Goal: Communication & Community: Share content

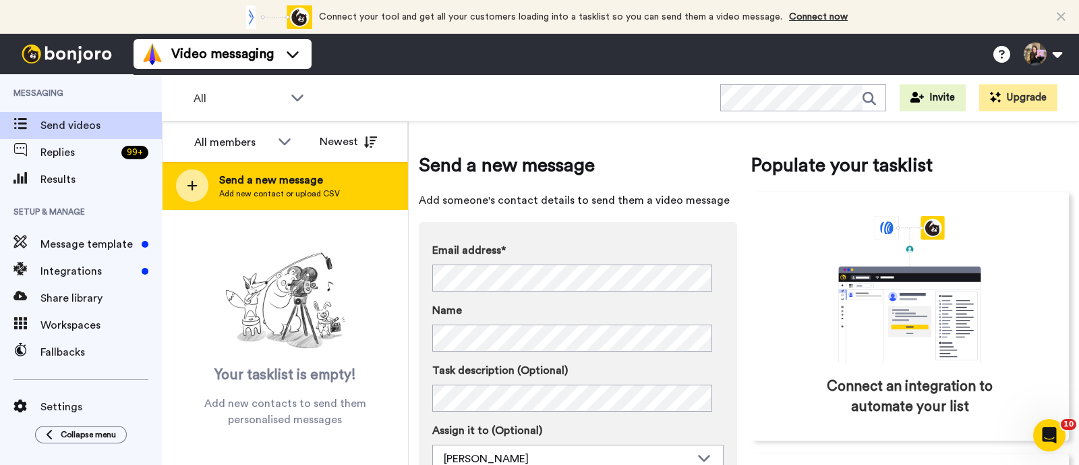
click at [346, 198] on div "Send a new message Add new contact or upload CSV" at bounding box center [285, 185] width 245 height 47
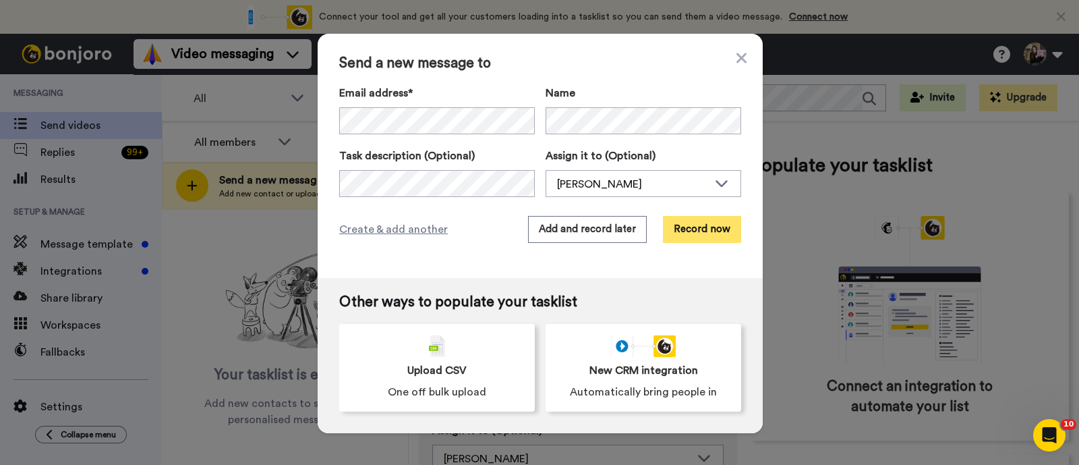
click at [706, 240] on button "Record now" at bounding box center [702, 229] width 78 height 27
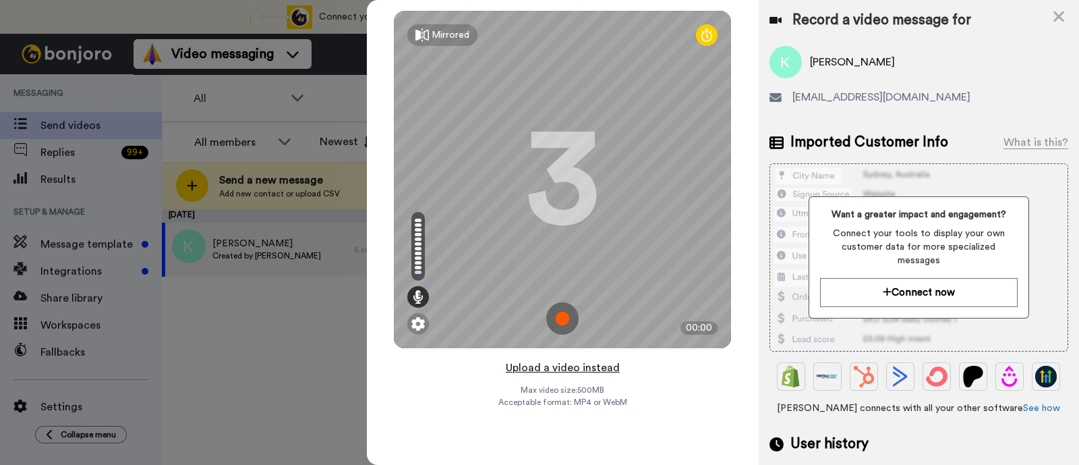
click at [603, 364] on button "Upload a video instead" at bounding box center [563, 368] width 122 height 18
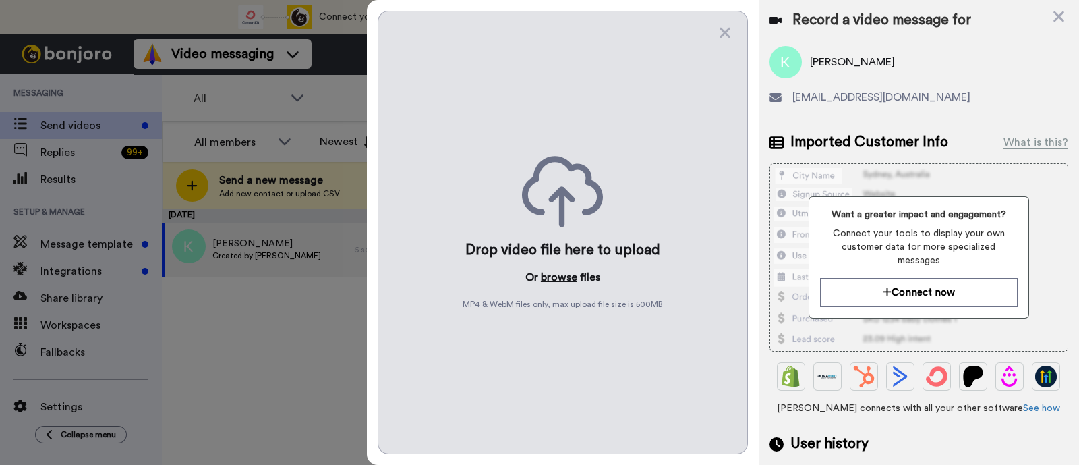
click at [559, 276] on button "browse" at bounding box center [559, 277] width 36 height 16
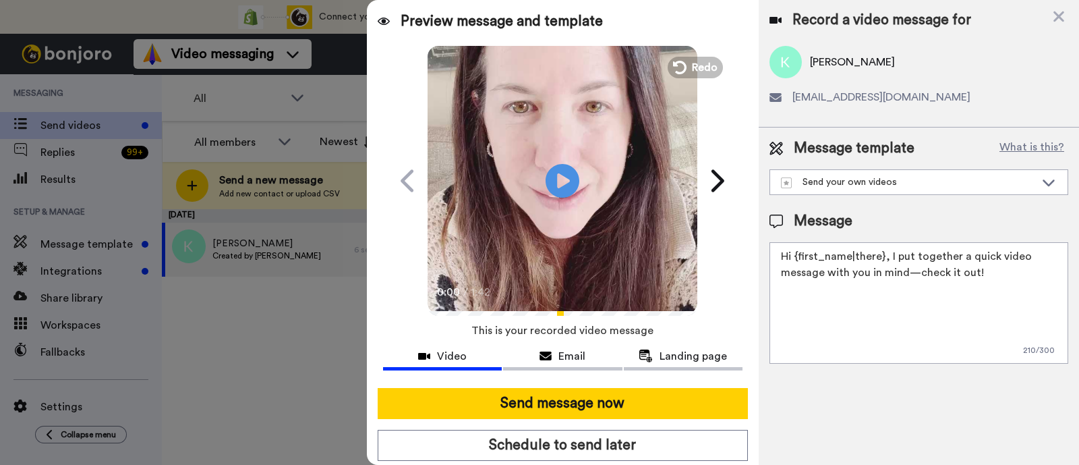
drag, startPoint x: 999, startPoint y: 278, endPoint x: 889, endPoint y: 254, distance: 112.5
click at [863, 254] on textarea "Hi {first_name|there}, I put together a quick video message with you in mind—ch…" at bounding box center [919, 302] width 299 height 121
paste textarea "welcome to SLP Elevate! I created a video welcome for you! Feel free to click r…"
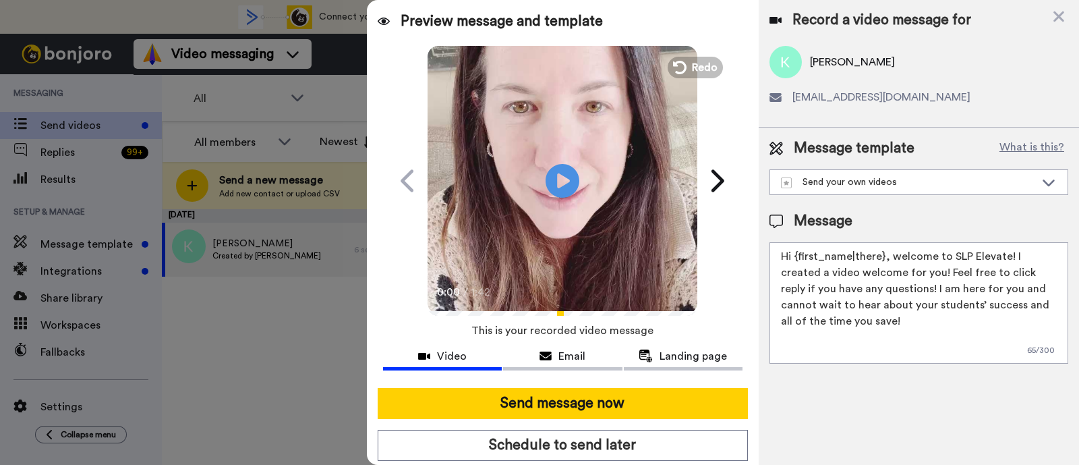
scroll to position [36, 0]
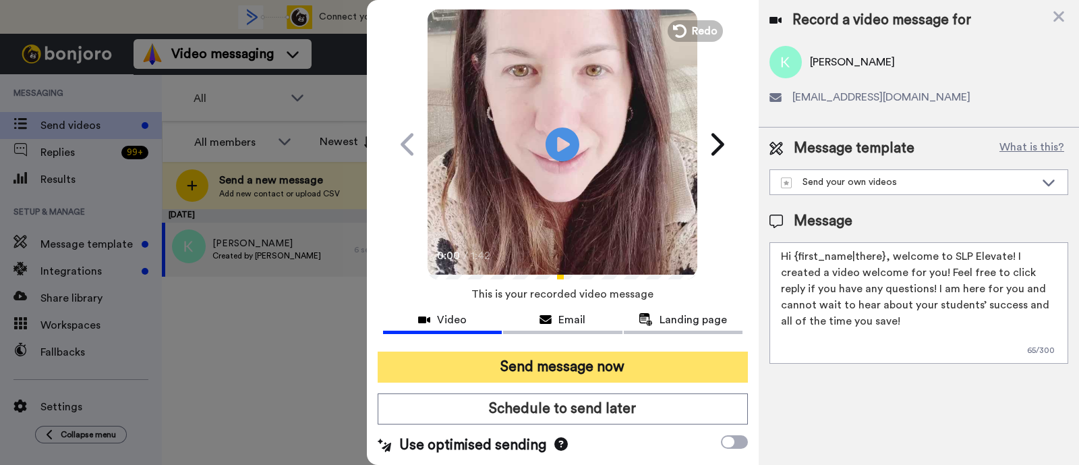
type textarea "Hi {first_name|there}, welcome to SLP Elevate! I created a video welcome for yo…"
click at [687, 360] on button "Send message now" at bounding box center [563, 367] width 370 height 31
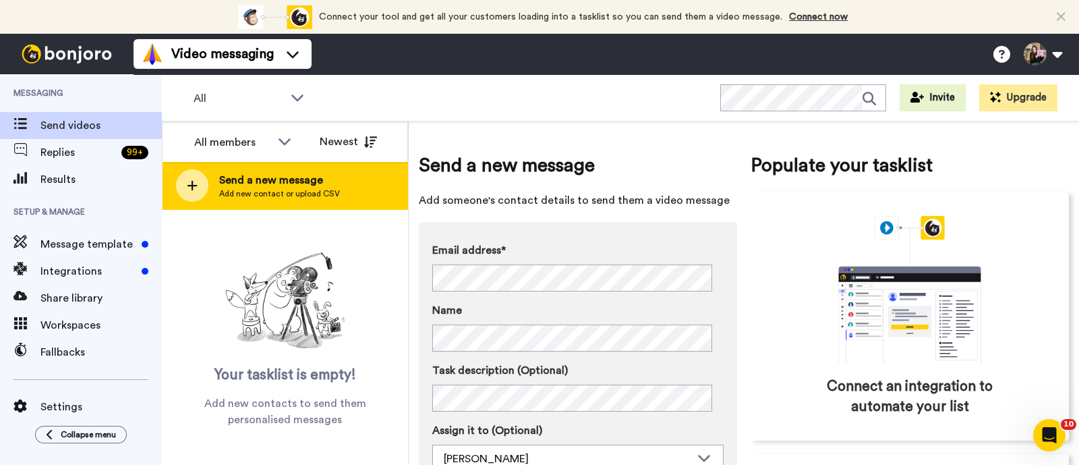
click at [363, 196] on div "Send a new message Add new contact or upload CSV" at bounding box center [285, 185] width 245 height 47
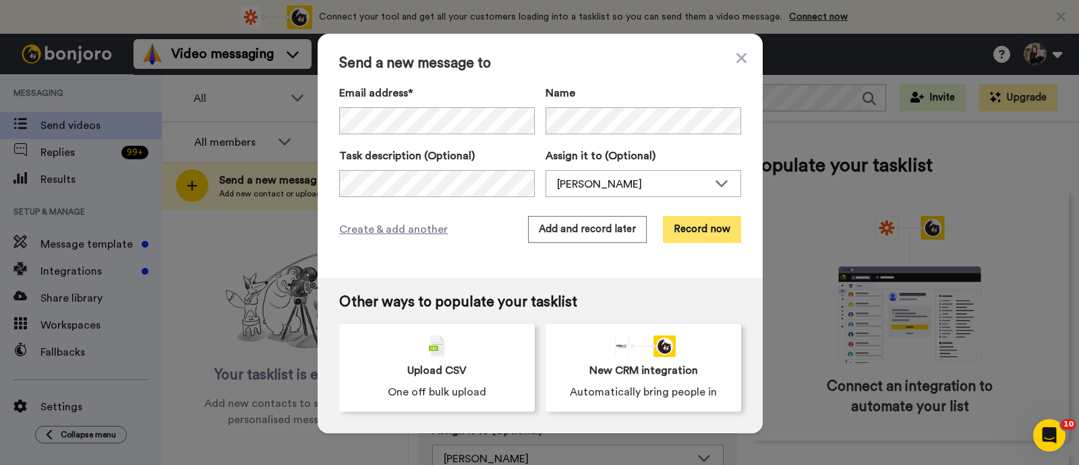
click at [692, 230] on button "Record now" at bounding box center [702, 229] width 78 height 27
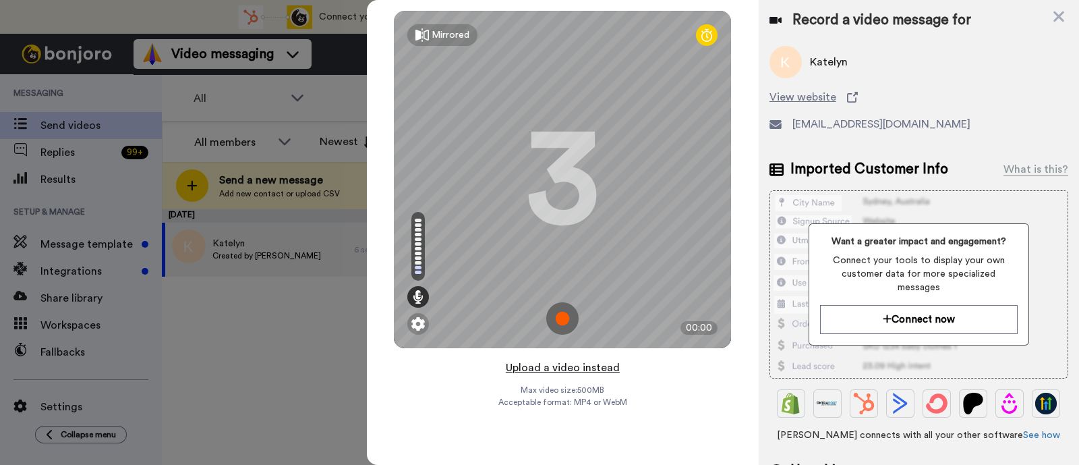
click at [574, 374] on button "Upload a video instead" at bounding box center [563, 368] width 122 height 18
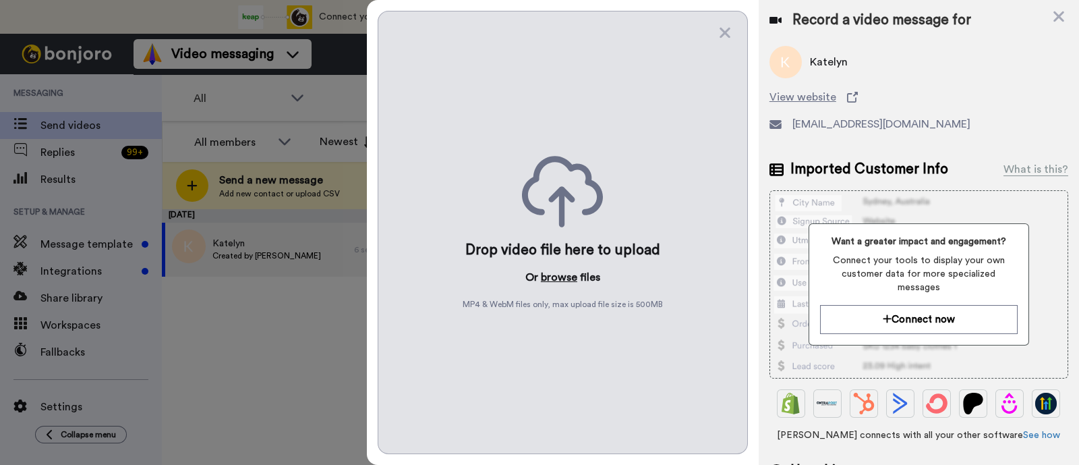
click at [558, 274] on button "browse" at bounding box center [559, 277] width 36 height 16
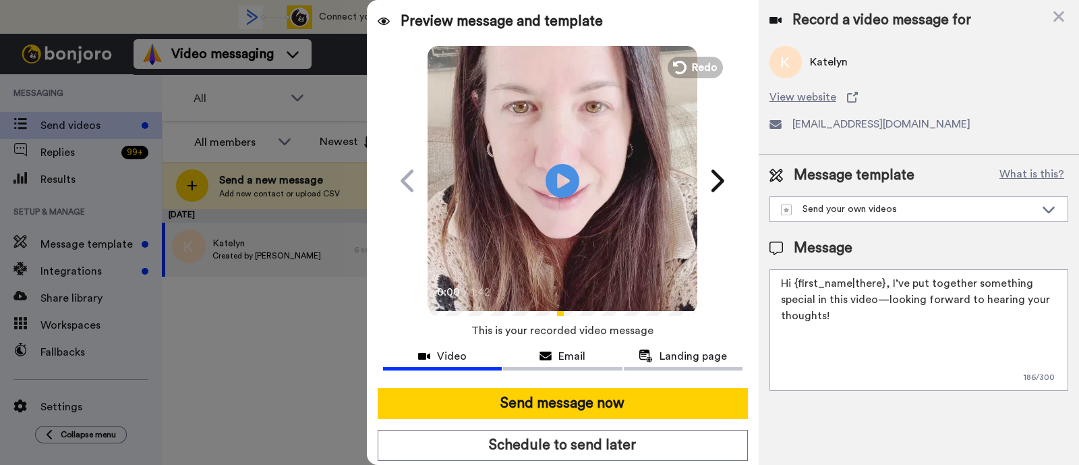
drag, startPoint x: 887, startPoint y: 335, endPoint x: 889, endPoint y: 287, distance: 47.9
click at [889, 287] on textarea "Hi {first_name|there}, I’ve put together something special in this video—lookin…" at bounding box center [919, 329] width 299 height 121
paste textarea "welcome to SLP Elevate! I created a video welcome for you! Feel free to click r…"
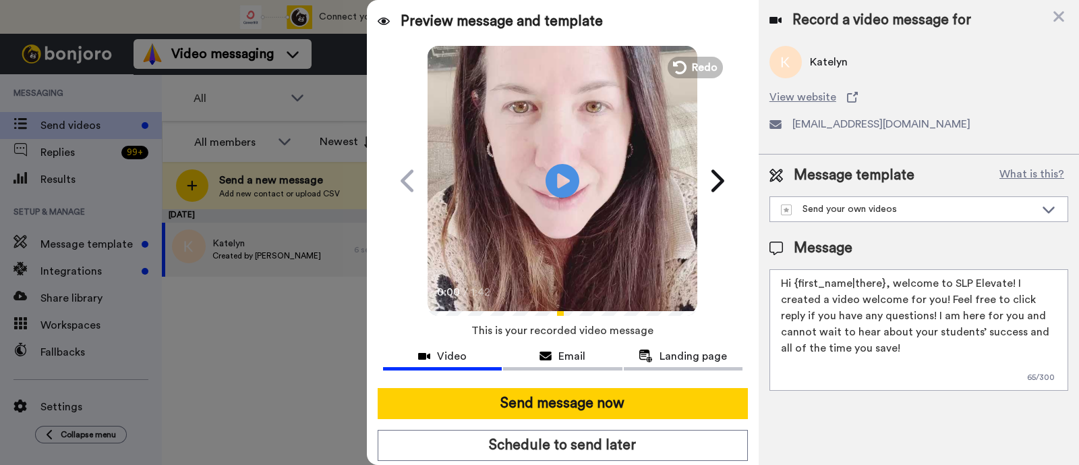
scroll to position [36, 0]
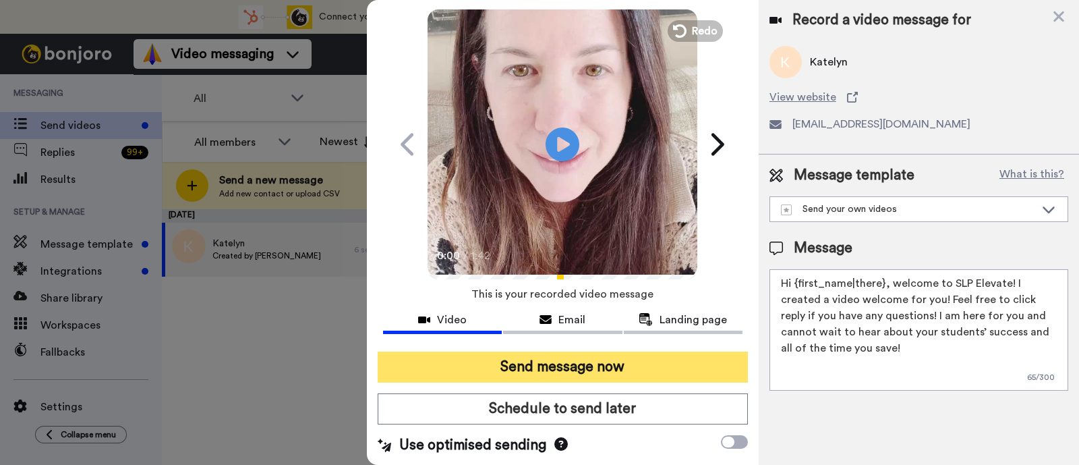
type textarea "Hi {first_name|there}, welcome to SLP Elevate! I created a video welcome for yo…"
click at [581, 369] on button "Send message now" at bounding box center [563, 367] width 370 height 31
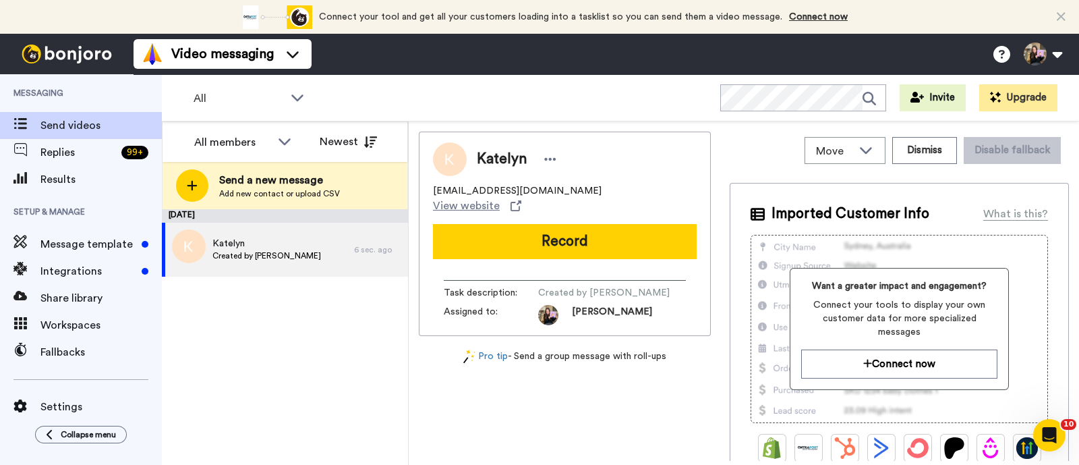
scroll to position [0, 0]
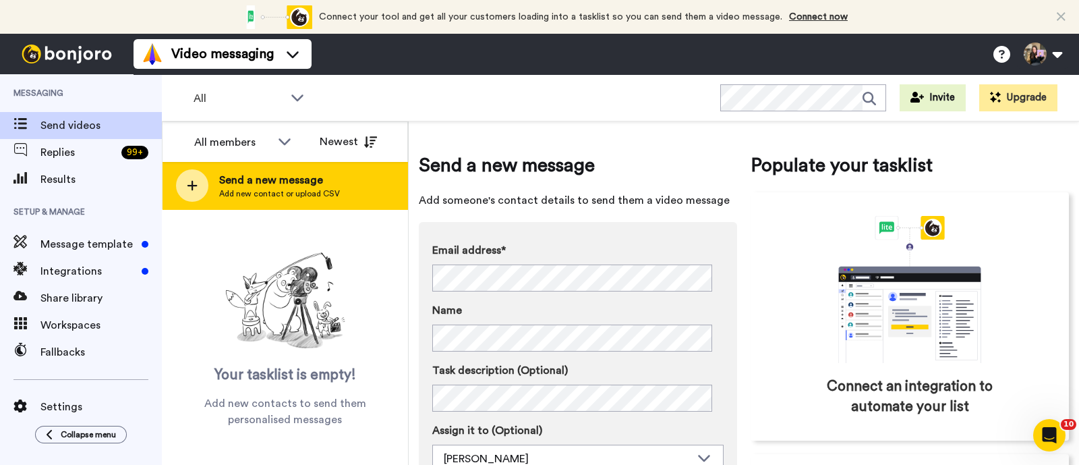
click at [349, 186] on div "Send a new message Add new contact or upload CSV" at bounding box center [285, 185] width 245 height 47
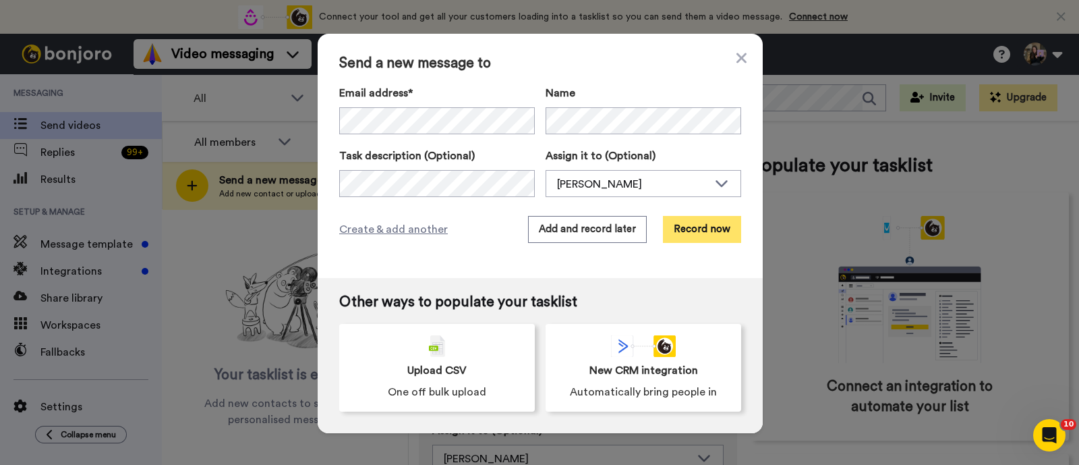
click at [683, 224] on button "Record now" at bounding box center [702, 229] width 78 height 27
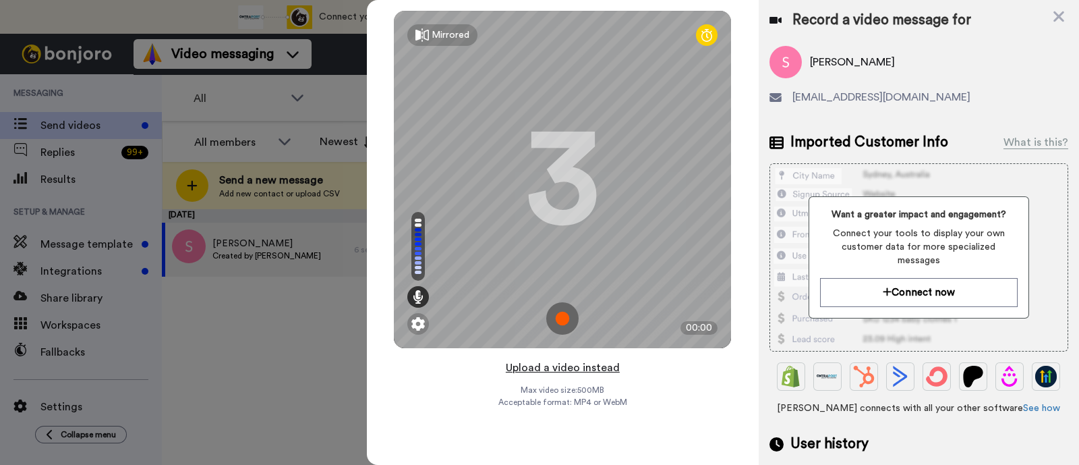
click at [608, 363] on button "Upload a video instead" at bounding box center [563, 368] width 122 height 18
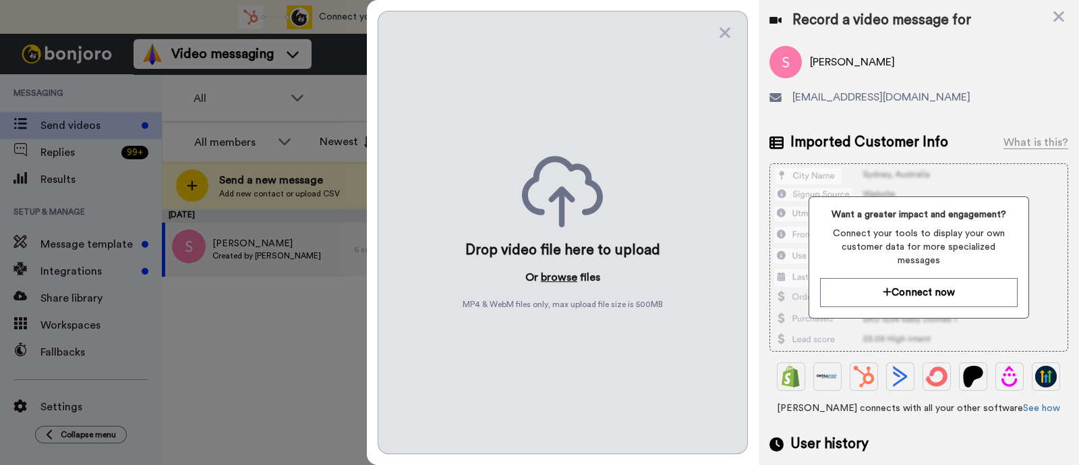
click at [570, 272] on button "browse" at bounding box center [559, 277] width 36 height 16
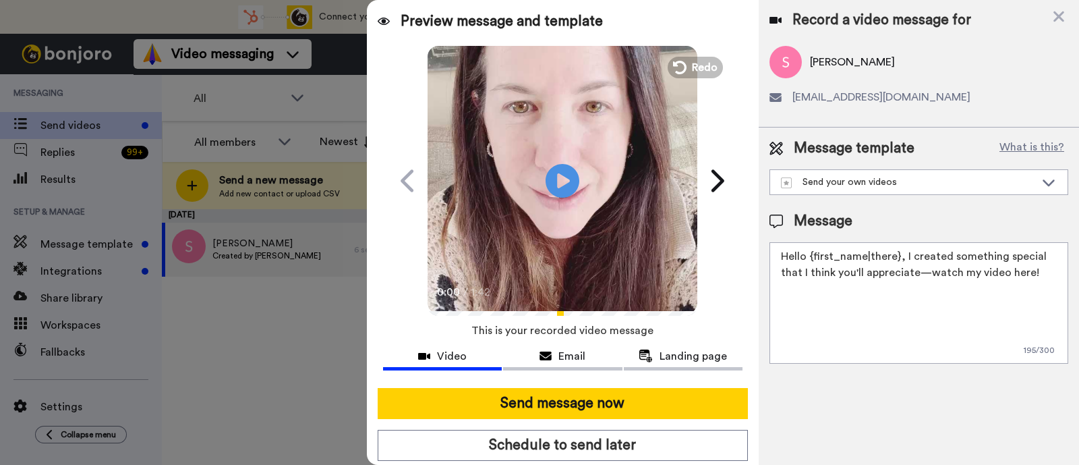
drag, startPoint x: 1037, startPoint y: 269, endPoint x: 903, endPoint y: 257, distance: 134.1
click at [903, 257] on textarea "Hello {first_name|there}, I created something special that I think you'll appre…" at bounding box center [919, 302] width 299 height 121
paste textarea "welcome to SLP Elevate! I created a video welcome for you! Feel free to click r…"
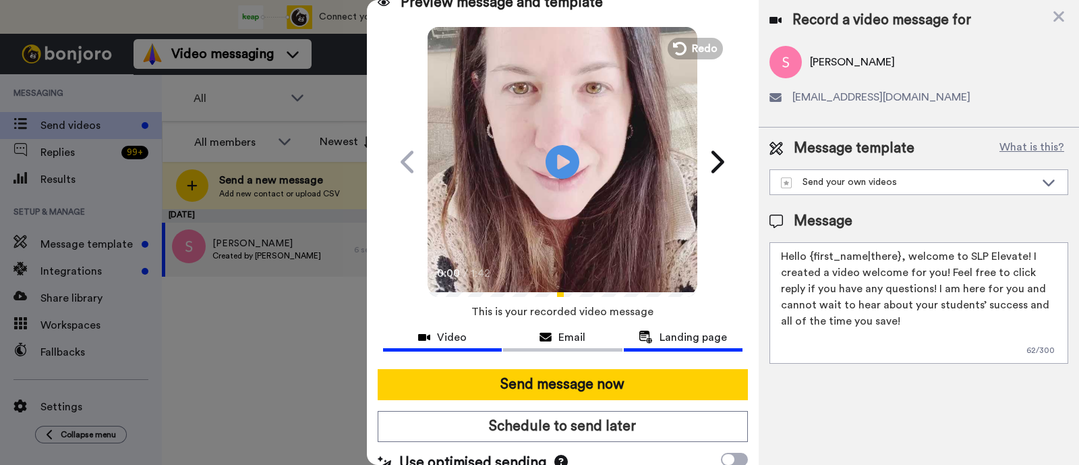
scroll to position [36, 0]
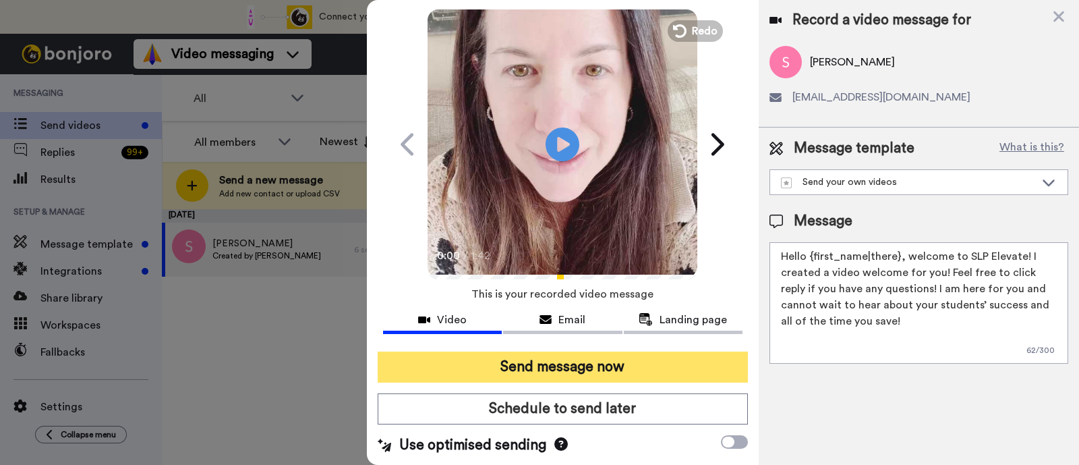
type textarea "Hello {first_name|there}, welcome to SLP Elevate! I created a video welcome for…"
click at [656, 353] on button "Send message now" at bounding box center [563, 367] width 370 height 31
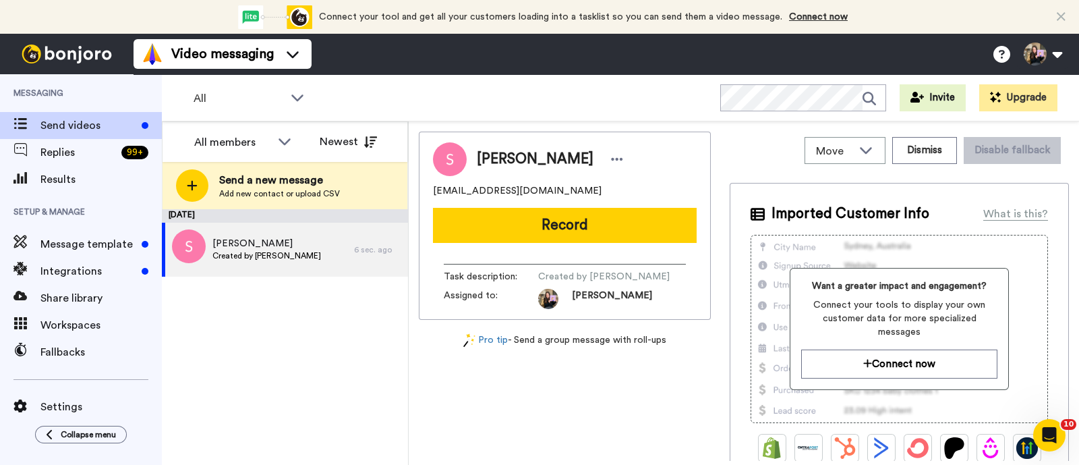
scroll to position [0, 0]
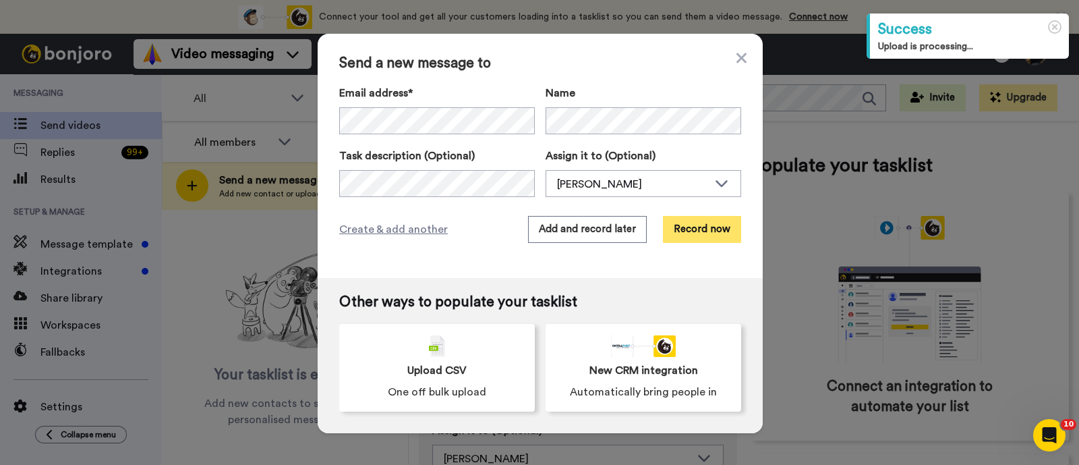
click at [685, 221] on button "Record now" at bounding box center [702, 229] width 78 height 27
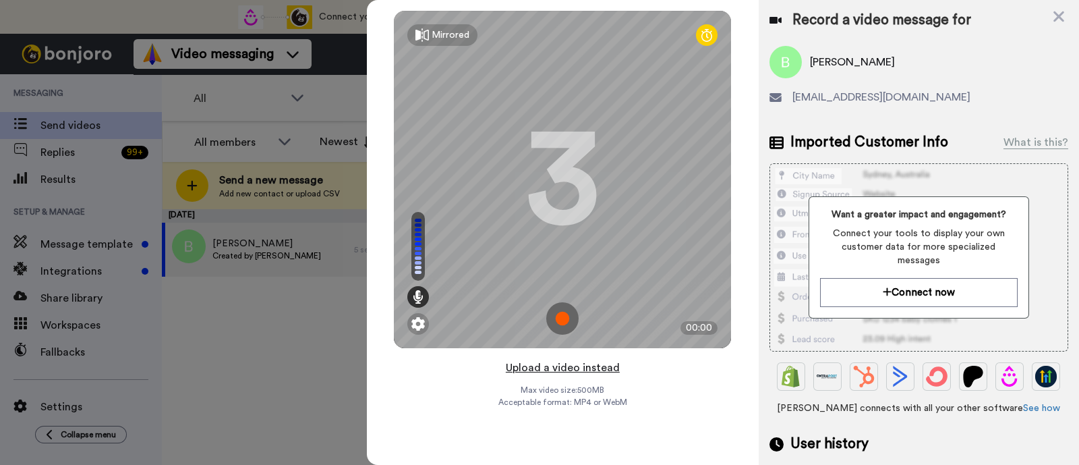
click at [578, 361] on button "Upload a video instead" at bounding box center [563, 368] width 122 height 18
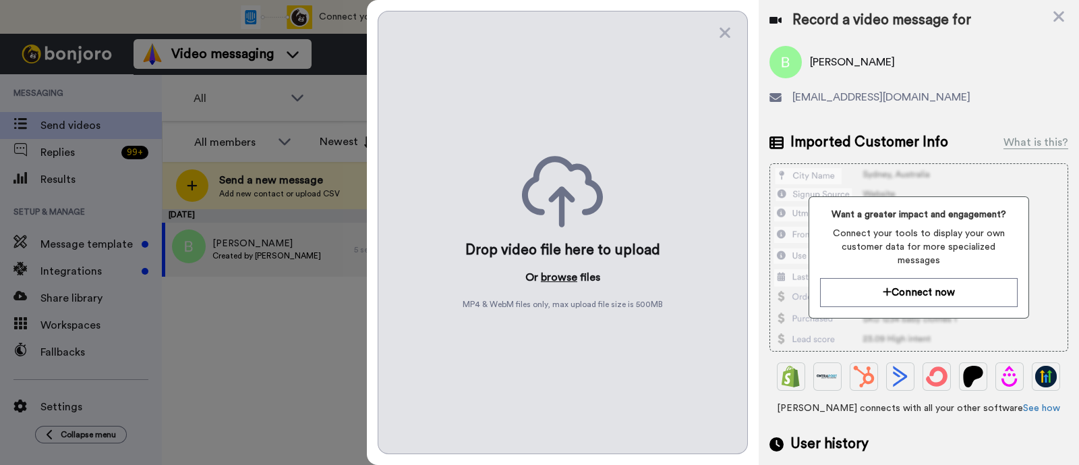
click at [553, 279] on button "browse" at bounding box center [559, 277] width 36 height 16
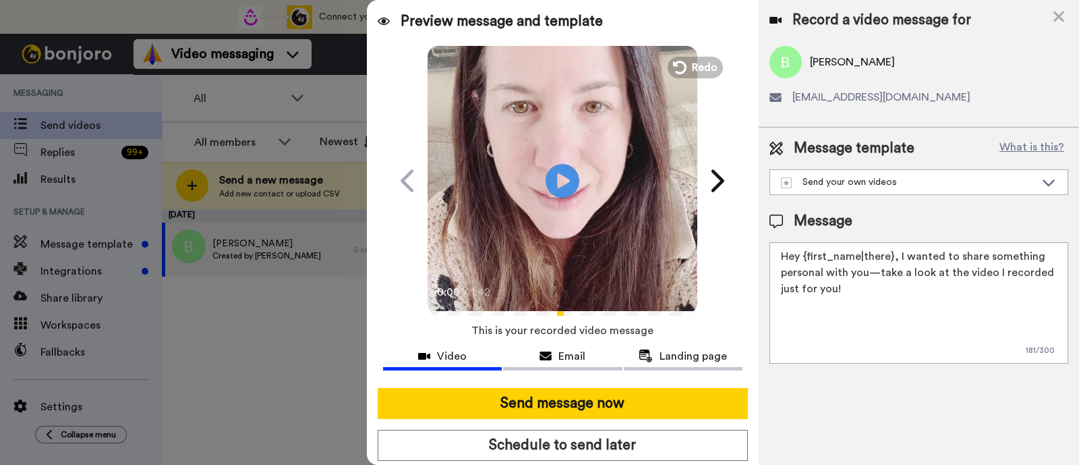
drag, startPoint x: 891, startPoint y: 285, endPoint x: 897, endPoint y: 261, distance: 25.0
click at [897, 261] on textarea "Hey {first_name|there}, I wanted to share something personal with you—take a lo…" at bounding box center [919, 302] width 299 height 121
paste textarea "welcome to SLP Elevate! I created a video welcome for you! Feel free to click r…"
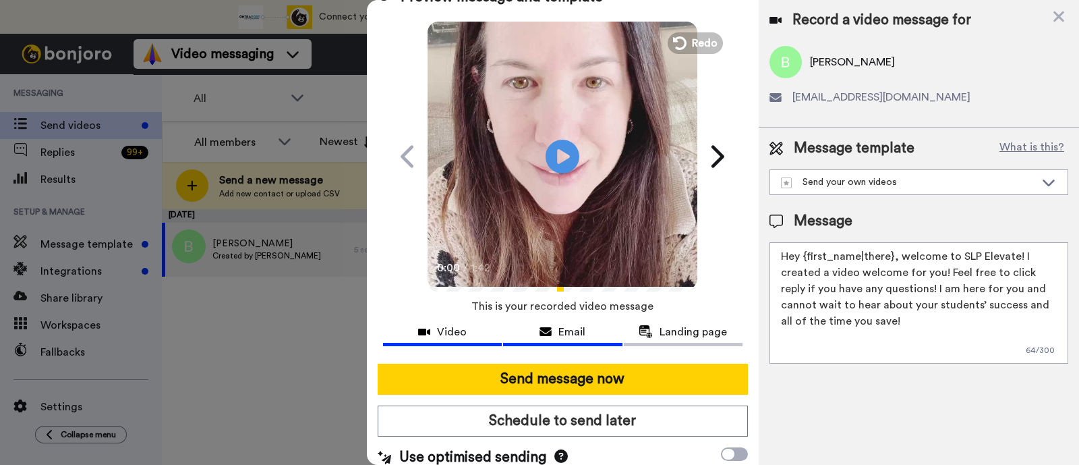
scroll to position [36, 0]
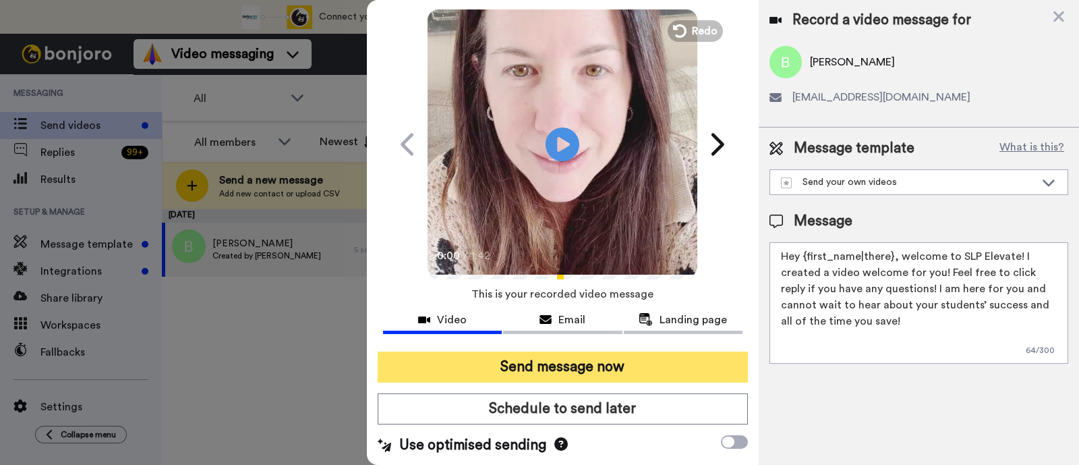
type textarea "Hey {first_name|there}, welcome to SLP Elevate! I created a video welcome for y…"
click at [566, 360] on button "Send message now" at bounding box center [563, 367] width 370 height 31
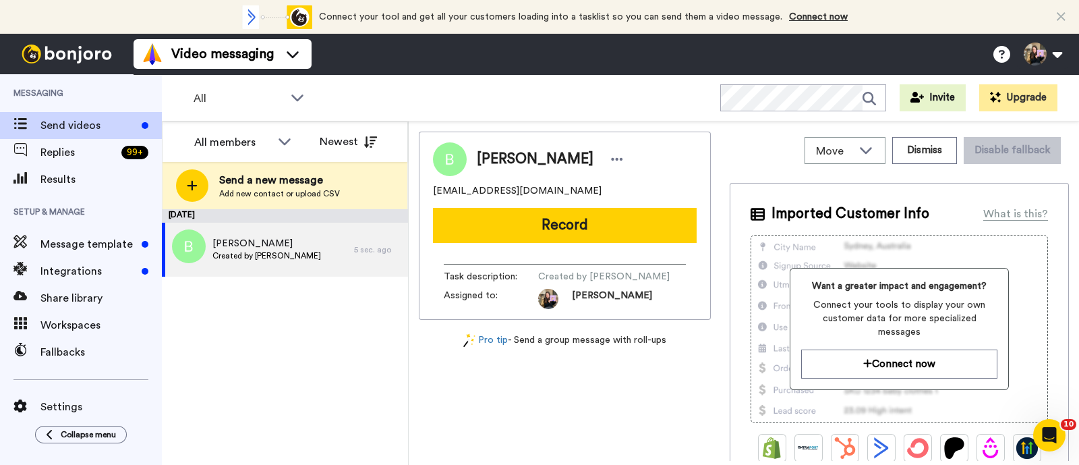
scroll to position [0, 0]
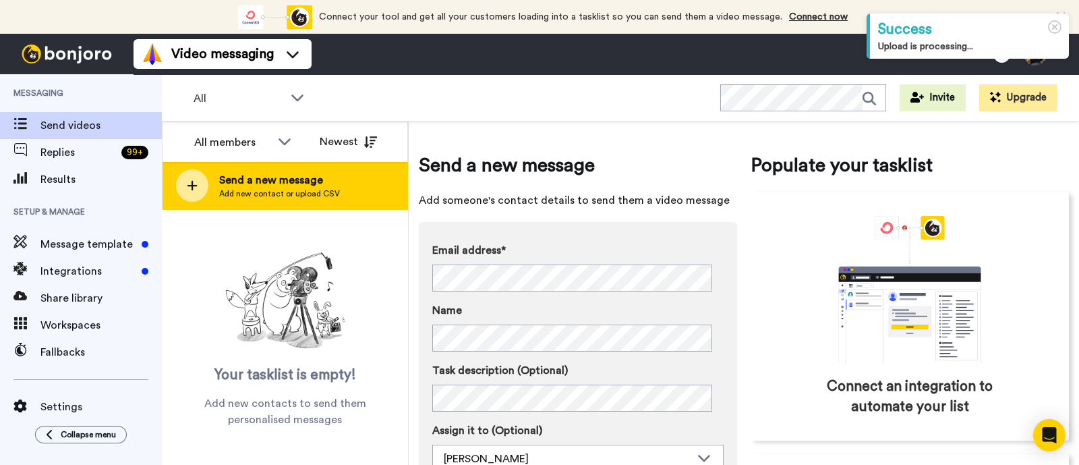
click at [287, 177] on span "Send a new message" at bounding box center [279, 180] width 121 height 16
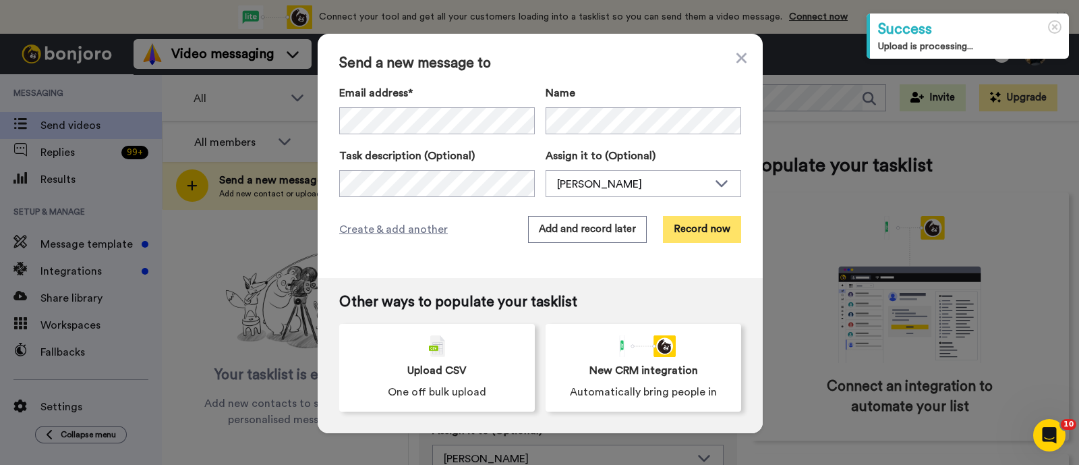
click at [681, 224] on button "Record now" at bounding box center [702, 229] width 78 height 27
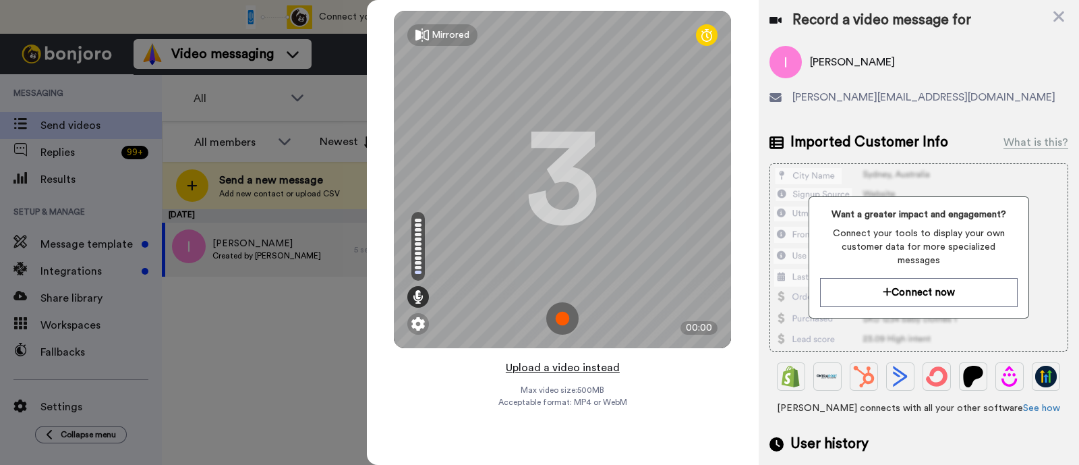
click at [599, 369] on button "Upload a video instead" at bounding box center [563, 368] width 122 height 18
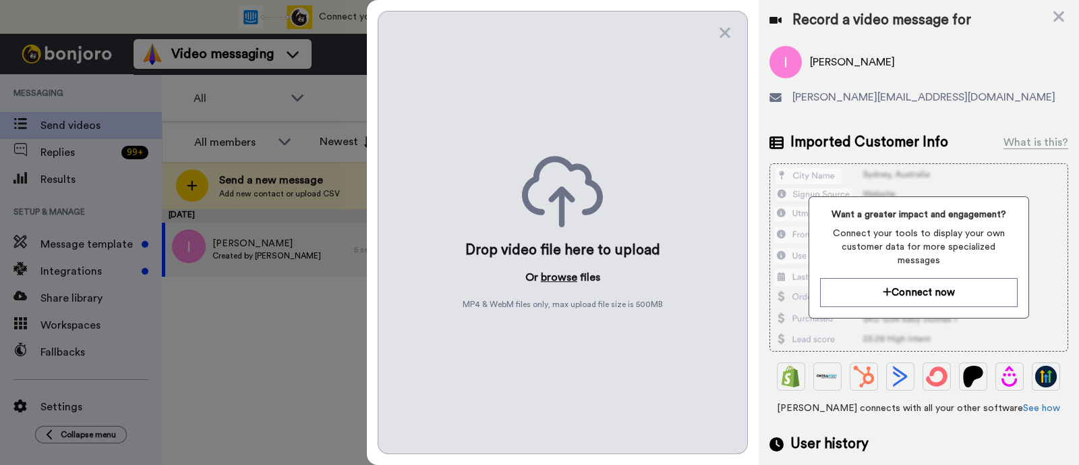
click at [559, 271] on button "browse" at bounding box center [559, 277] width 36 height 16
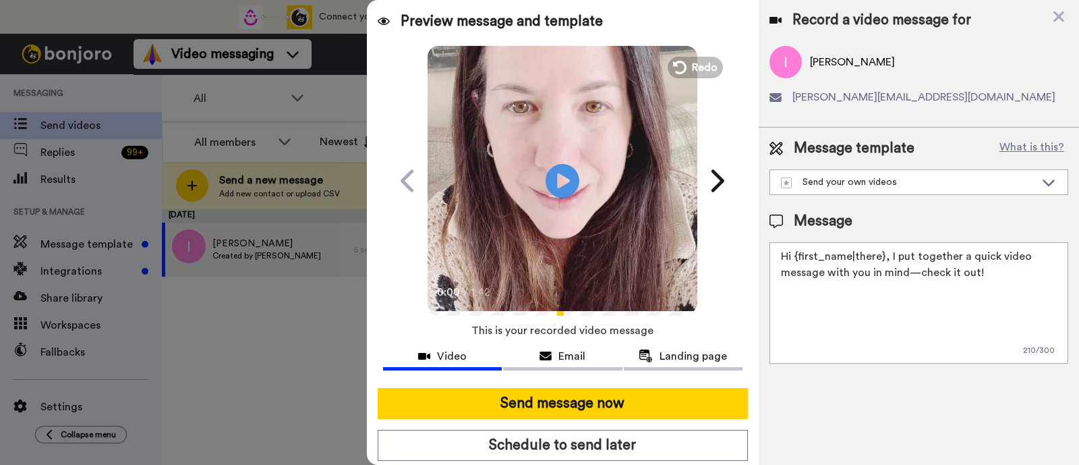
drag, startPoint x: 996, startPoint y: 278, endPoint x: 889, endPoint y: 253, distance: 109.5
click at [889, 253] on textarea "Hi {first_name|there}, I put together a quick video message with you in mind—ch…" at bounding box center [919, 302] width 299 height 121
paste textarea "welcome to SLP Elevate! I created a video welcome for you! Feel free to click r…"
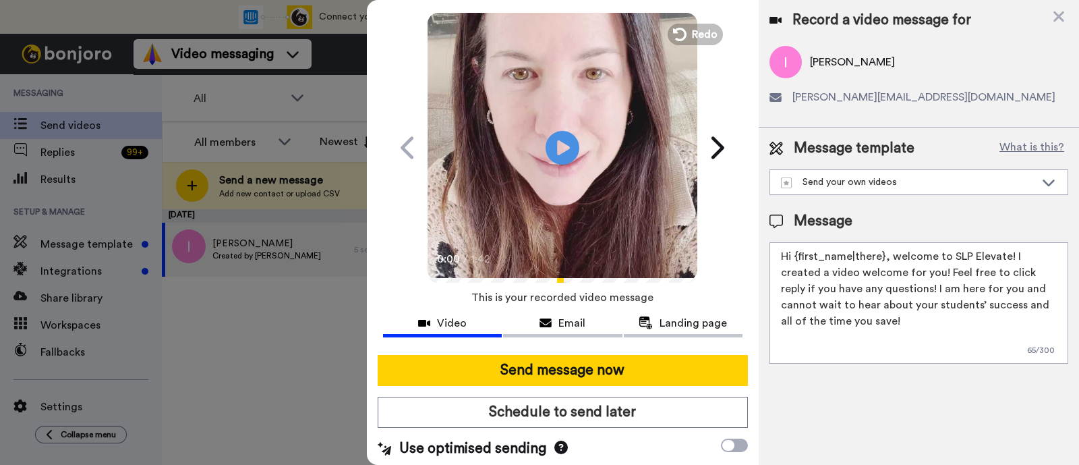
scroll to position [36, 0]
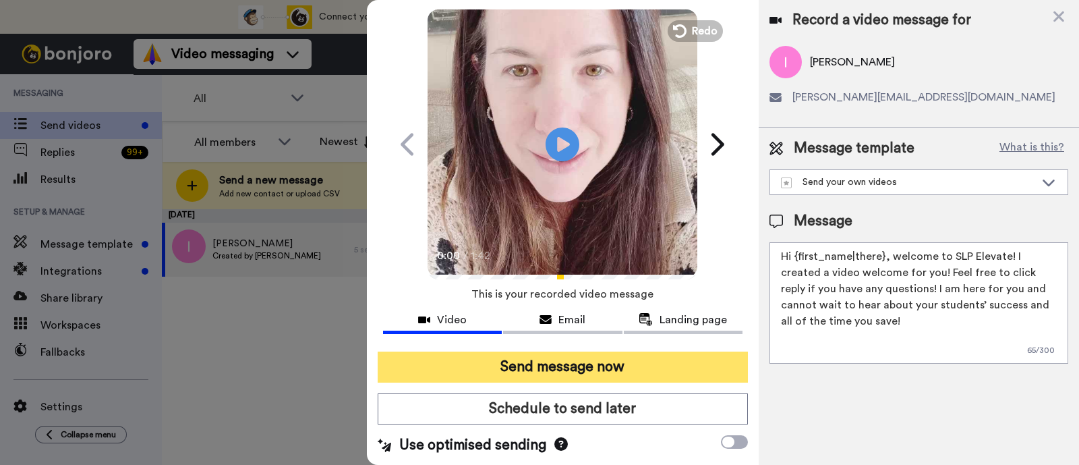
type textarea "Hi {first_name|there}, welcome to SLP Elevate! I created a video welcome for yo…"
click at [651, 365] on button "Send message now" at bounding box center [563, 367] width 370 height 31
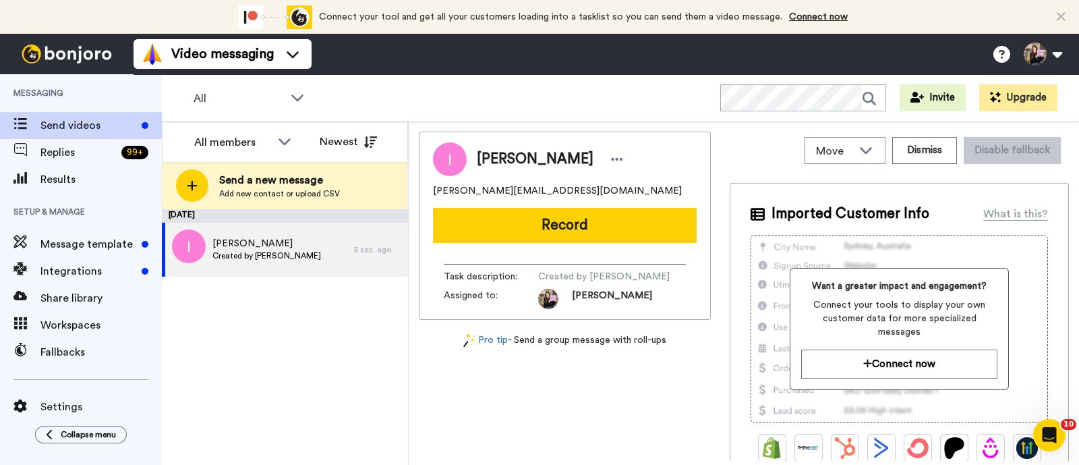
scroll to position [0, 0]
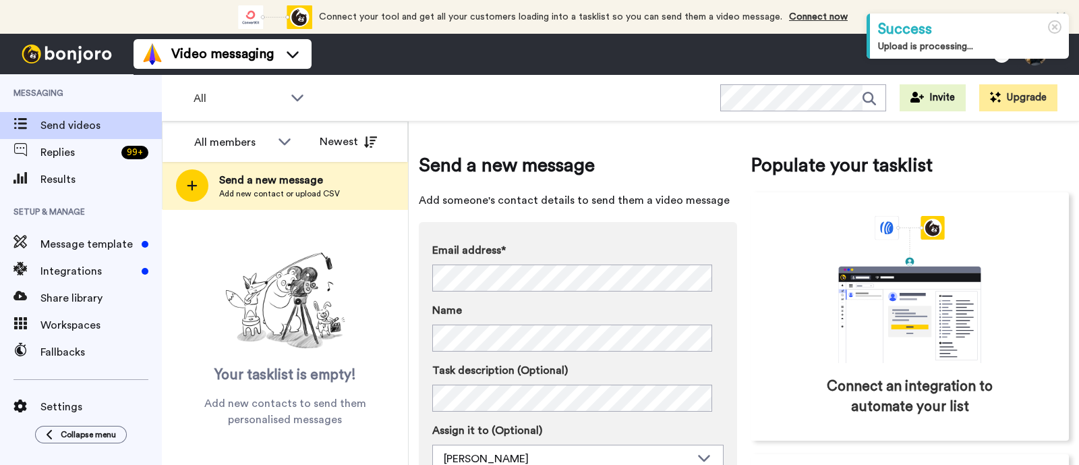
click at [304, 185] on span "Send a new message" at bounding box center [279, 180] width 121 height 16
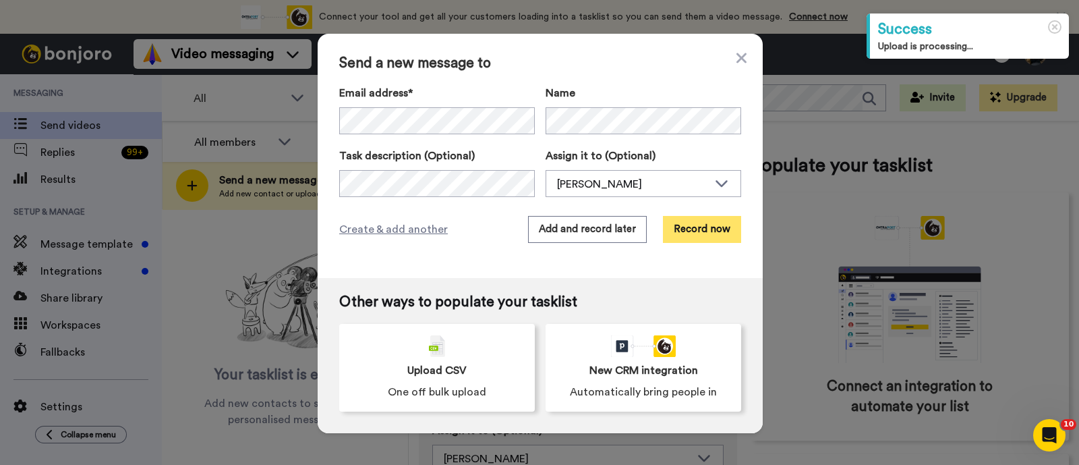
click at [719, 228] on button "Record now" at bounding box center [702, 229] width 78 height 27
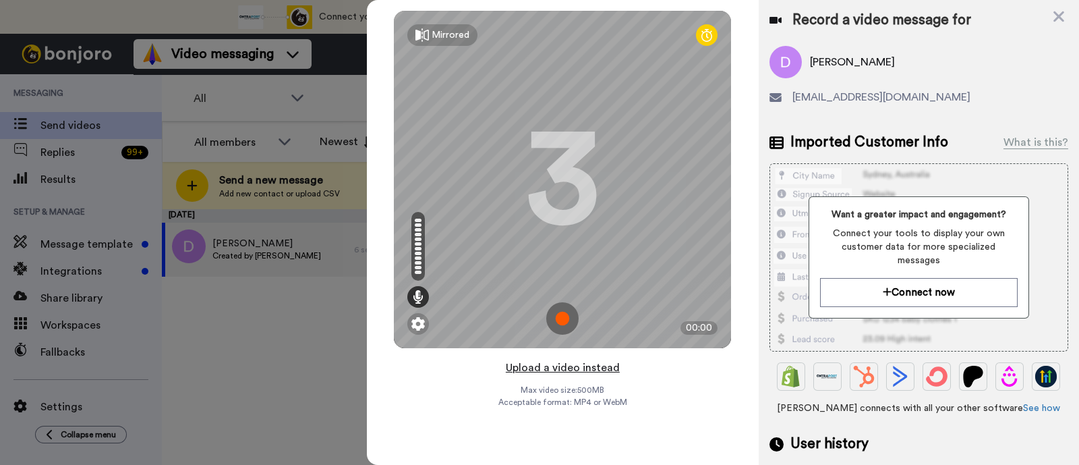
click at [526, 369] on button "Upload a video instead" at bounding box center [563, 368] width 122 height 18
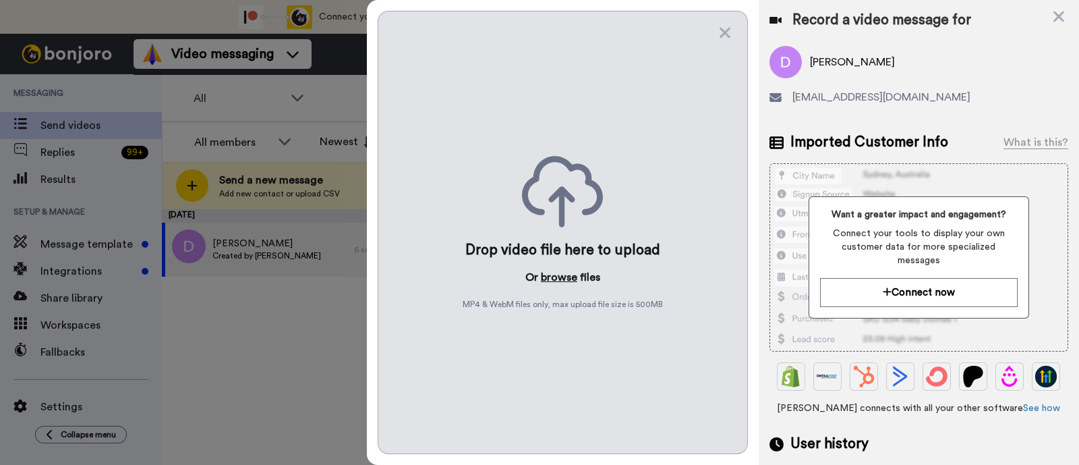
click at [555, 278] on button "browse" at bounding box center [559, 277] width 36 height 16
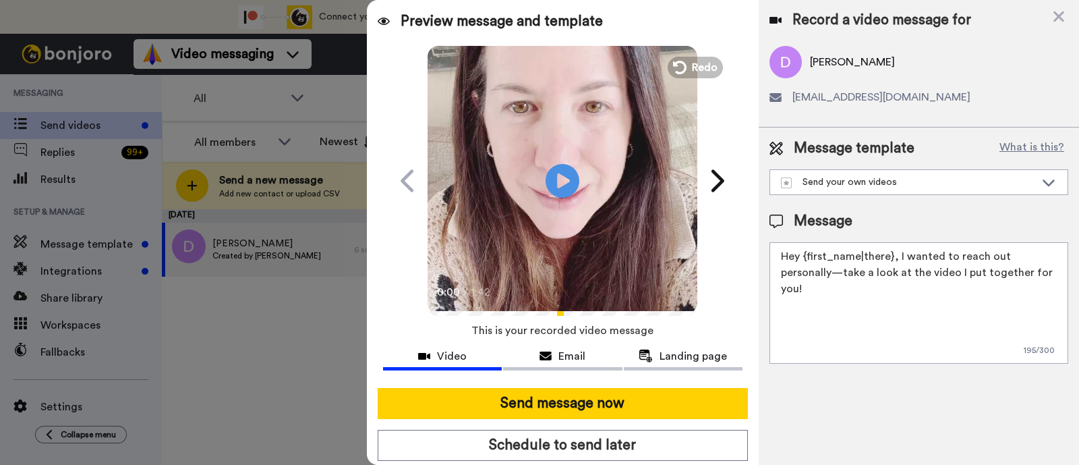
drag, startPoint x: 1033, startPoint y: 266, endPoint x: 896, endPoint y: 252, distance: 137.7
click at [896, 252] on textarea "Hey {first_name|there}, I wanted to reach out personally—take a look at the vid…" at bounding box center [919, 302] width 299 height 121
paste textarea "welcome to SLP Elevate! I created a video welcome for you! Feel free to click r…"
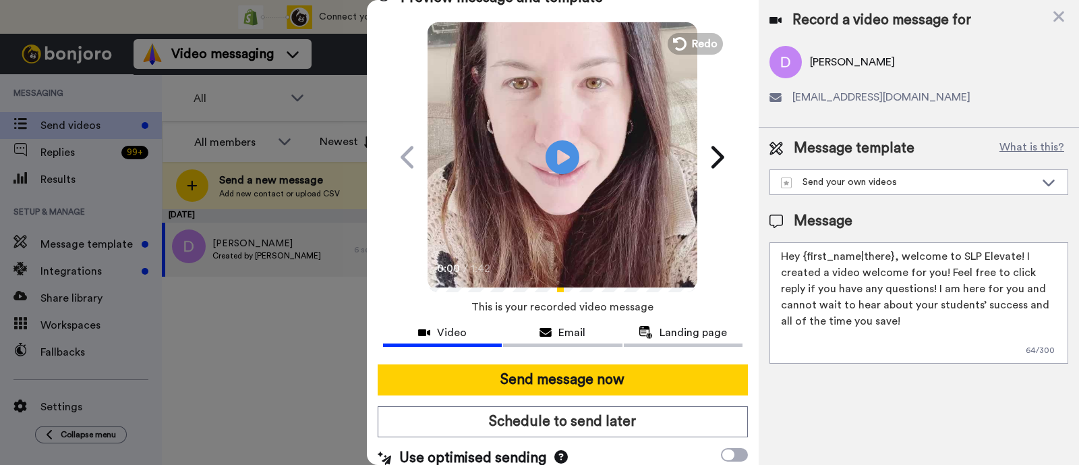
scroll to position [36, 0]
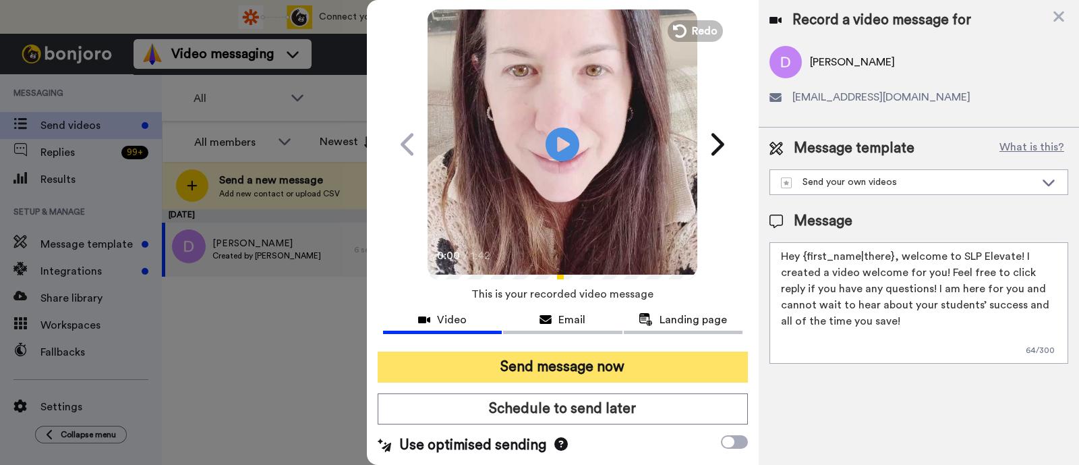
type textarea "Hey {first_name|there}, welcome to SLP Elevate! I created a video welcome for y…"
click at [644, 365] on button "Send message now" at bounding box center [563, 367] width 370 height 31
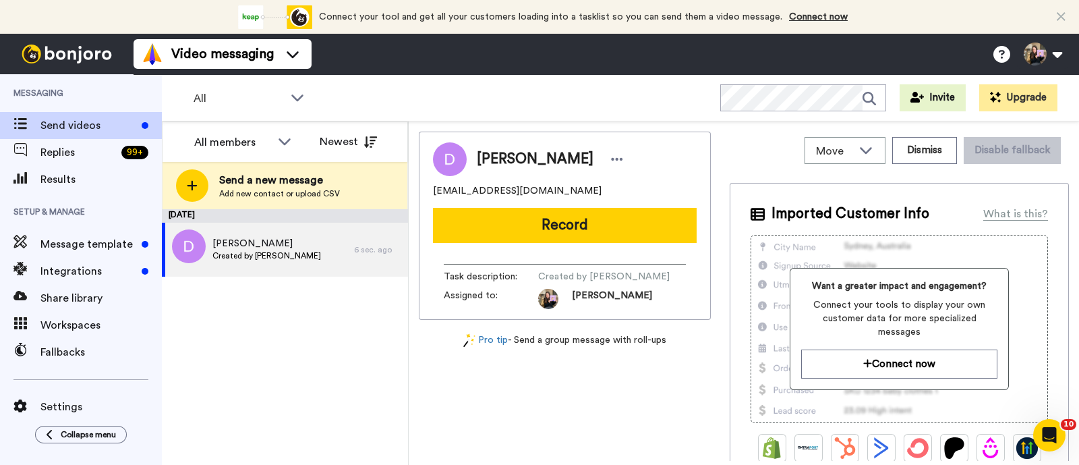
scroll to position [0, 0]
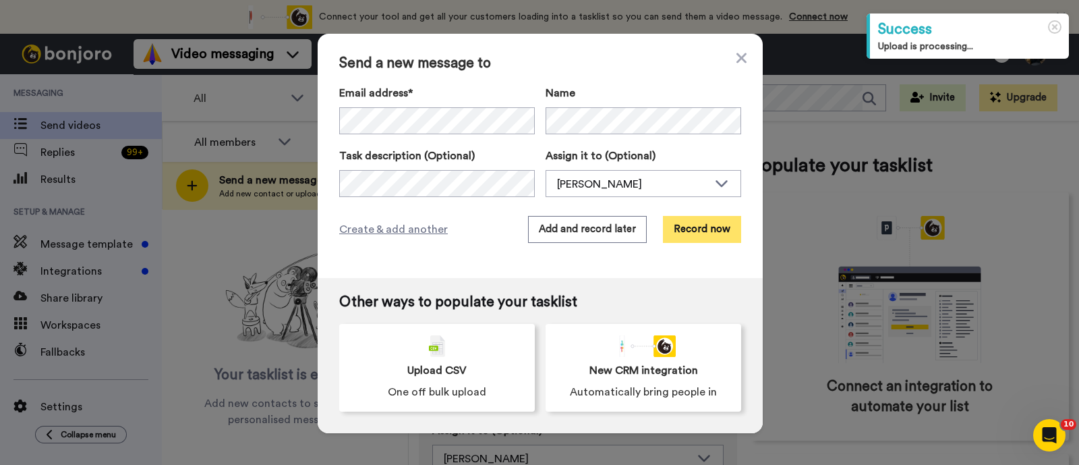
click at [675, 225] on button "Record now" at bounding box center [702, 229] width 78 height 27
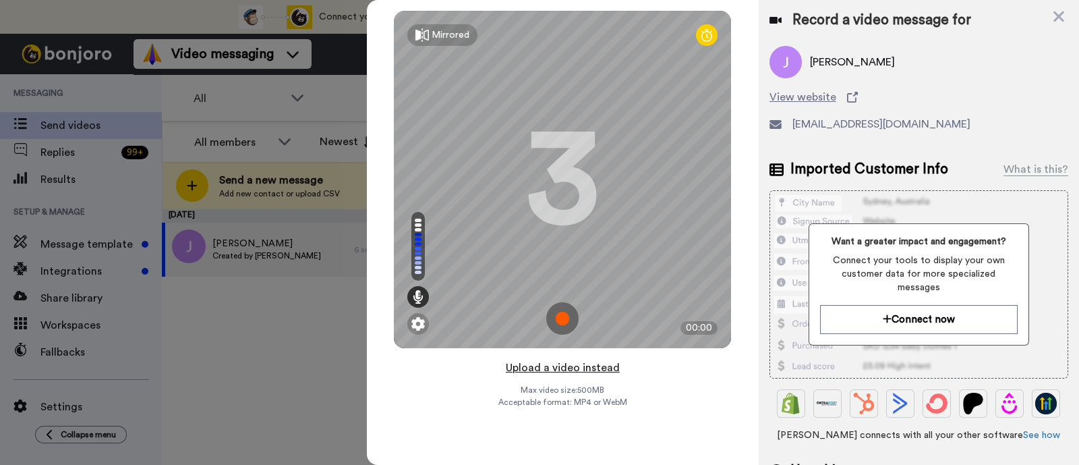
click at [604, 372] on button "Upload a video instead" at bounding box center [563, 368] width 122 height 18
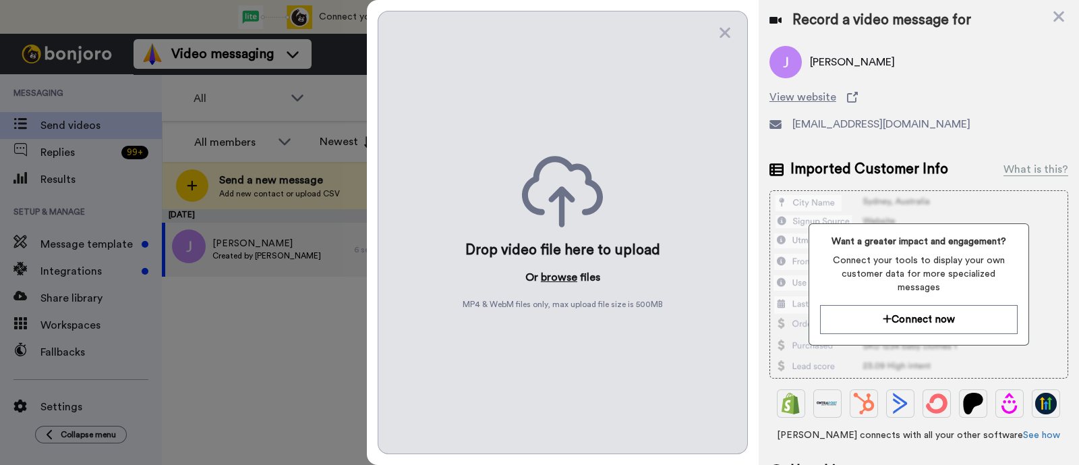
click at [552, 275] on button "browse" at bounding box center [559, 277] width 36 height 16
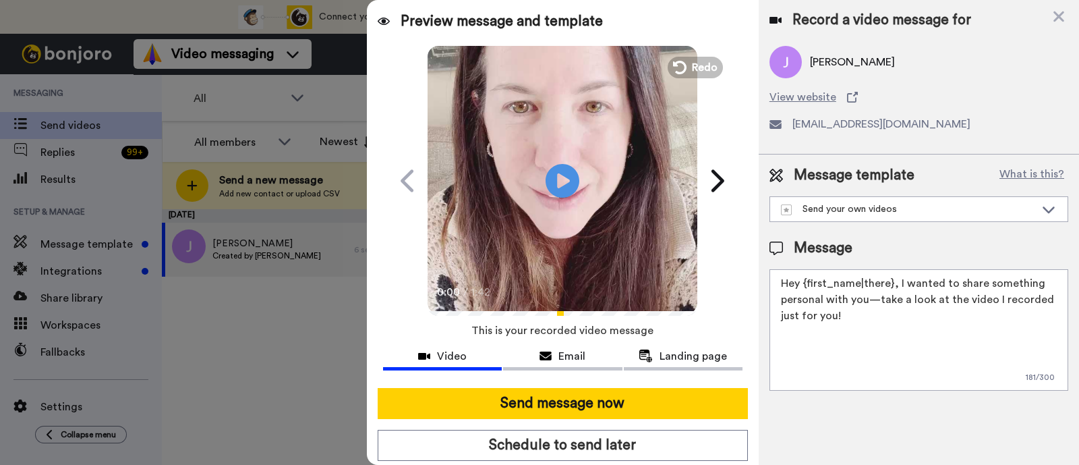
drag, startPoint x: 905, startPoint y: 323, endPoint x: 897, endPoint y: 285, distance: 38.8
click at [897, 285] on textarea "Hey {first_name|there}, I wanted to share something personal with you—take a lo…" at bounding box center [919, 329] width 299 height 121
paste textarea "welcome to SLP Elevate! I created a video welcome for you! Feel free to click r…"
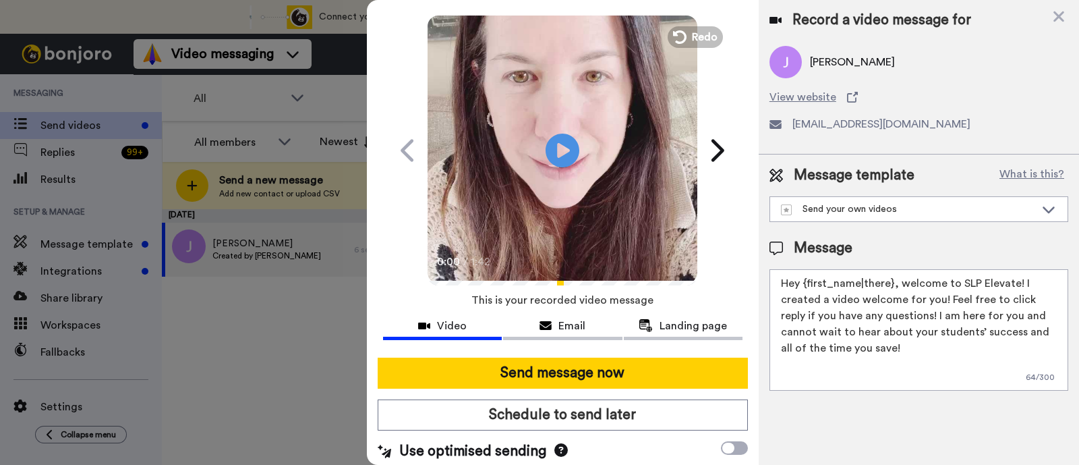
scroll to position [36, 0]
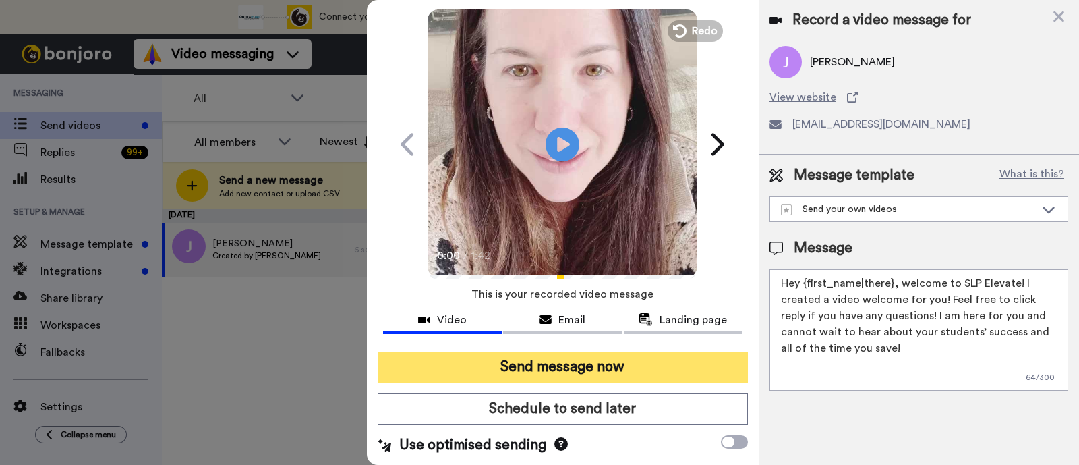
type textarea "Hey {first_name|there}, welcome to SLP Elevate! I created a video welcome for y…"
click at [655, 362] on button "Send message now" at bounding box center [563, 367] width 370 height 31
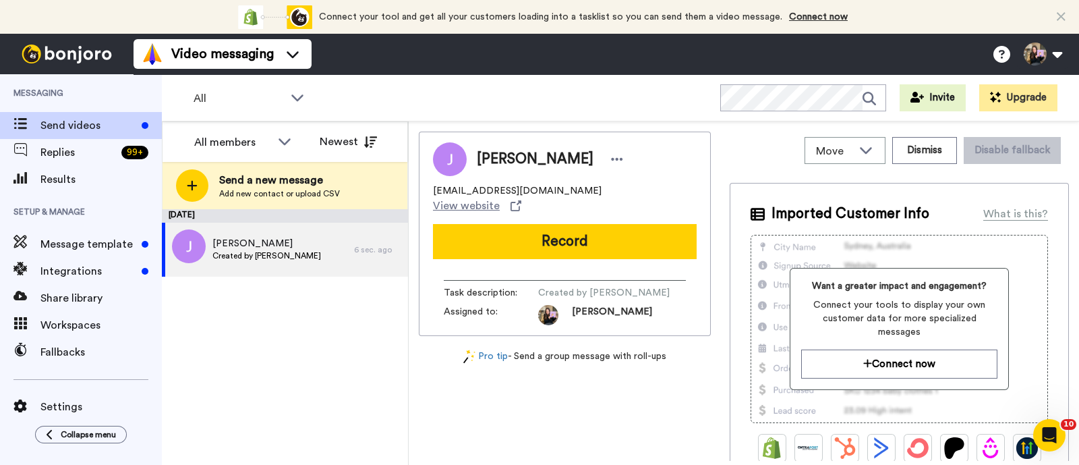
scroll to position [0, 0]
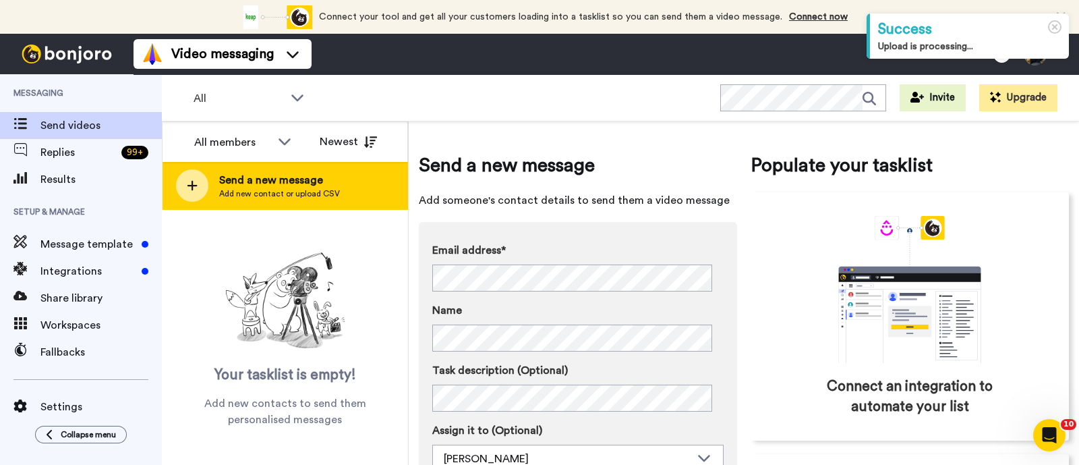
click at [315, 175] on span "Send a new message" at bounding box center [279, 180] width 121 height 16
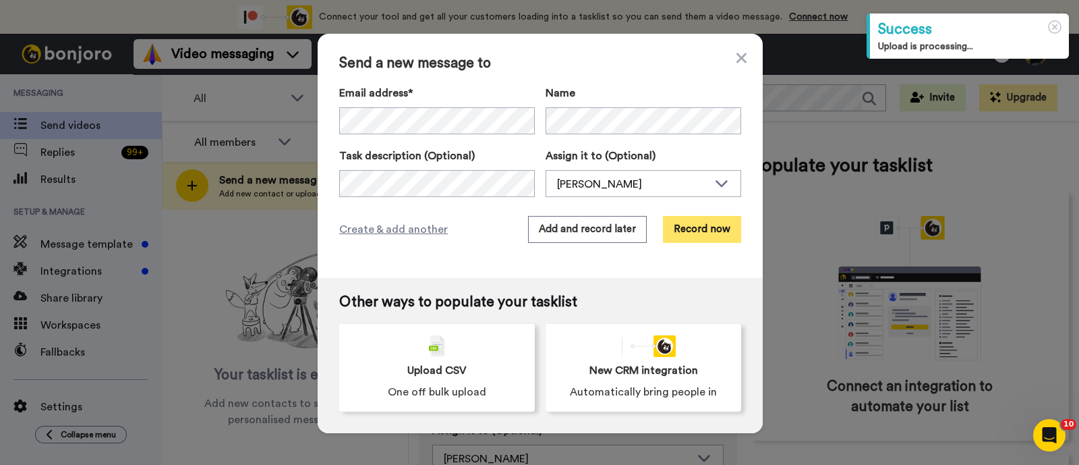
click at [681, 228] on button "Record now" at bounding box center [702, 229] width 78 height 27
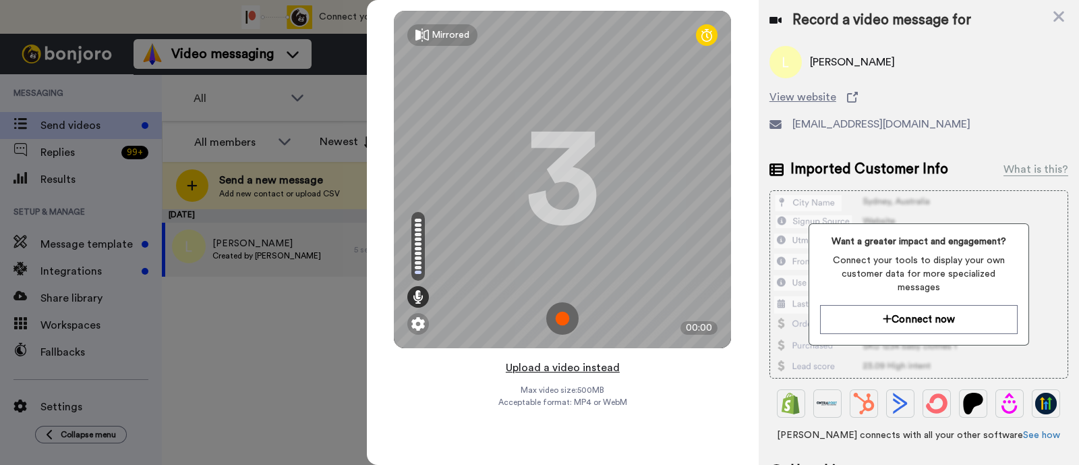
click at [509, 369] on button "Upload a video instead" at bounding box center [563, 368] width 122 height 18
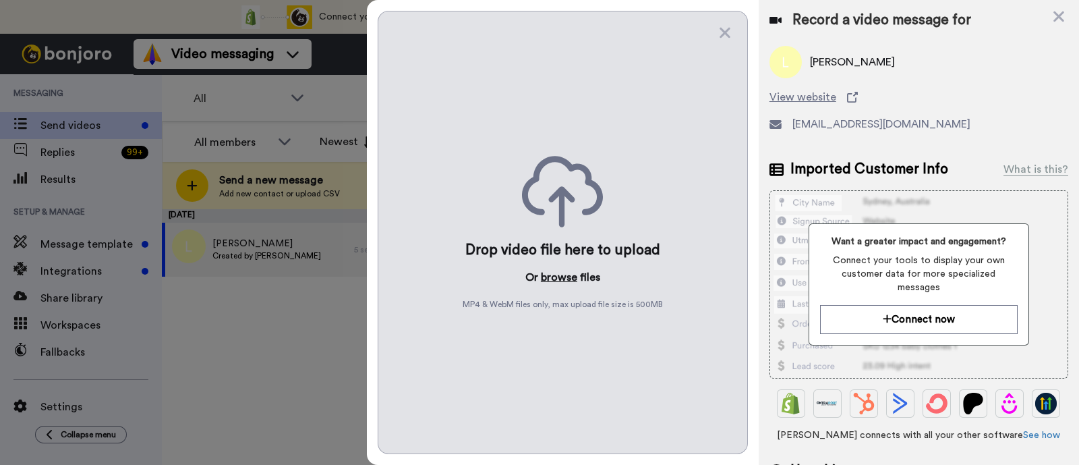
click at [553, 270] on button "browse" at bounding box center [559, 277] width 36 height 16
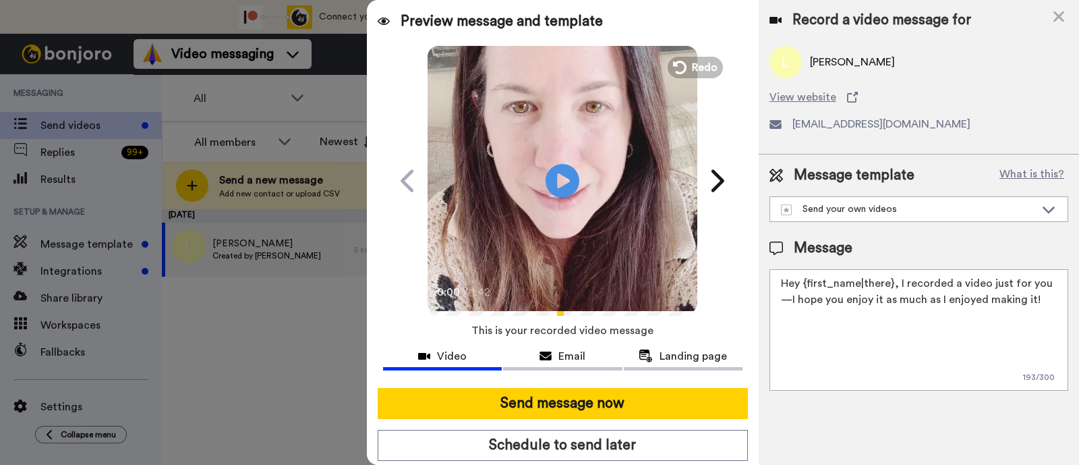
drag, startPoint x: 1033, startPoint y: 304, endPoint x: 897, endPoint y: 272, distance: 139.3
click at [897, 272] on textarea "Hey {first_name|there}, I recorded a video just for you—I hope you enjoy it as …" at bounding box center [919, 329] width 299 height 121
paste textarea "welcome to SLP Elevate! I created a video welcome for you! Feel free to click r…"
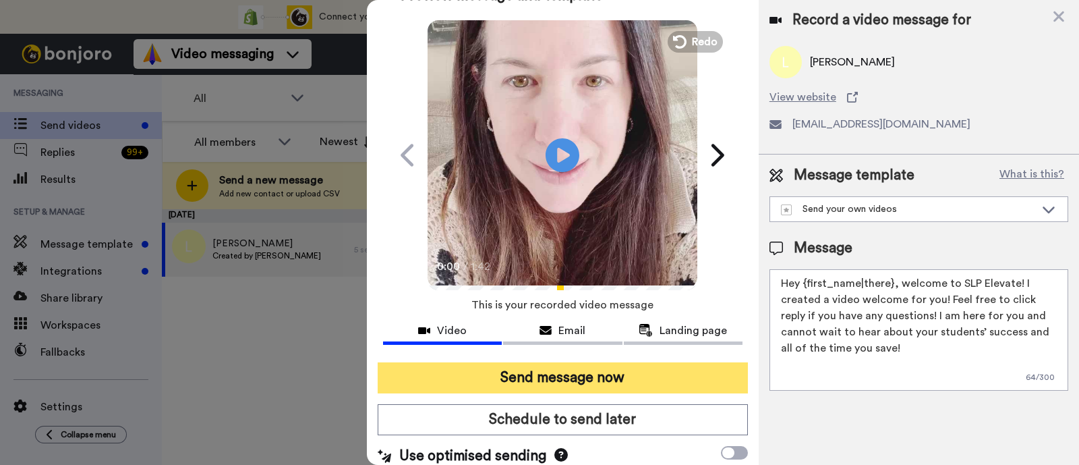
scroll to position [36, 0]
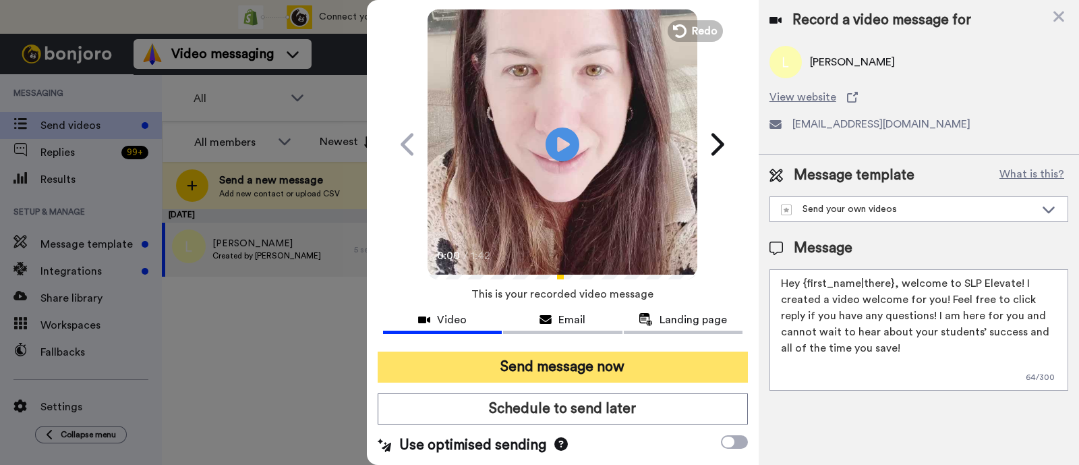
type textarea "Hey {first_name|there}, welcome to SLP Elevate! I created a video welcome for y…"
click at [597, 365] on button "Send message now" at bounding box center [563, 367] width 370 height 31
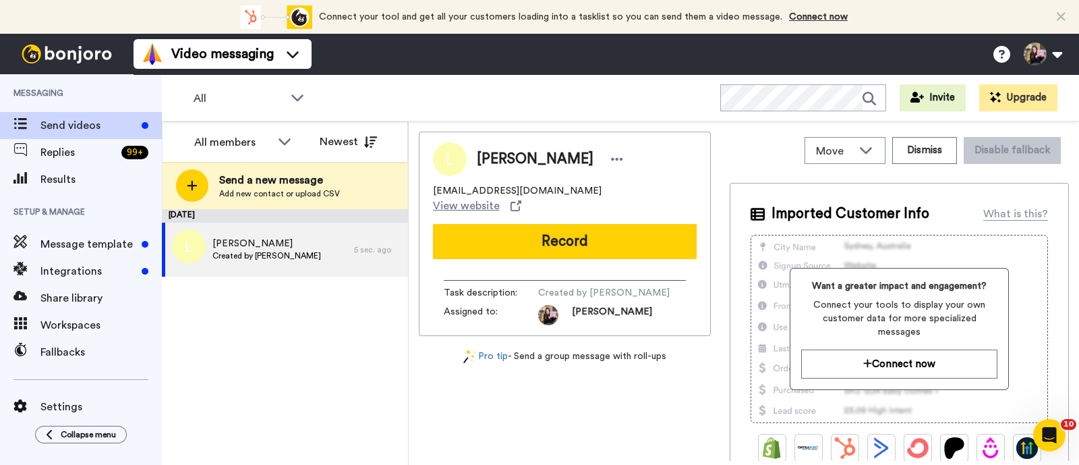
scroll to position [0, 0]
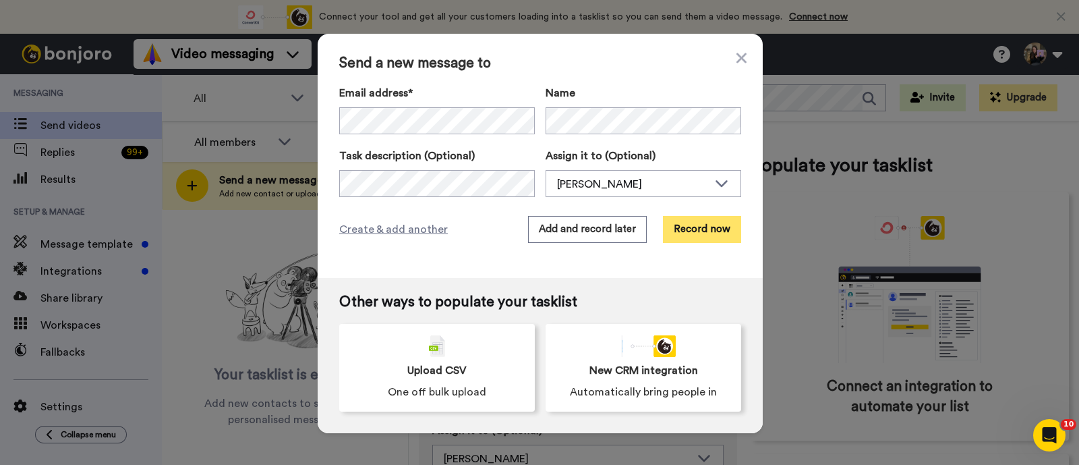
click at [701, 236] on button "Record now" at bounding box center [702, 229] width 78 height 27
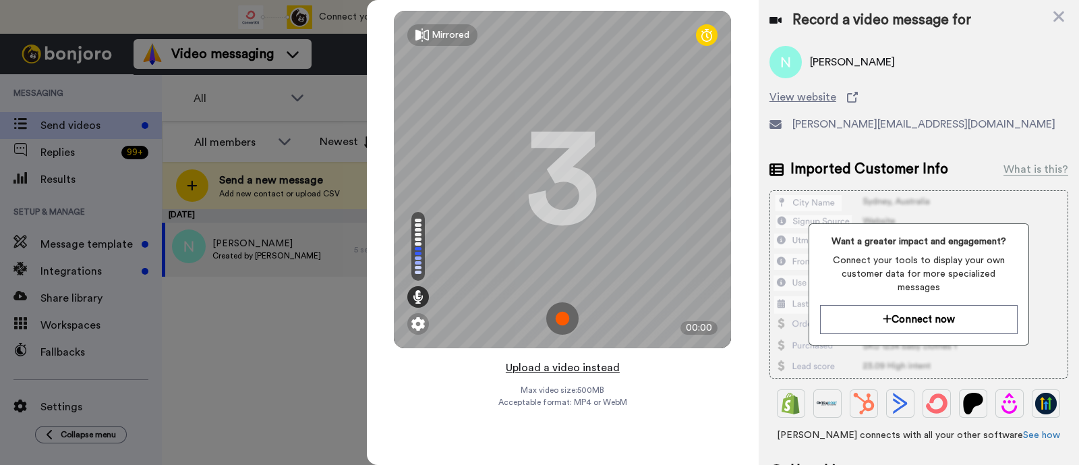
click at [605, 366] on button "Upload a video instead" at bounding box center [563, 368] width 122 height 18
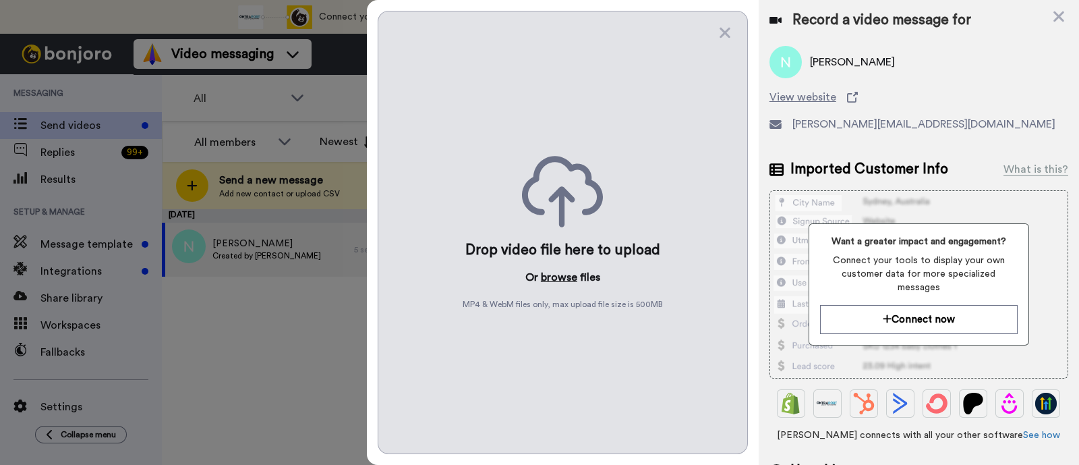
click at [567, 278] on button "browse" at bounding box center [559, 277] width 36 height 16
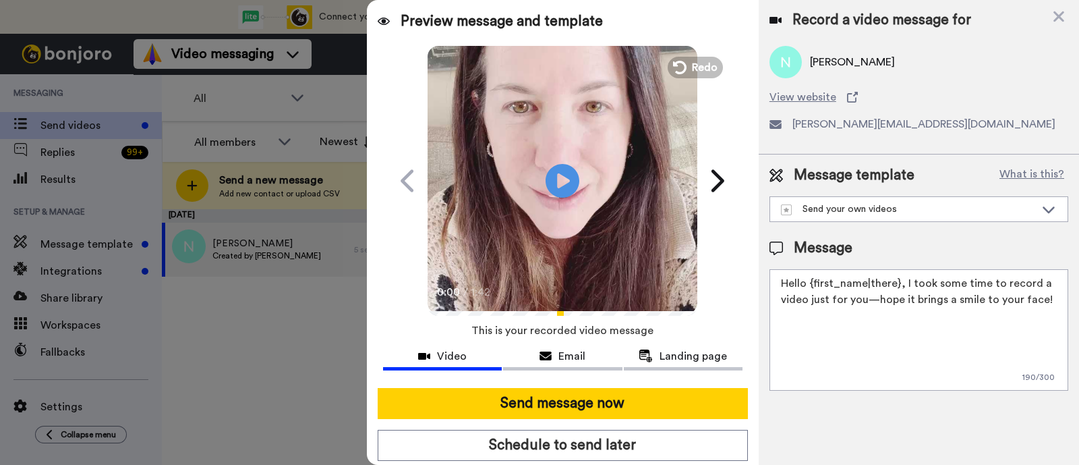
drag, startPoint x: 1054, startPoint y: 299, endPoint x: 900, endPoint y: 281, distance: 154.9
click at [901, 281] on textarea "Hello {first_name|there}, I took some time to record a video just for you—hope …" at bounding box center [919, 329] width 299 height 121
paste textarea "welcome to SLP Elevate! I created a video welcome for you! Feel free to click r…"
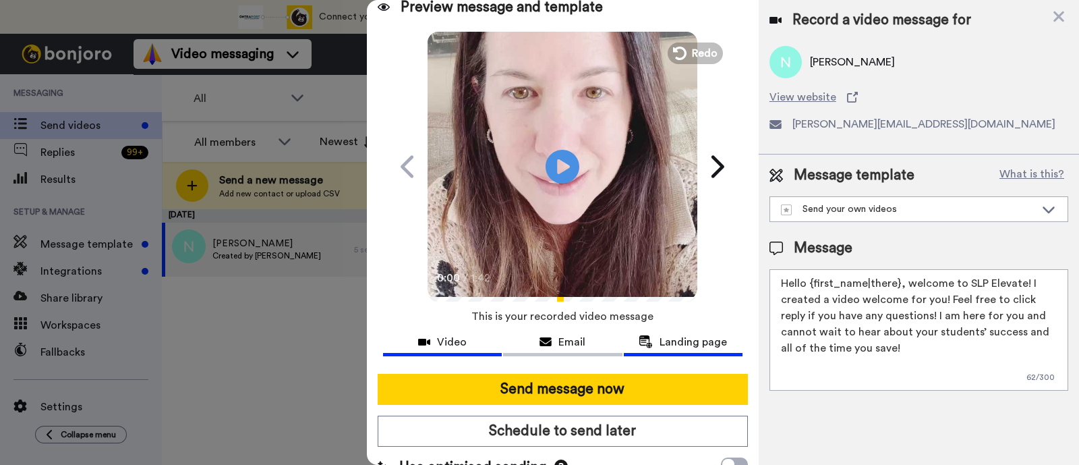
scroll to position [36, 0]
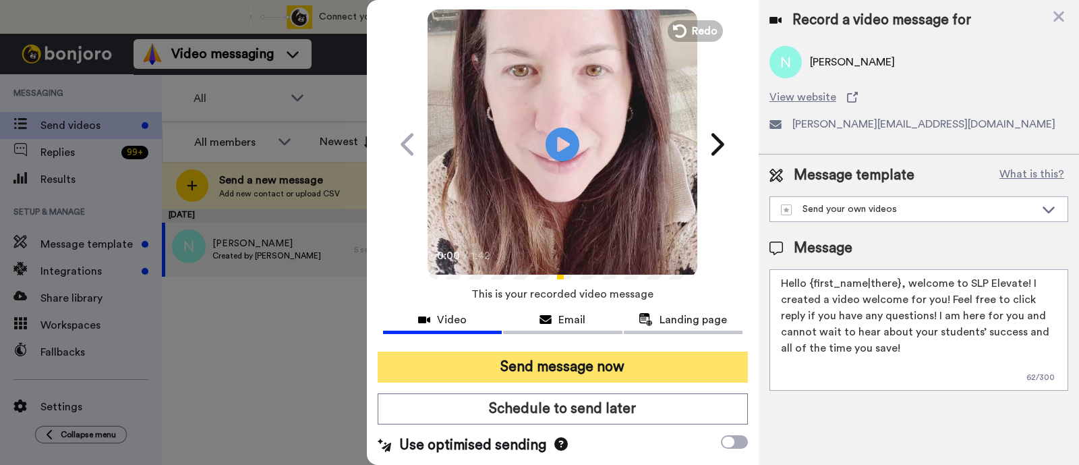
type textarea "Hello {first_name|there}, welcome to SLP Elevate! I created a video welcome for…"
click at [658, 362] on button "Send message now" at bounding box center [563, 367] width 370 height 31
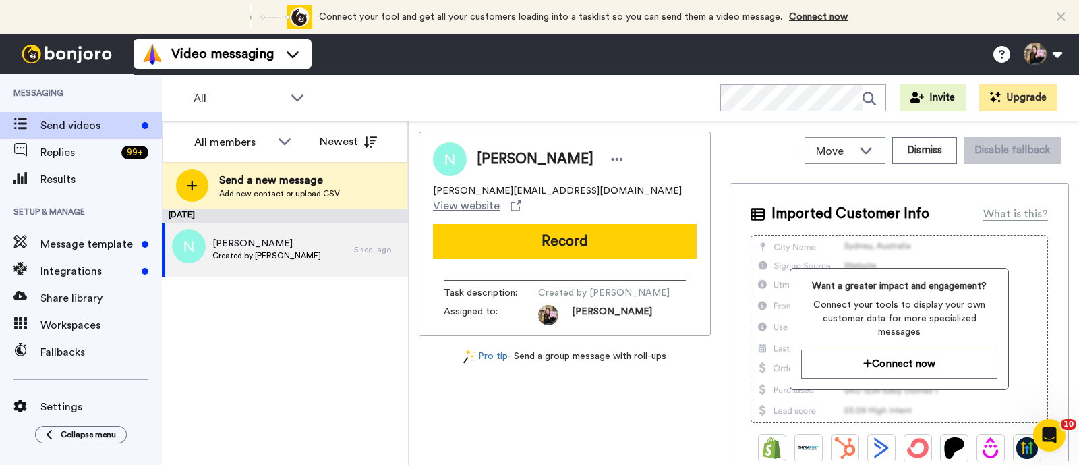
scroll to position [0, 0]
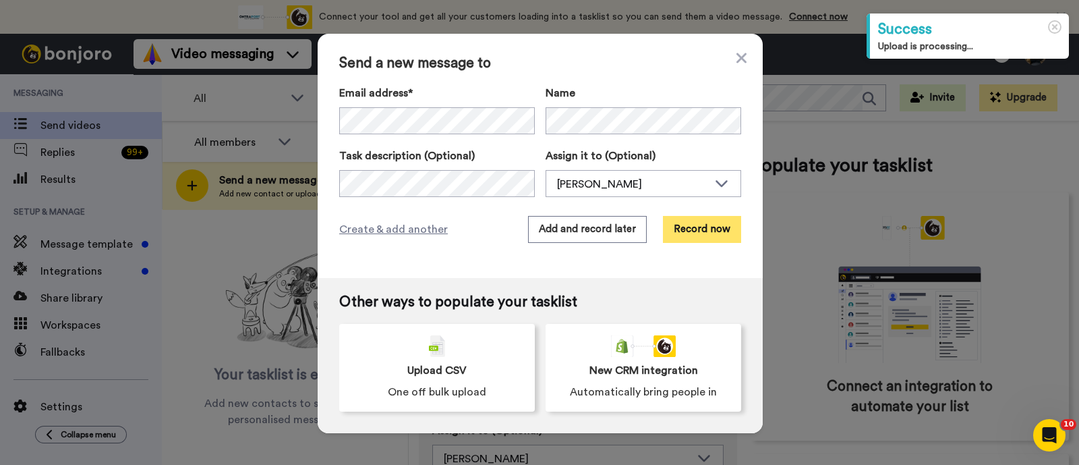
click at [683, 227] on button "Record now" at bounding box center [702, 229] width 78 height 27
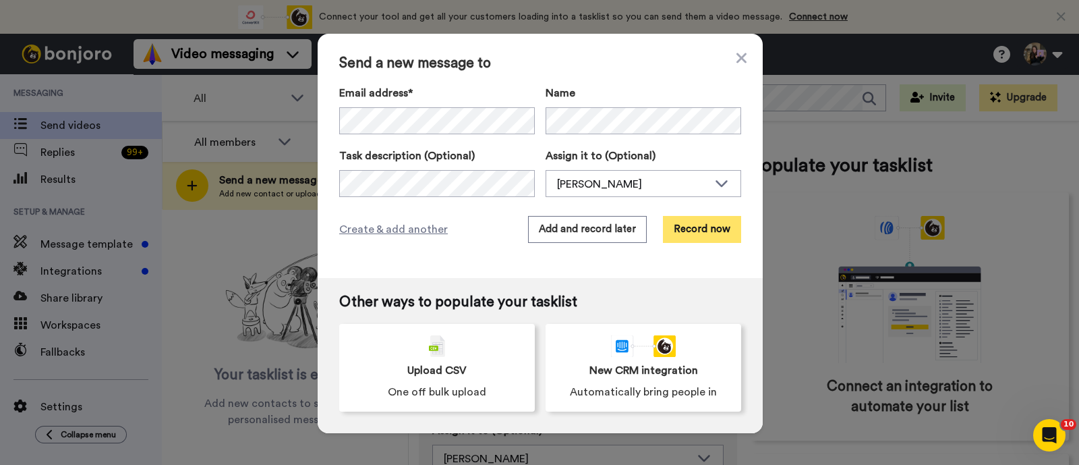
click at [693, 238] on button "Record now" at bounding box center [702, 229] width 78 height 27
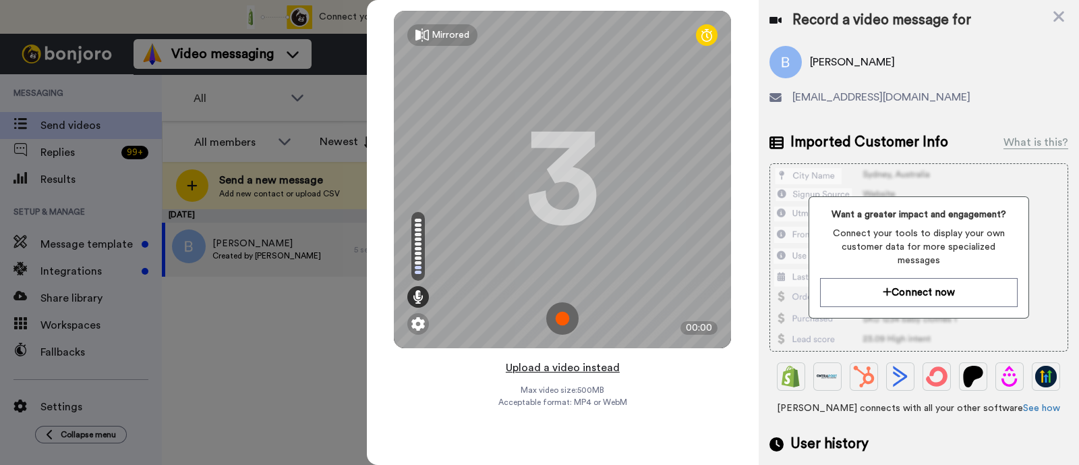
click at [592, 362] on button "Upload a video instead" at bounding box center [563, 368] width 122 height 18
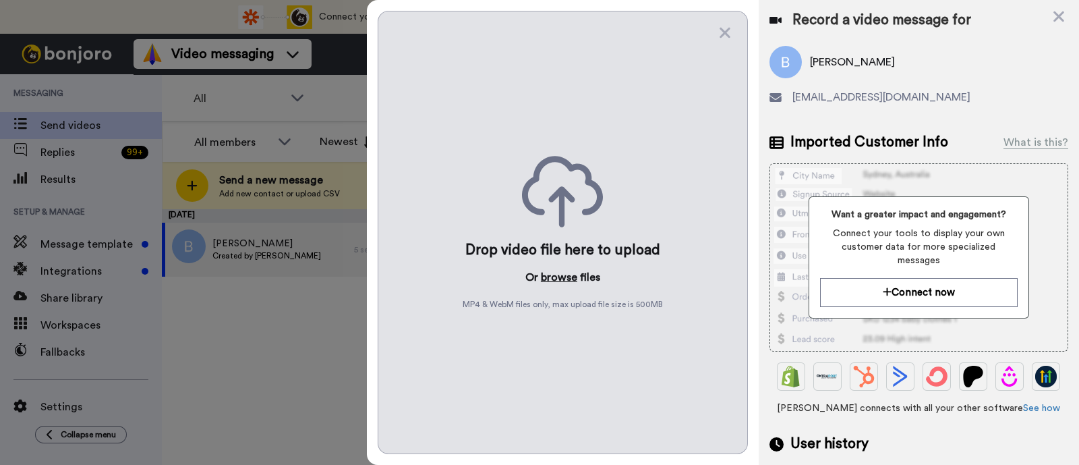
click at [561, 283] on button "browse" at bounding box center [559, 277] width 36 height 16
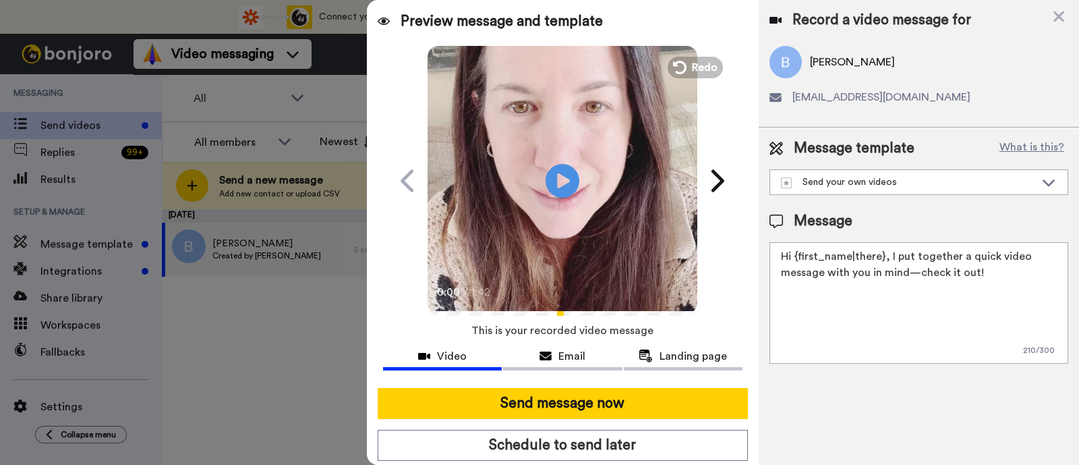
drag, startPoint x: 993, startPoint y: 271, endPoint x: 888, endPoint y: 257, distance: 106.2
click at [888, 257] on textarea "Hi {first_name|there}, I put together a quick video message with you in mind—ch…" at bounding box center [919, 302] width 299 height 121
paste textarea "welcome to SLP Elevate! I created a video welcome for you! Feel free to click r…"
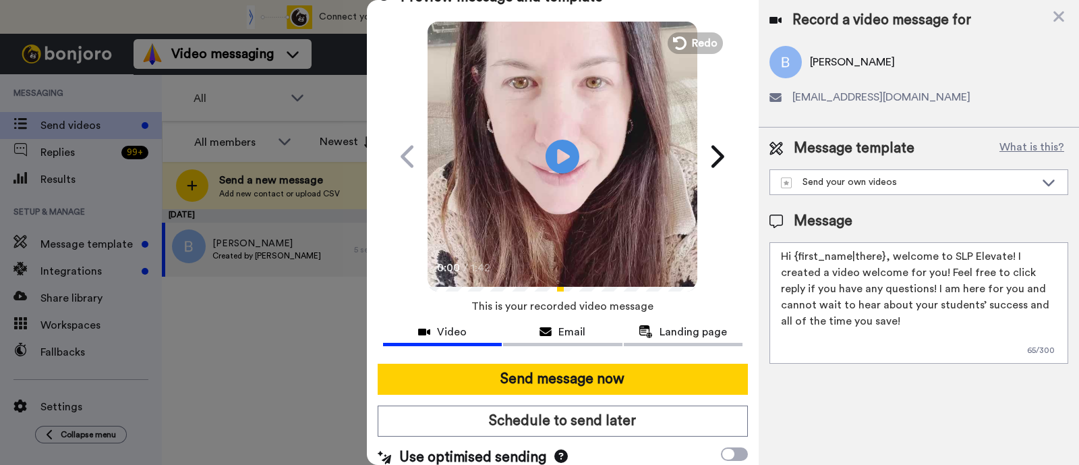
scroll to position [36, 0]
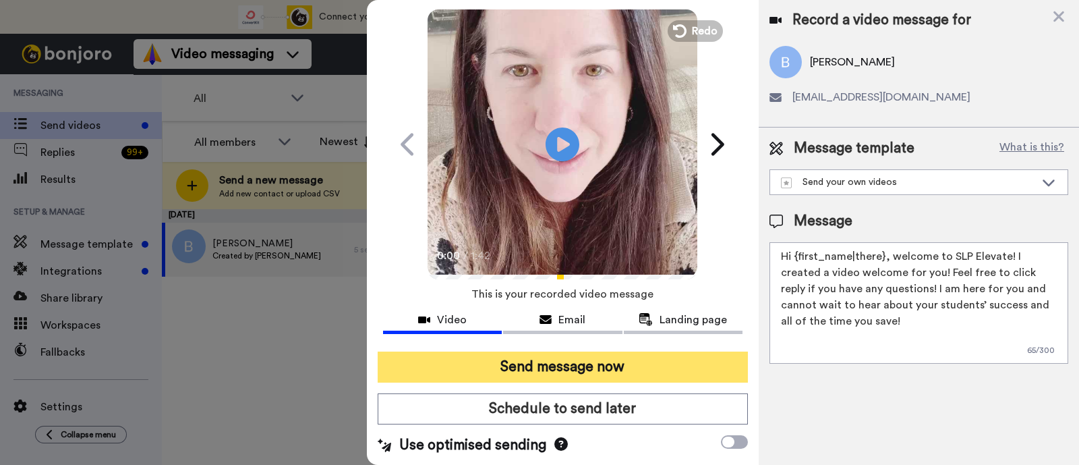
type textarea "Hi {first_name|there}, welcome to SLP Elevate! I created a video welcome for yo…"
click at [650, 366] on button "Send message now" at bounding box center [563, 367] width 370 height 31
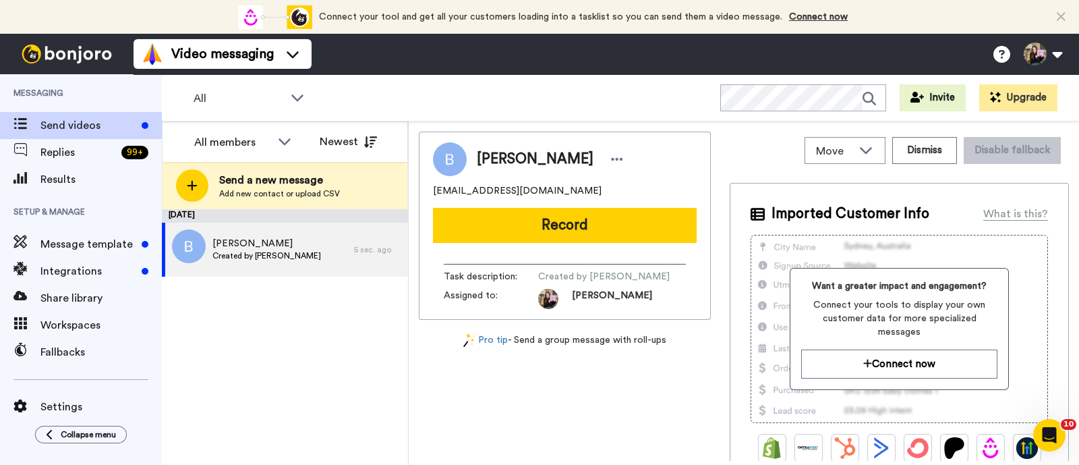
scroll to position [0, 0]
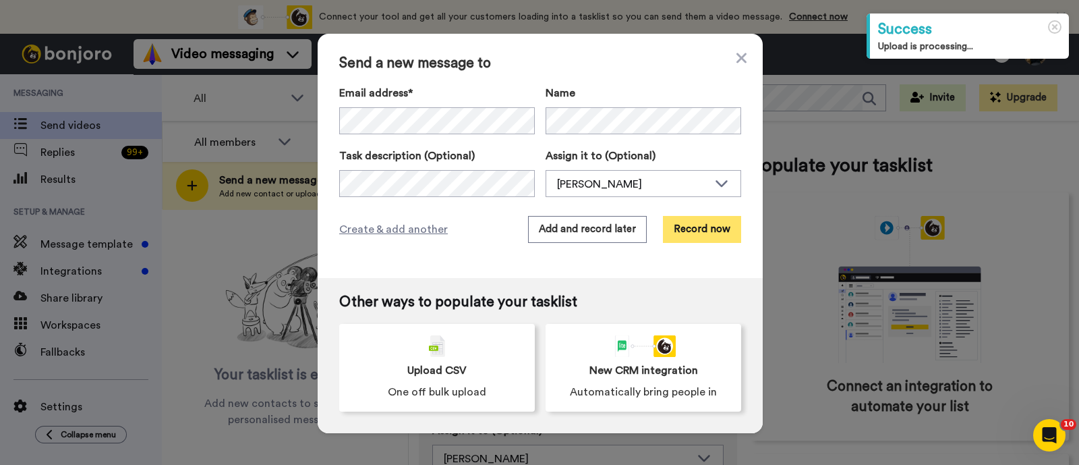
click at [685, 222] on button "Record now" at bounding box center [702, 229] width 78 height 27
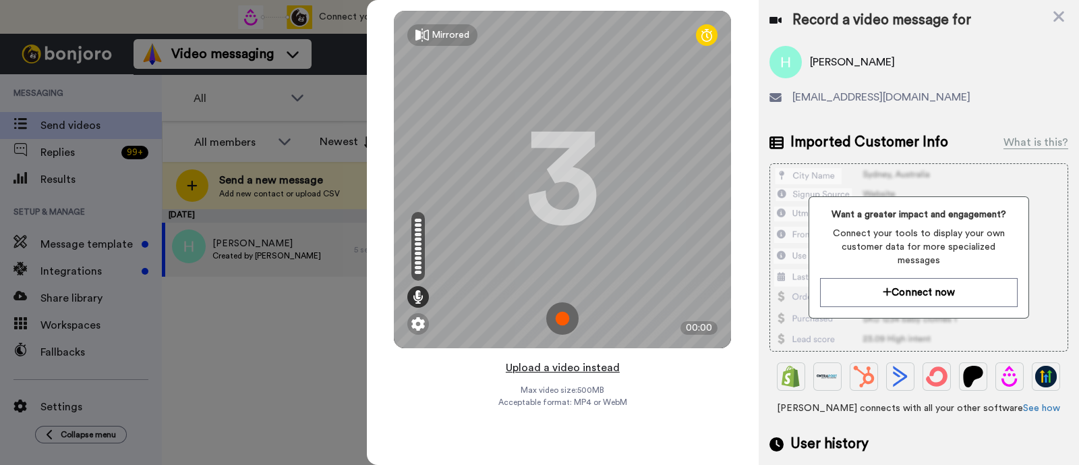
click at [616, 366] on button "Upload a video instead" at bounding box center [563, 368] width 122 height 18
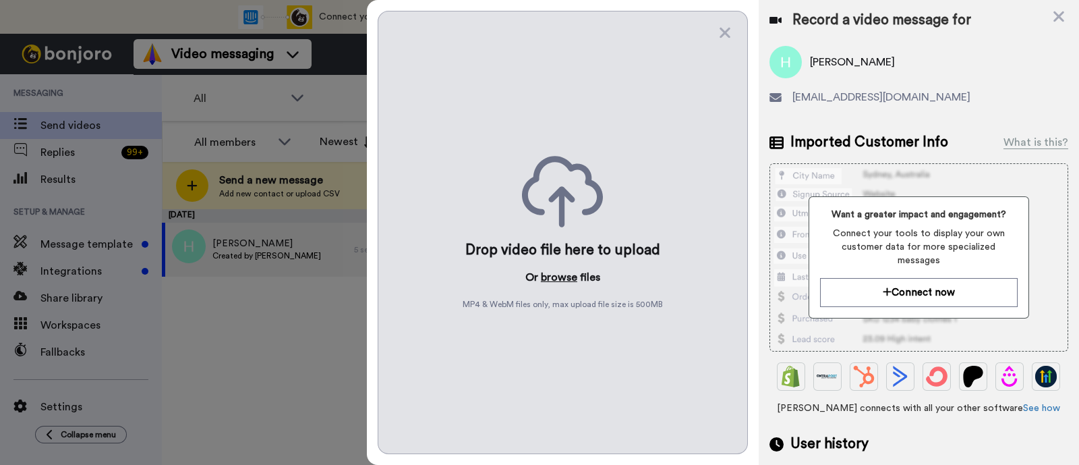
click at [561, 275] on button "browse" at bounding box center [559, 277] width 36 height 16
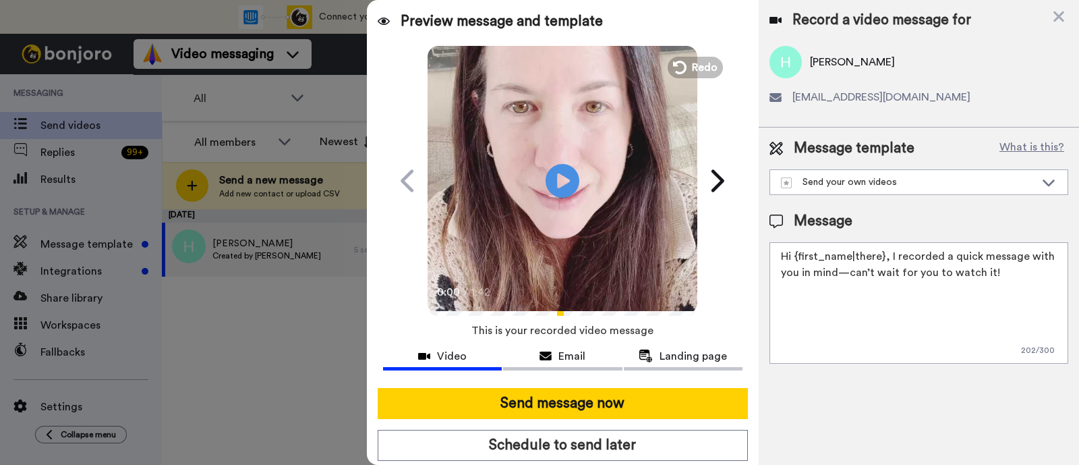
drag, startPoint x: 996, startPoint y: 267, endPoint x: 887, endPoint y: 243, distance: 111.3
click at [887, 243] on textarea "Hi {first_name|there}, I recorded a quick message with you in mind—can’t wait f…" at bounding box center [919, 302] width 299 height 121
paste textarea "welcome to SLP Elevate! I created a video welcome for you! Feel free to click r…"
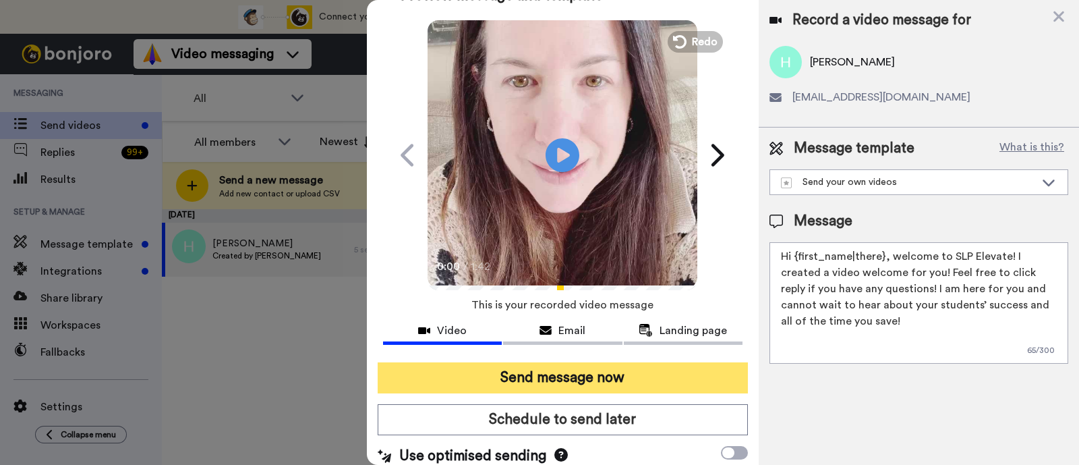
scroll to position [36, 0]
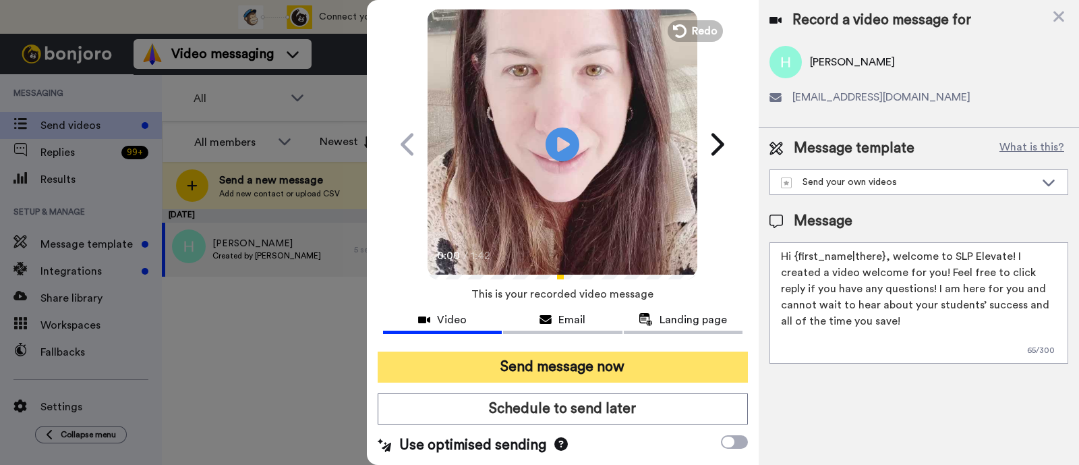
type textarea "Hi {first_name|there}, welcome to SLP Elevate! I created a video welcome for yo…"
click at [659, 366] on button "Send message now" at bounding box center [563, 367] width 370 height 31
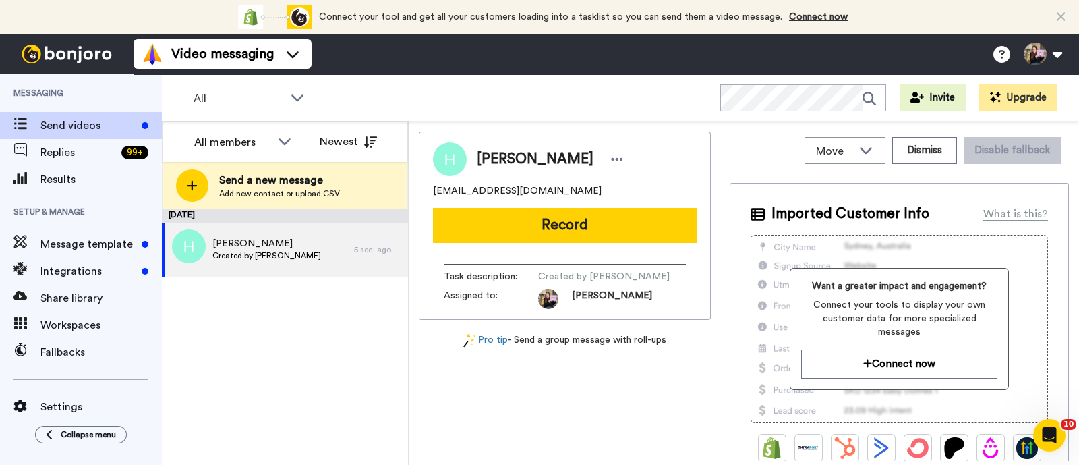
scroll to position [0, 0]
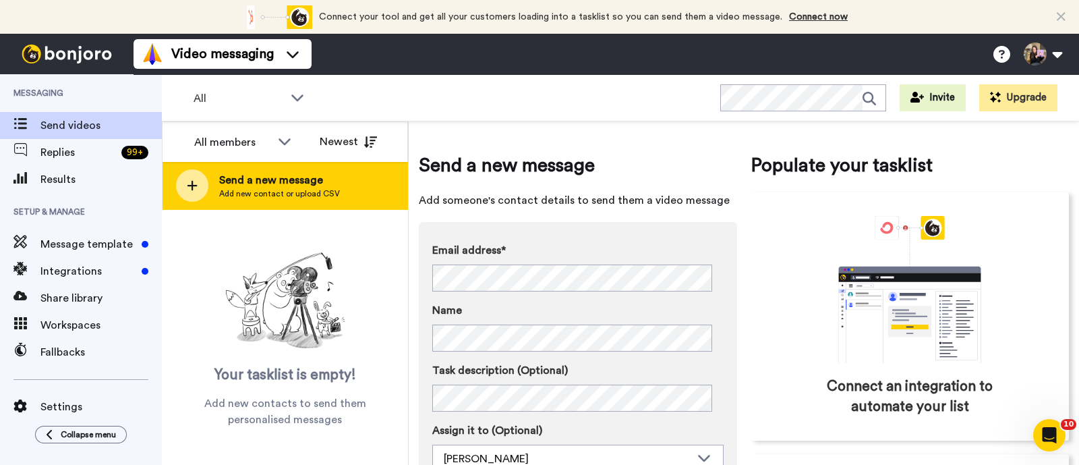
click at [285, 186] on span "Send a new message" at bounding box center [279, 180] width 121 height 16
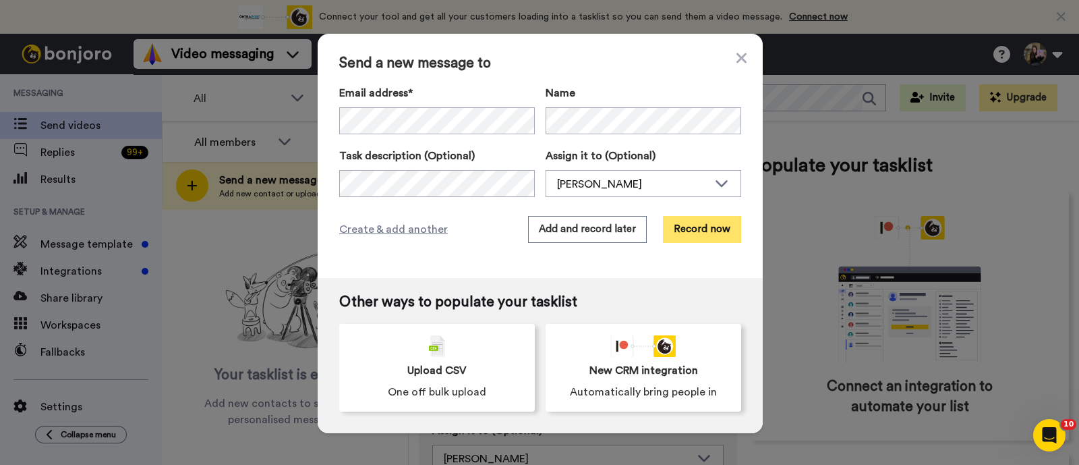
click at [673, 227] on button "Record now" at bounding box center [702, 229] width 78 height 27
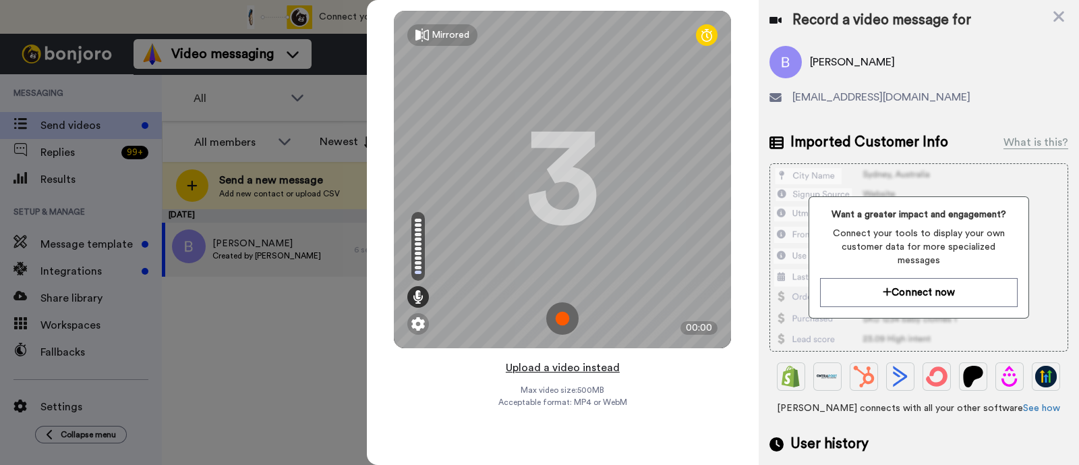
click at [587, 364] on button "Upload a video instead" at bounding box center [563, 368] width 122 height 18
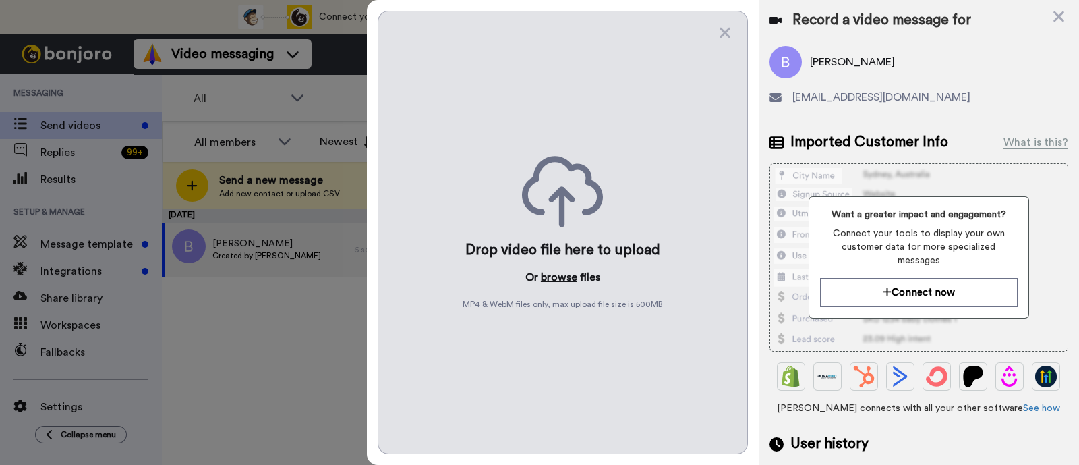
click at [563, 278] on button "browse" at bounding box center [559, 277] width 36 height 16
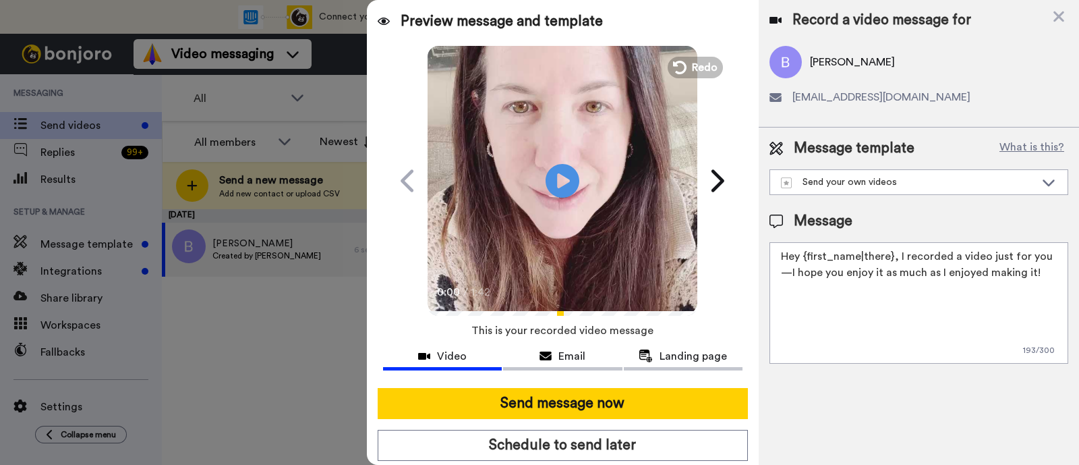
drag, startPoint x: 1022, startPoint y: 273, endPoint x: 898, endPoint y: 248, distance: 126.8
click at [898, 248] on textarea "Hey {first_name|there}, I recorded a video just for you—I hope you enjoy it as …" at bounding box center [919, 302] width 299 height 121
paste textarea "welcome to SLP Elevate! I created a video welcome for you! Feel free to click r…"
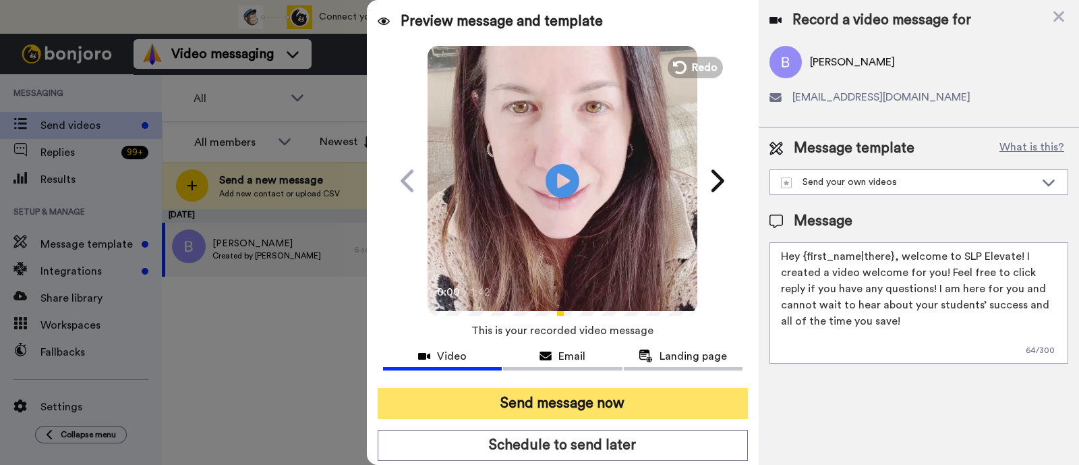
type textarea "Hey {first_name|there}, welcome to SLP Elevate! I created a video welcome for y…"
click at [616, 393] on button "Send message now" at bounding box center [563, 403] width 370 height 31
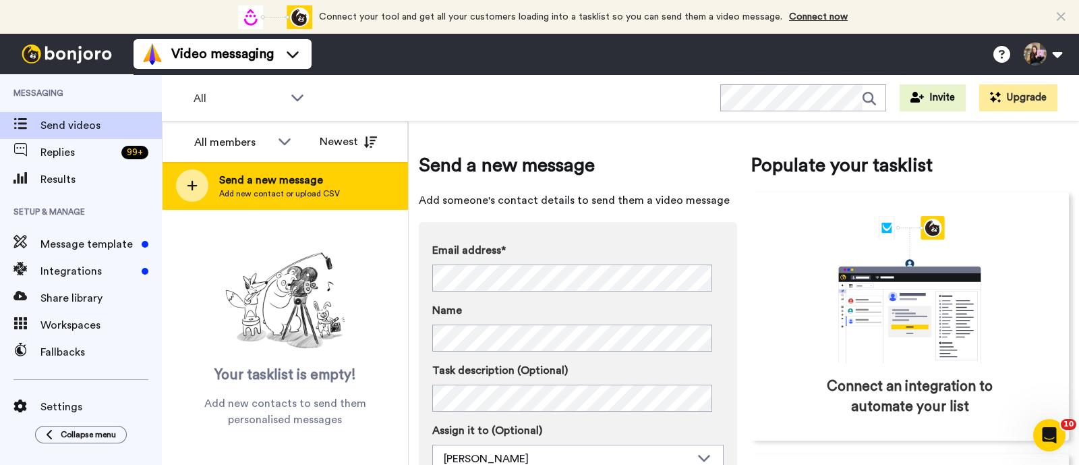
click at [283, 165] on div "Send a new message Add new contact or upload CSV" at bounding box center [285, 185] width 245 height 47
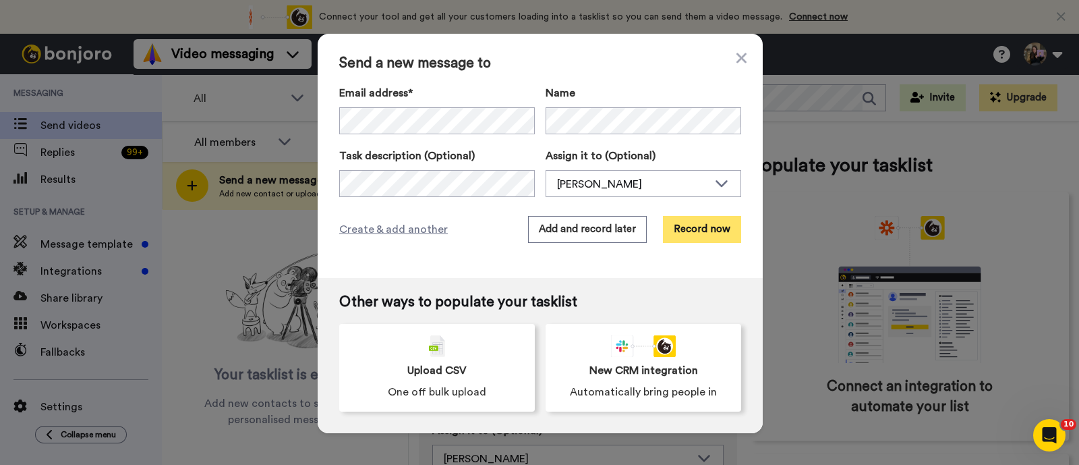
click at [692, 227] on button "Record now" at bounding box center [702, 229] width 78 height 27
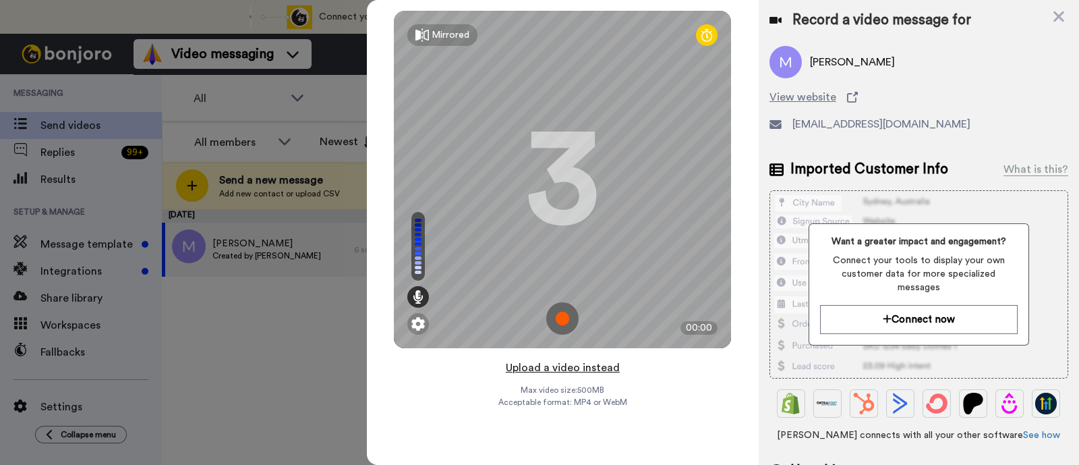
click at [603, 370] on button "Upload a video instead" at bounding box center [563, 368] width 122 height 18
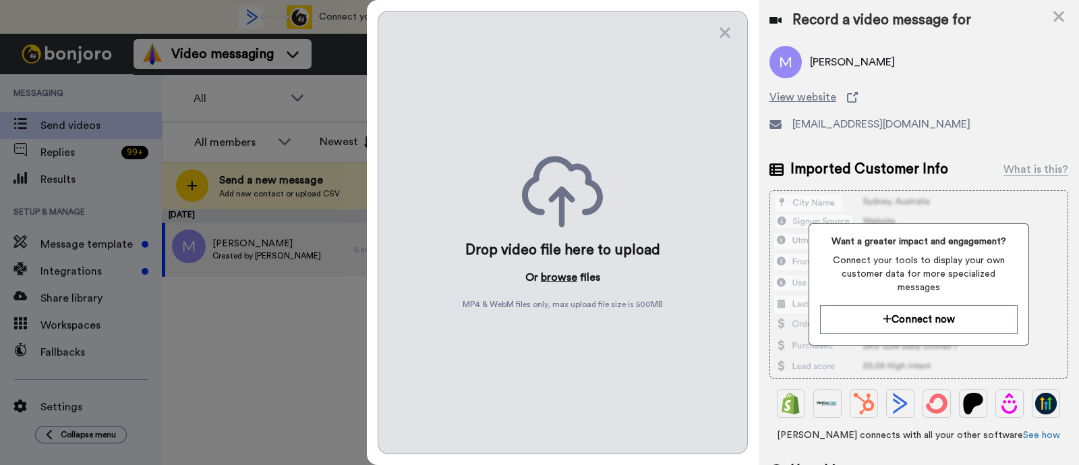
click at [550, 278] on button "browse" at bounding box center [559, 277] width 36 height 16
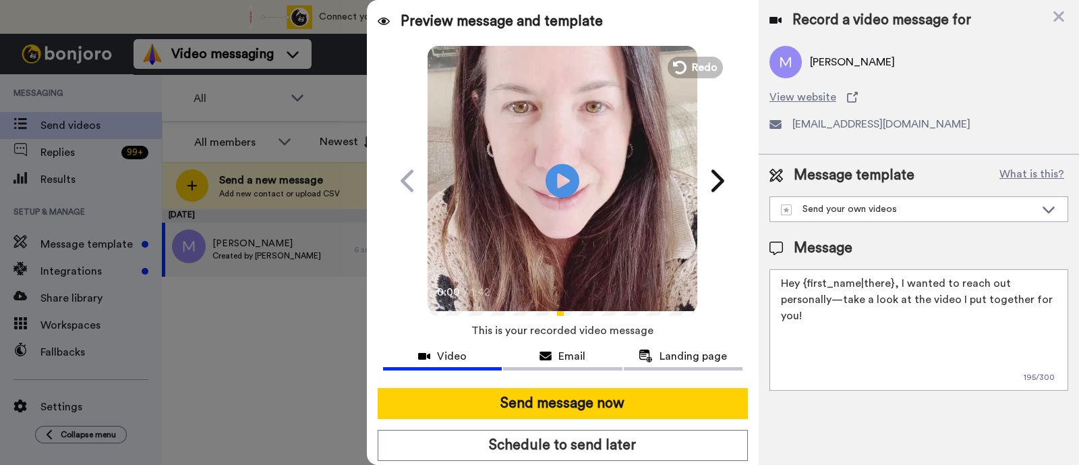
drag, startPoint x: 1017, startPoint y: 301, endPoint x: 897, endPoint y: 278, distance: 122.3
click at [897, 278] on textarea "Hey {first_name|there}, I wanted to reach out personally—take a look at the vid…" at bounding box center [919, 329] width 299 height 121
paste textarea "welcome to SLP Elevate! I created a video welcome for you! Feel free to click r…"
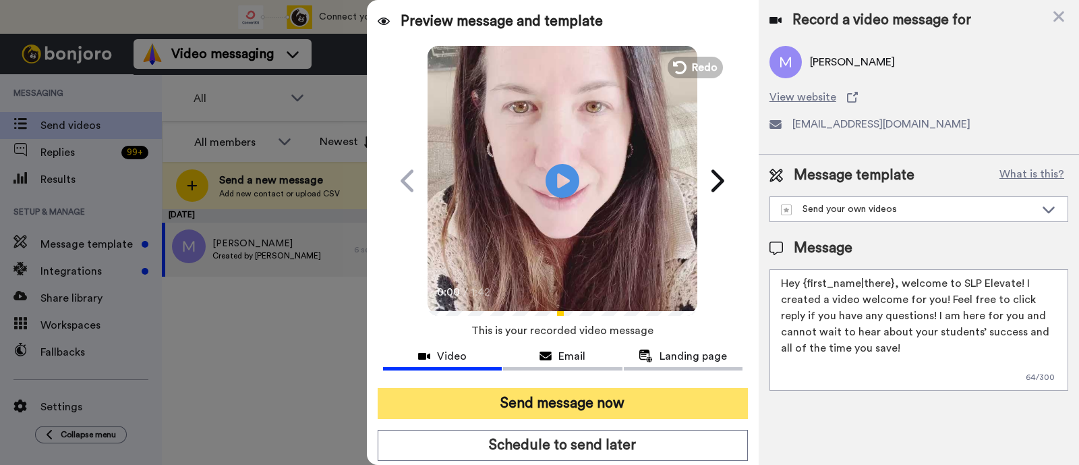
type textarea "Hey {first_name|there}, welcome to SLP Elevate! I created a video welcome for y…"
click at [626, 398] on button "Send message now" at bounding box center [563, 403] width 370 height 31
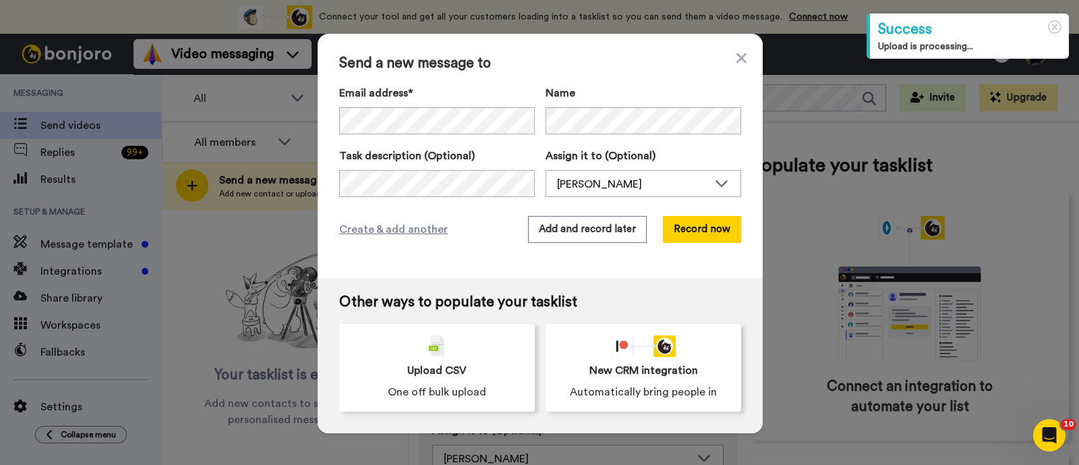
click at [687, 213] on div "Send a new message to Email address* No search result for ‘ [EMAIL_ADDRESS][DOM…" at bounding box center [540, 156] width 445 height 244
click at [685, 231] on button "Record now" at bounding box center [702, 229] width 78 height 27
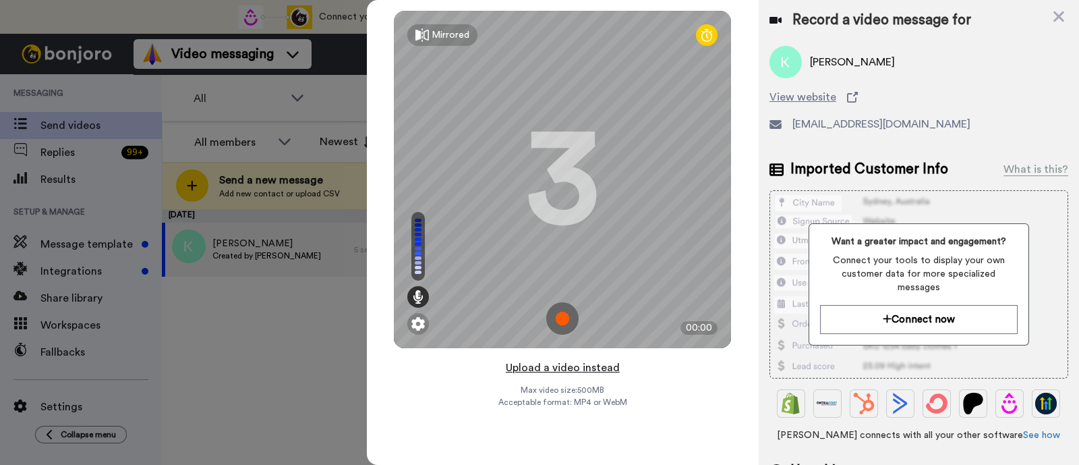
click at [595, 362] on button "Upload a video instead" at bounding box center [563, 368] width 122 height 18
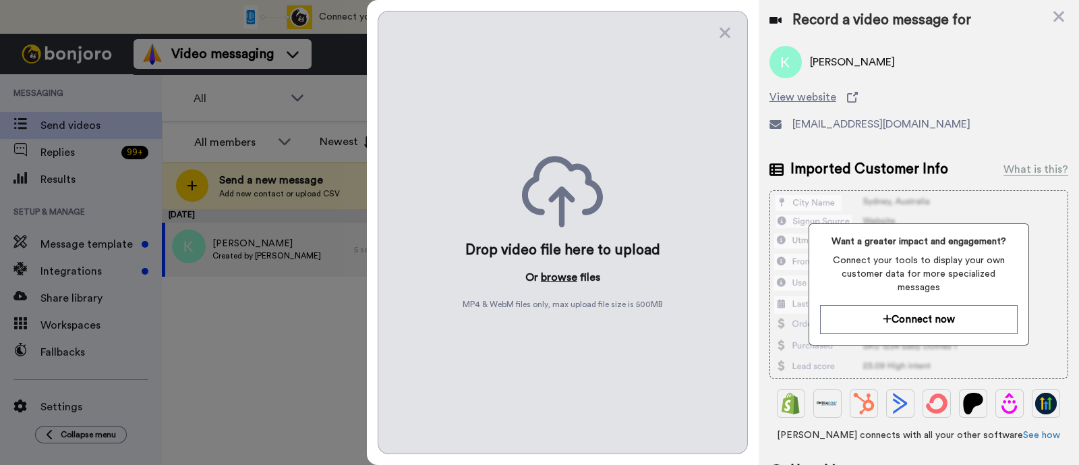
click at [572, 280] on button "browse" at bounding box center [559, 277] width 36 height 16
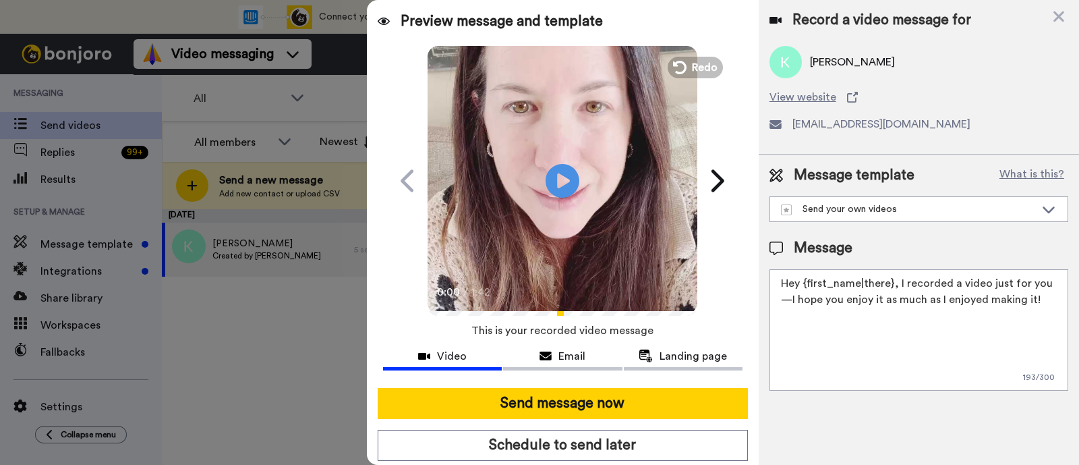
drag, startPoint x: 1030, startPoint y: 295, endPoint x: 898, endPoint y: 279, distance: 133.1
click at [898, 279] on textarea "Hey {first_name|there}, I recorded a video just for you—I hope you enjoy it as …" at bounding box center [919, 329] width 299 height 121
paste textarea "welcome to SLP Elevate! I created a video welcome for you! Feel free to click r…"
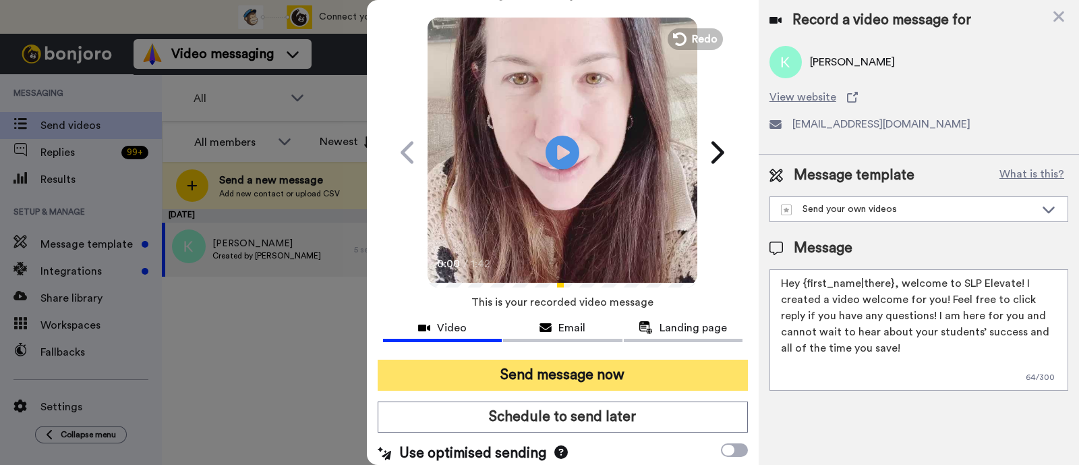
scroll to position [36, 0]
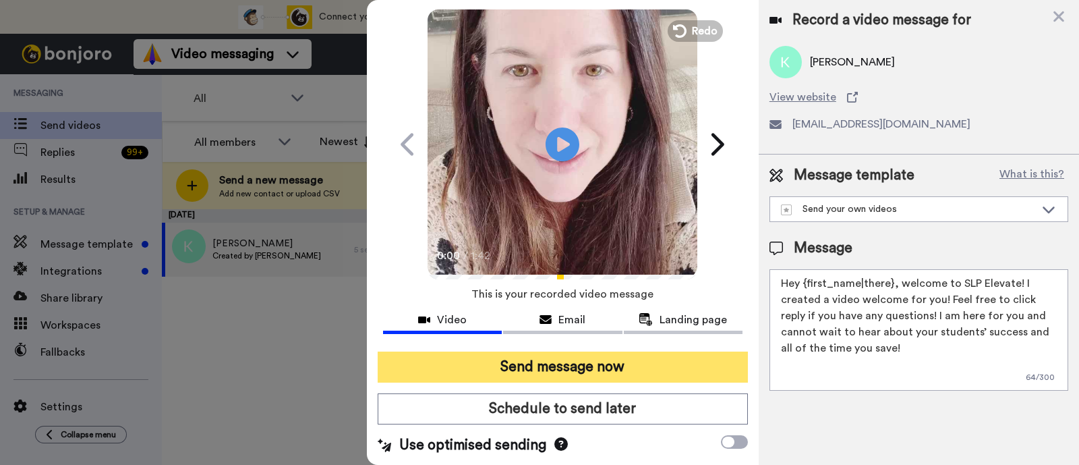
type textarea "Hey {first_name|there}, welcome to SLP Elevate! I created a video welcome for y…"
click at [678, 359] on button "Send message now" at bounding box center [563, 367] width 370 height 31
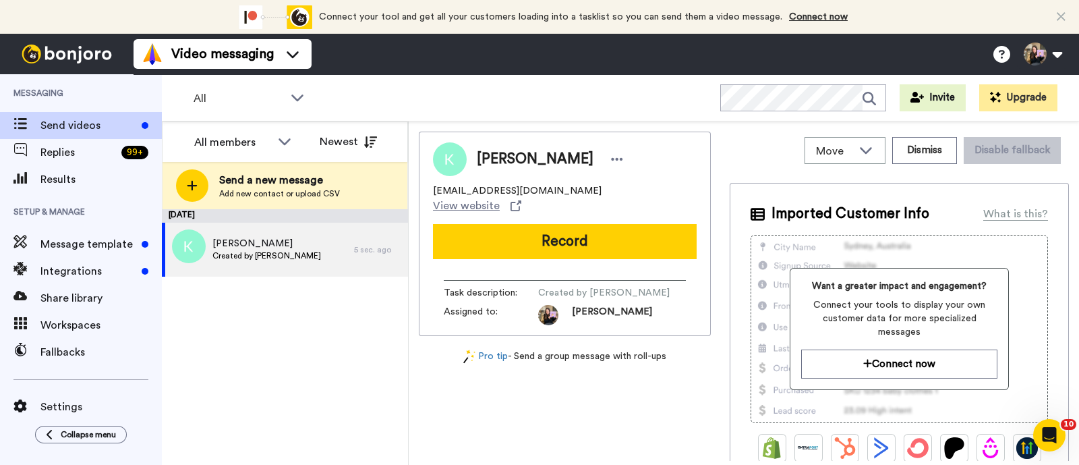
scroll to position [0, 0]
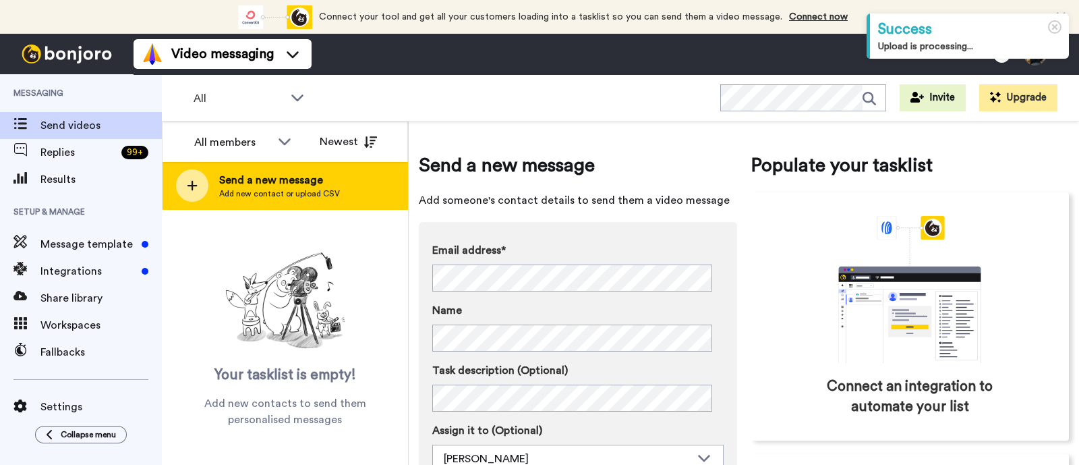
click at [263, 197] on span "Add new contact or upload CSV" at bounding box center [279, 193] width 121 height 11
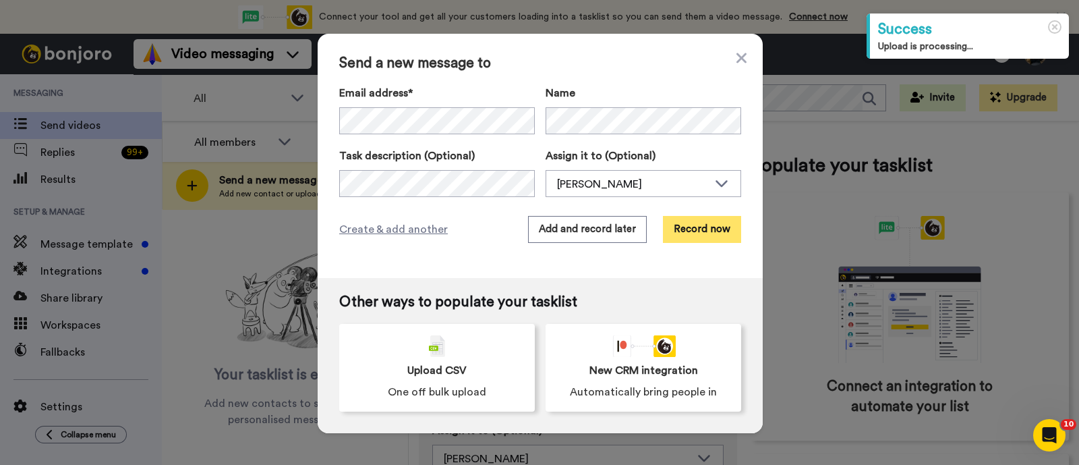
click at [681, 230] on button "Record now" at bounding box center [702, 229] width 78 height 27
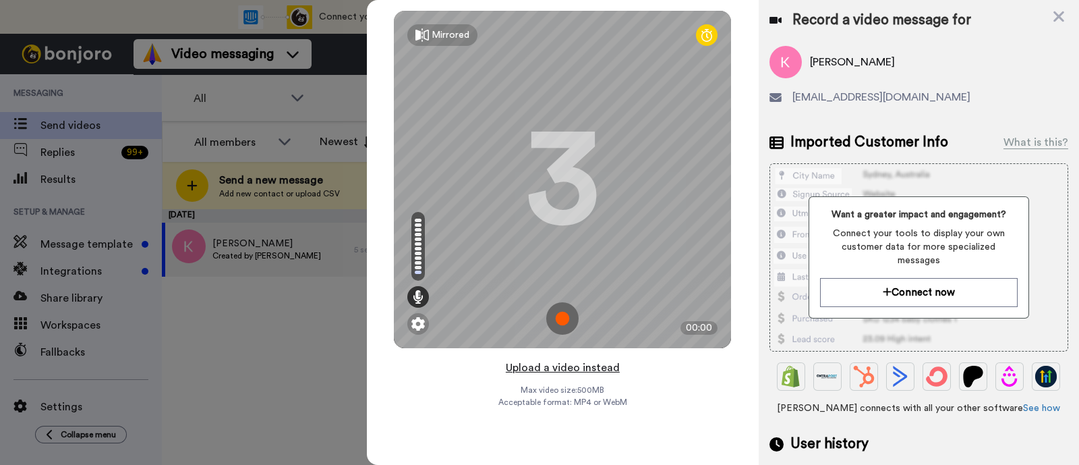
click at [581, 364] on button "Upload a video instead" at bounding box center [563, 368] width 122 height 18
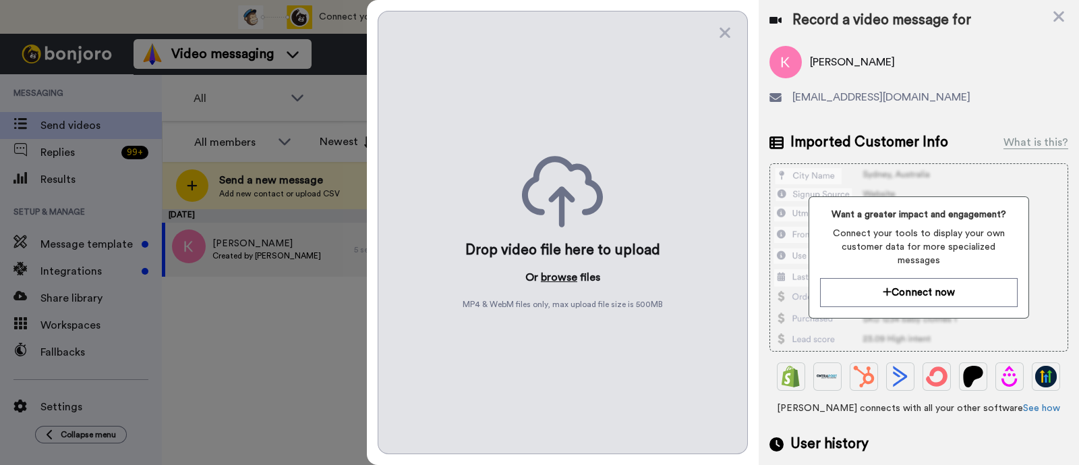
click at [566, 272] on button "browse" at bounding box center [559, 277] width 36 height 16
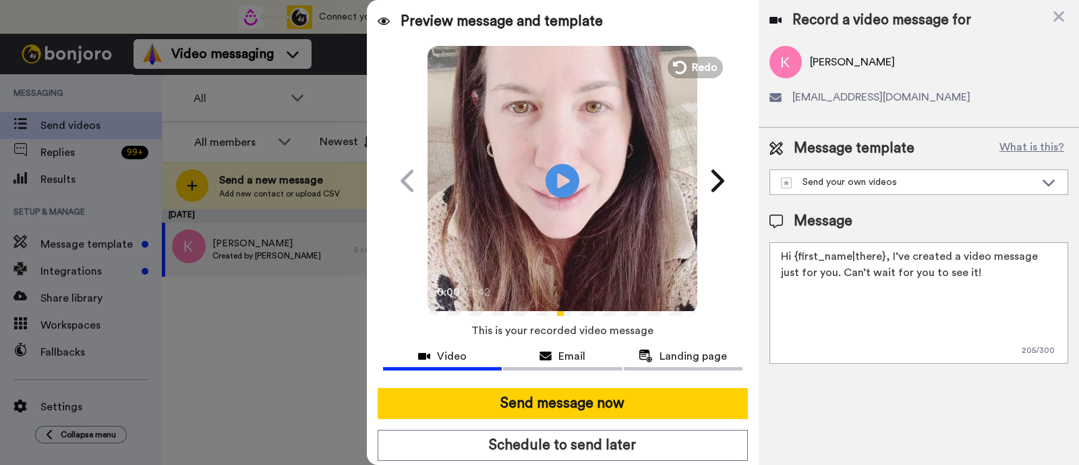
drag, startPoint x: 971, startPoint y: 283, endPoint x: 887, endPoint y: 255, distance: 88.3
click at [887, 255] on textarea "Hi {first_name|there}, I’ve created a video message just for you. Can’t wait fo…" at bounding box center [919, 302] width 299 height 121
paste textarea "welcome to SLP Elevate! I created a video welcome for you! Feel free to click r…"
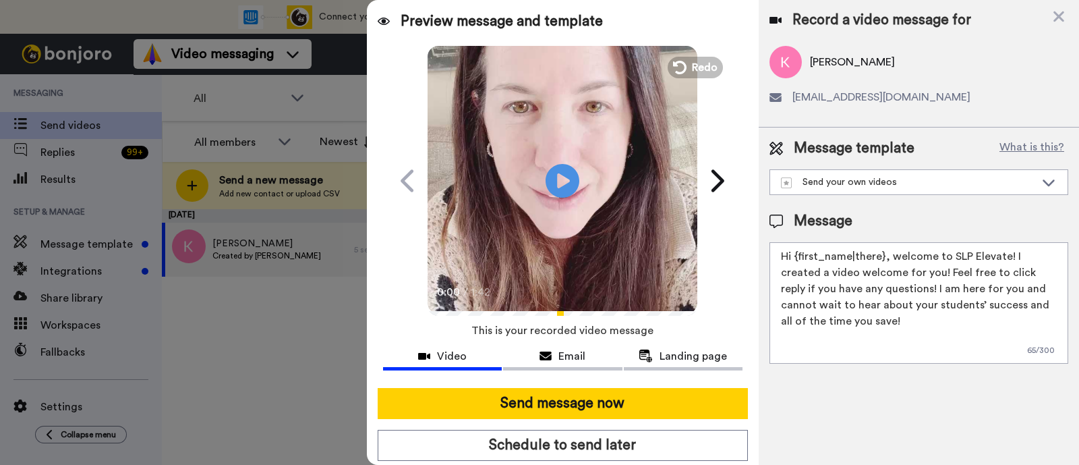
scroll to position [36, 0]
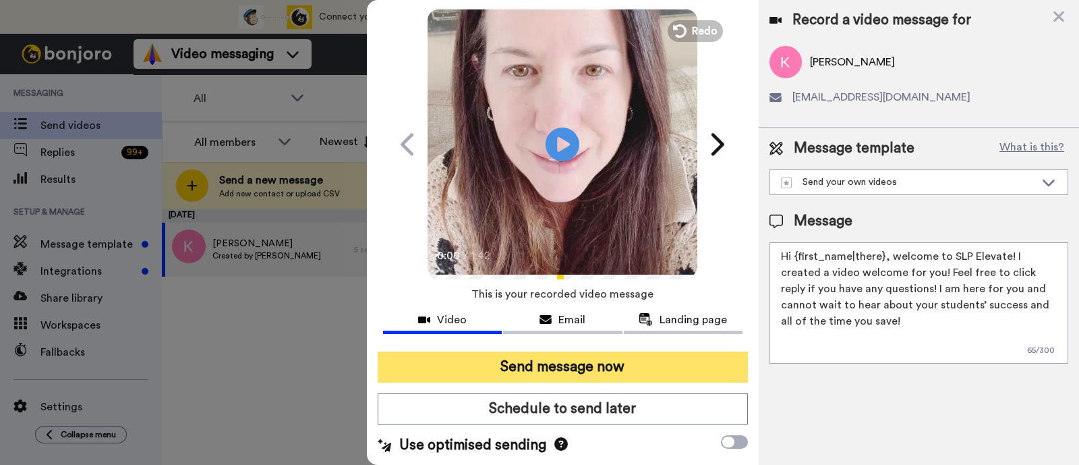
type textarea "Hi {first_name|there}, welcome to SLP Elevate! I created a video welcome for yo…"
click at [695, 361] on button "Send message now" at bounding box center [563, 367] width 370 height 31
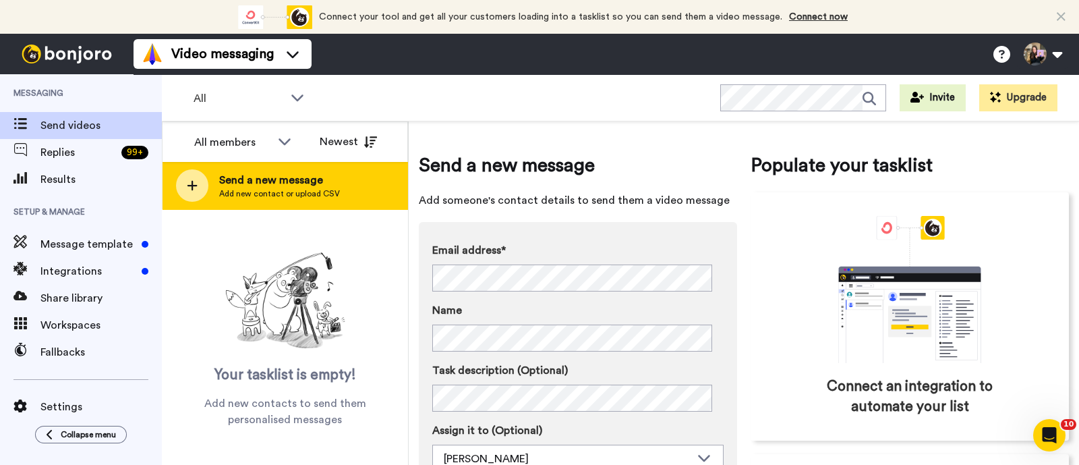
click at [300, 179] on span "Send a new message" at bounding box center [279, 180] width 121 height 16
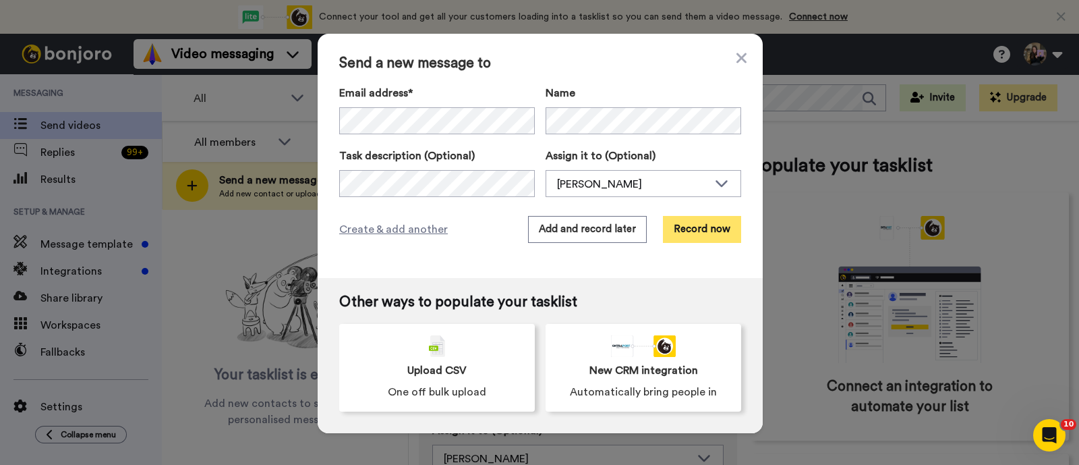
click at [683, 231] on button "Record now" at bounding box center [702, 229] width 78 height 27
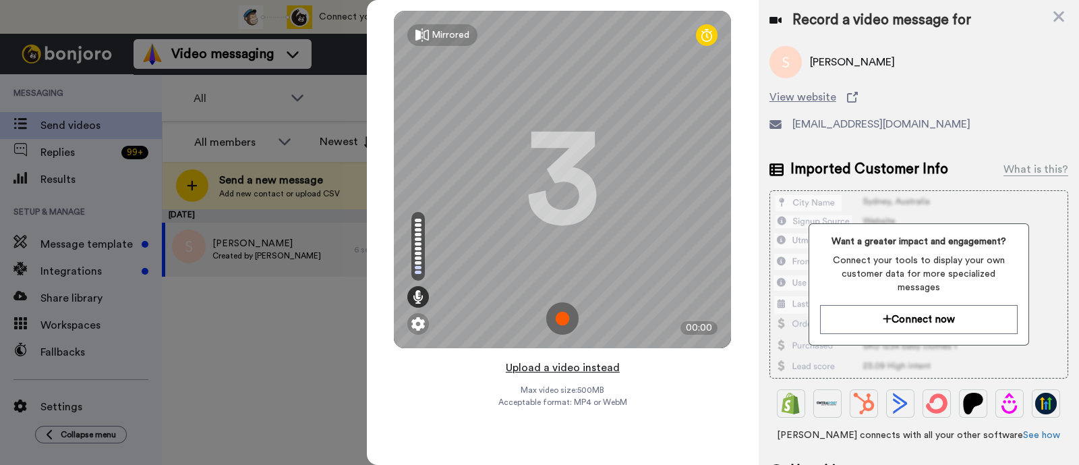
click at [561, 369] on button "Upload a video instead" at bounding box center [563, 368] width 122 height 18
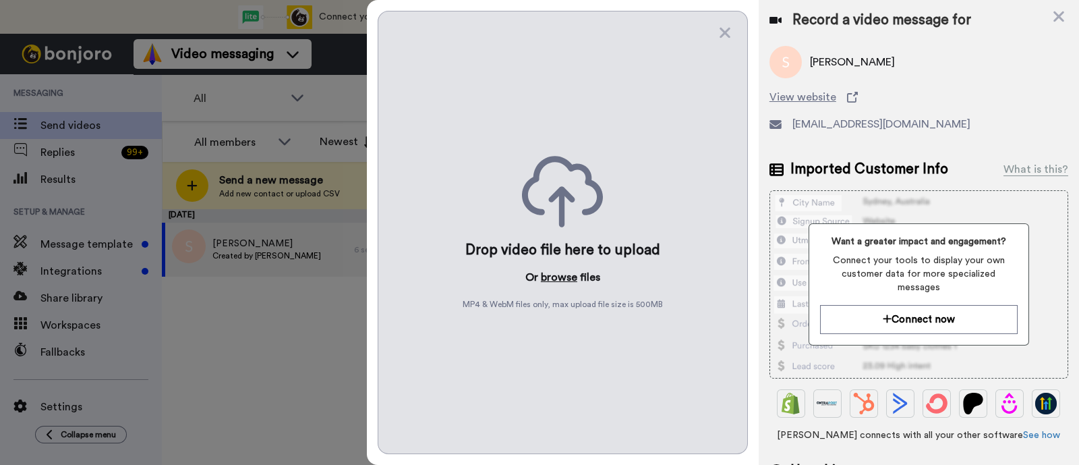
click at [564, 275] on button "browse" at bounding box center [559, 277] width 36 height 16
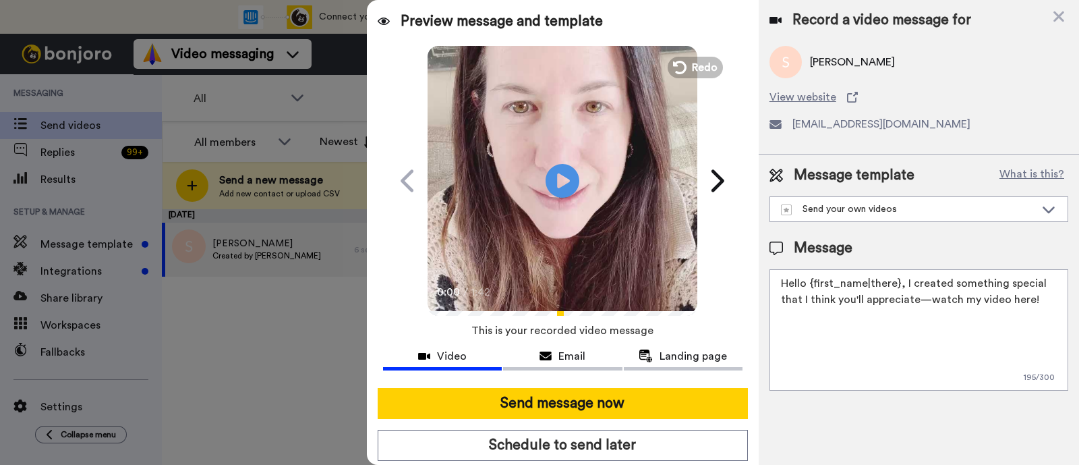
drag, startPoint x: 1038, startPoint y: 302, endPoint x: 902, endPoint y: 279, distance: 138.2
click at [902, 279] on textarea "Hello {first_name|there}, I created something special that I think you'll appre…" at bounding box center [919, 329] width 299 height 121
paste textarea "welcome to SLP Elevate! I created a video welcome for you! Feel free to click r…"
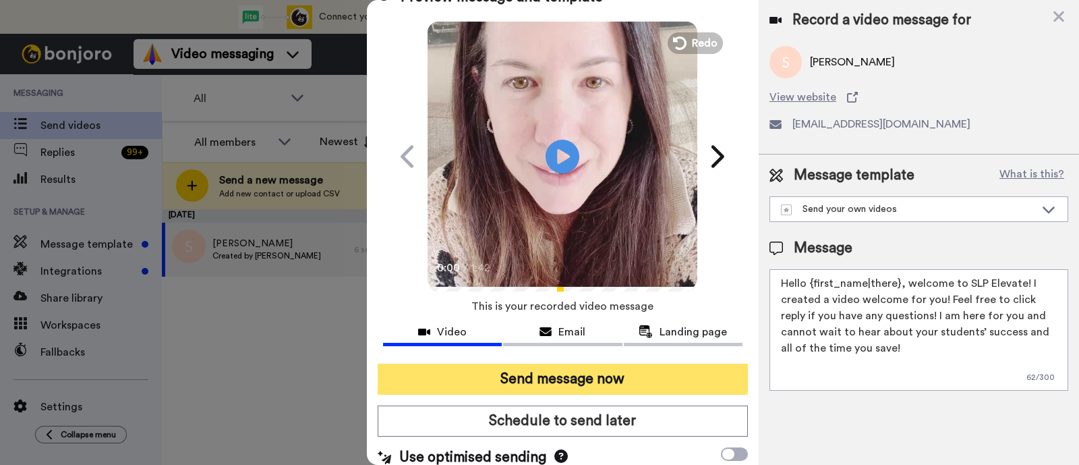
scroll to position [36, 0]
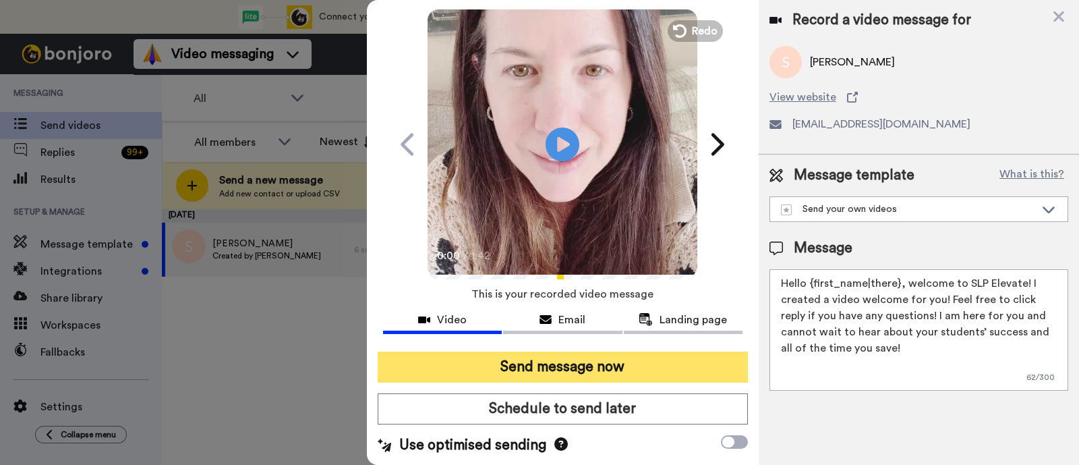
type textarea "Hello {first_name|there}, welcome to SLP Elevate! I created a video welcome for…"
click at [644, 368] on button "Send message now" at bounding box center [563, 367] width 370 height 31
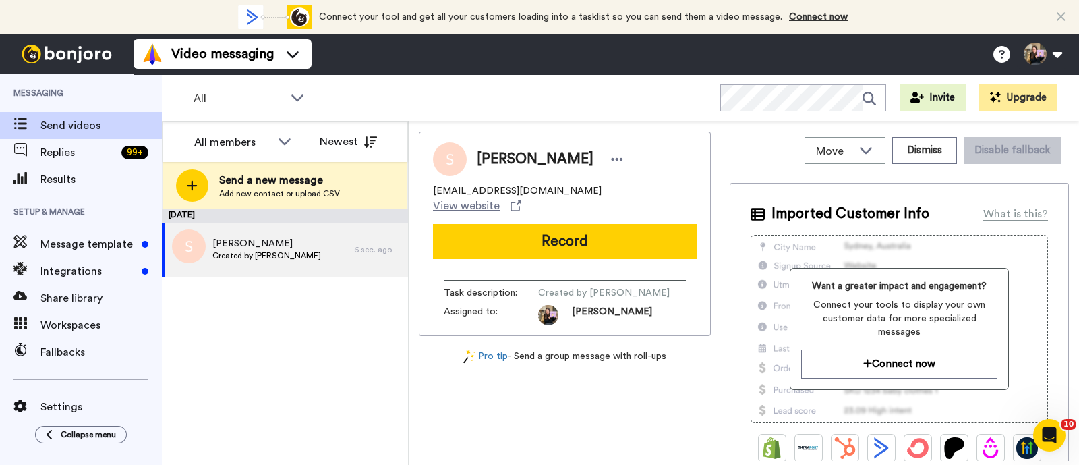
scroll to position [0, 0]
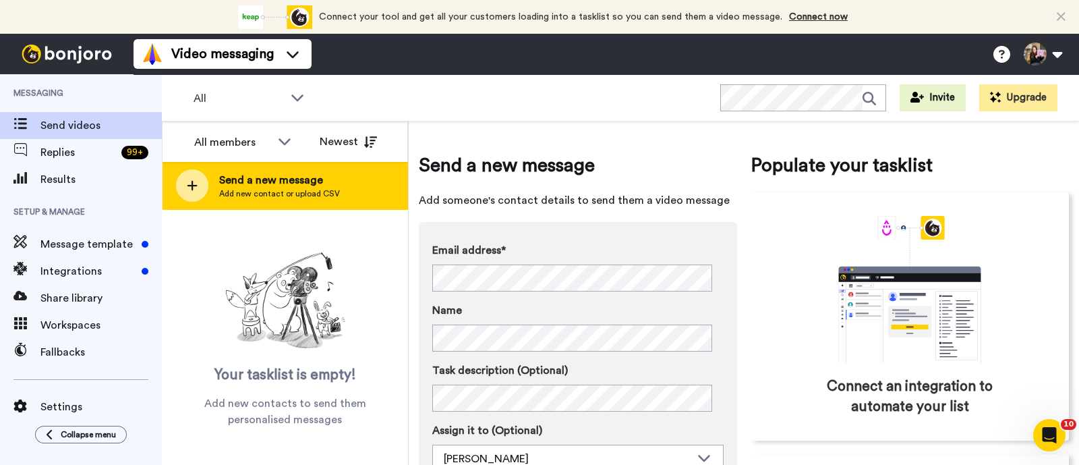
click at [270, 192] on span "Add new contact or upload CSV" at bounding box center [279, 193] width 121 height 11
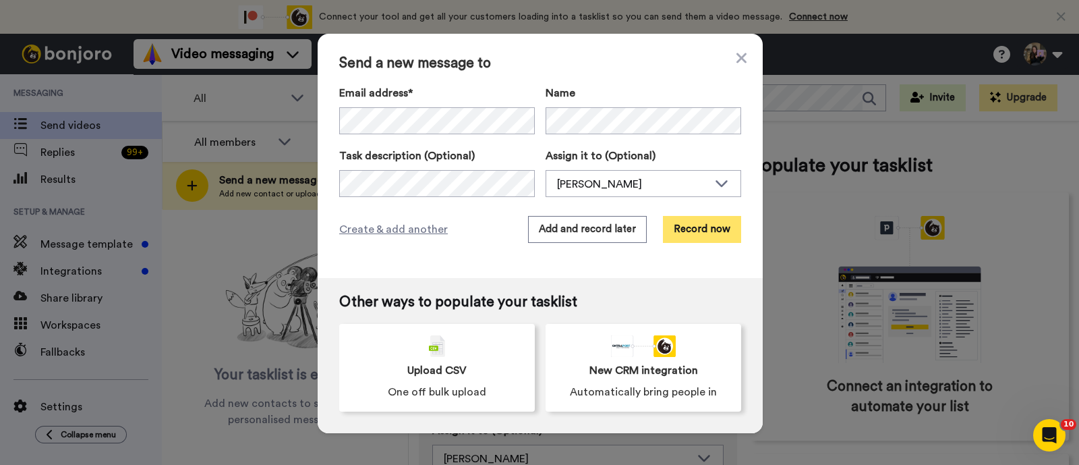
click at [687, 217] on button "Record now" at bounding box center [702, 229] width 78 height 27
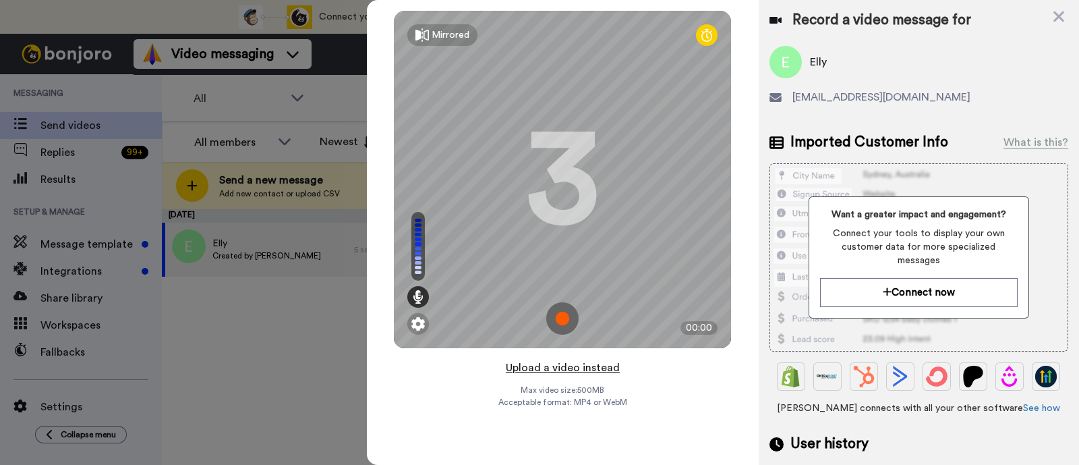
click at [607, 359] on button "Upload a video instead" at bounding box center [563, 368] width 122 height 18
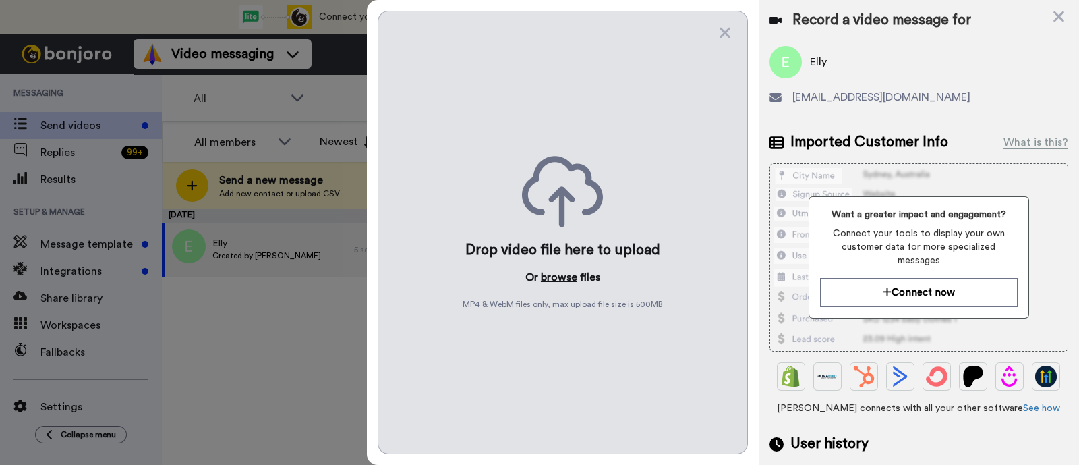
click at [561, 274] on button "browse" at bounding box center [559, 277] width 36 height 16
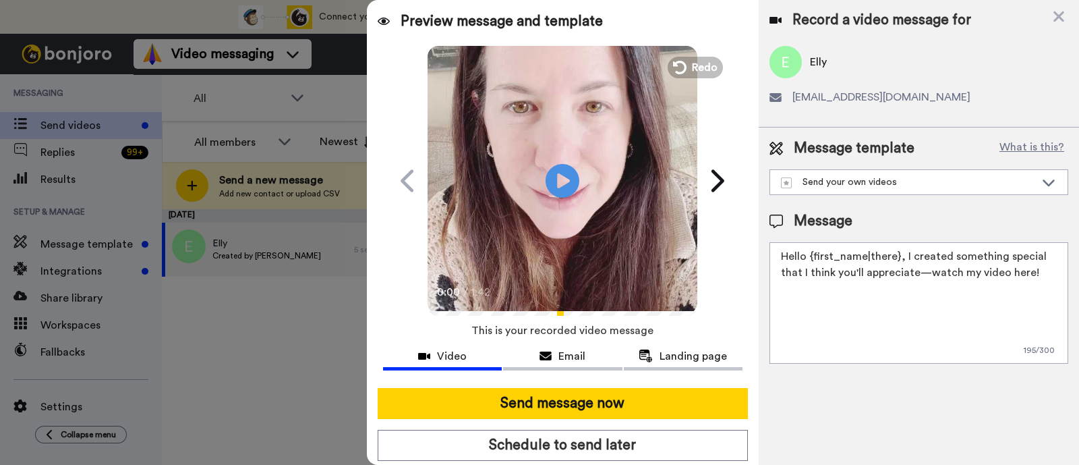
drag, startPoint x: 1052, startPoint y: 271, endPoint x: 901, endPoint y: 242, distance: 154.7
click at [901, 242] on textarea "Hello {first_name|there}, I created something special that I think you'll appre…" at bounding box center [919, 302] width 299 height 121
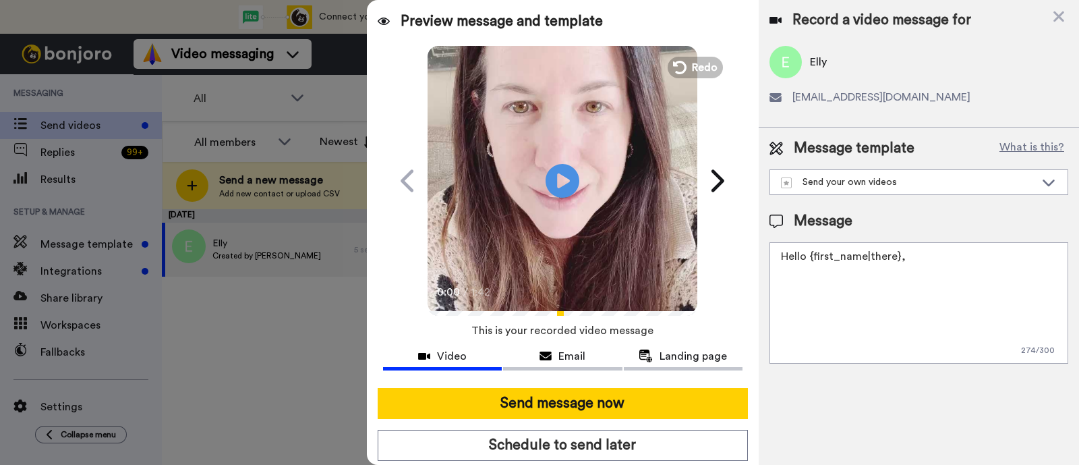
paste textarea "welcome to SLP Elevate! I created a video welcome for you! Feel free to click r…"
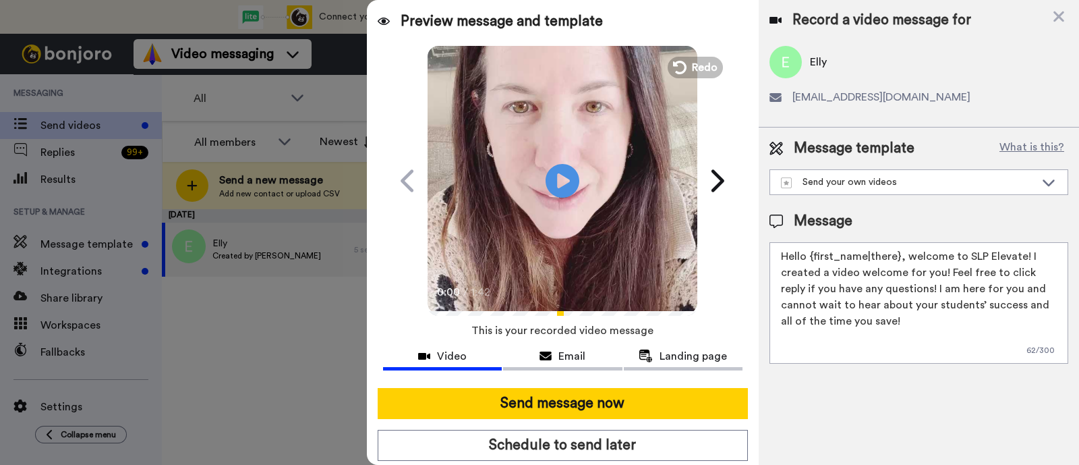
scroll to position [36, 0]
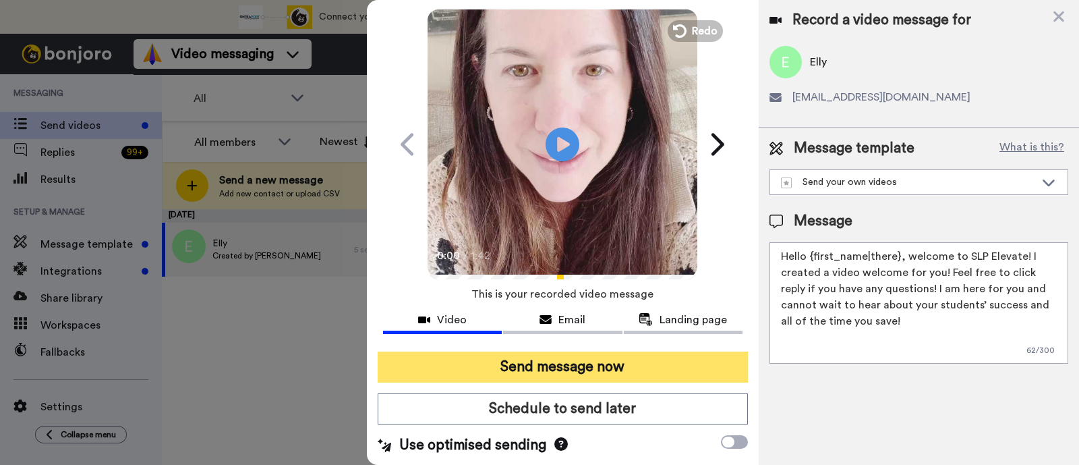
type textarea "Hello {first_name|there}, welcome to SLP Elevate! I created a video welcome for…"
click at [675, 366] on button "Send message now" at bounding box center [563, 367] width 370 height 31
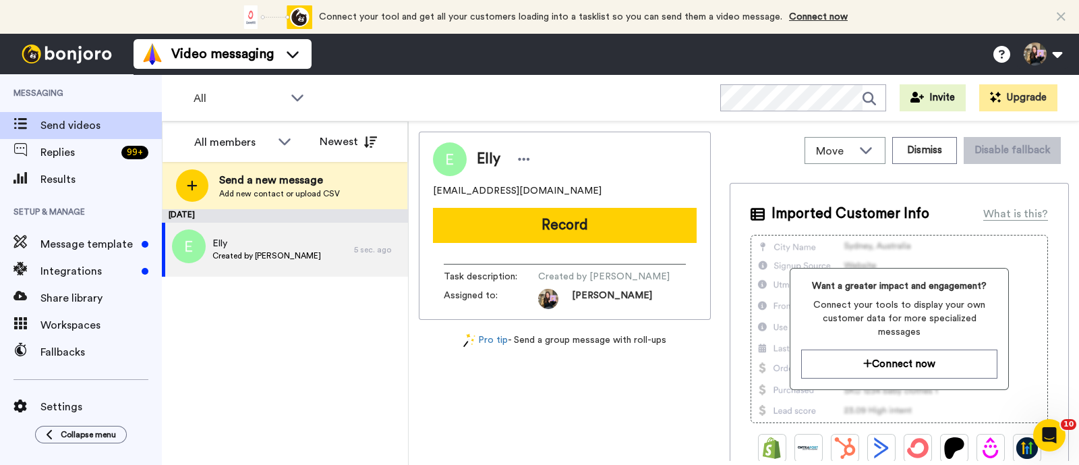
scroll to position [0, 0]
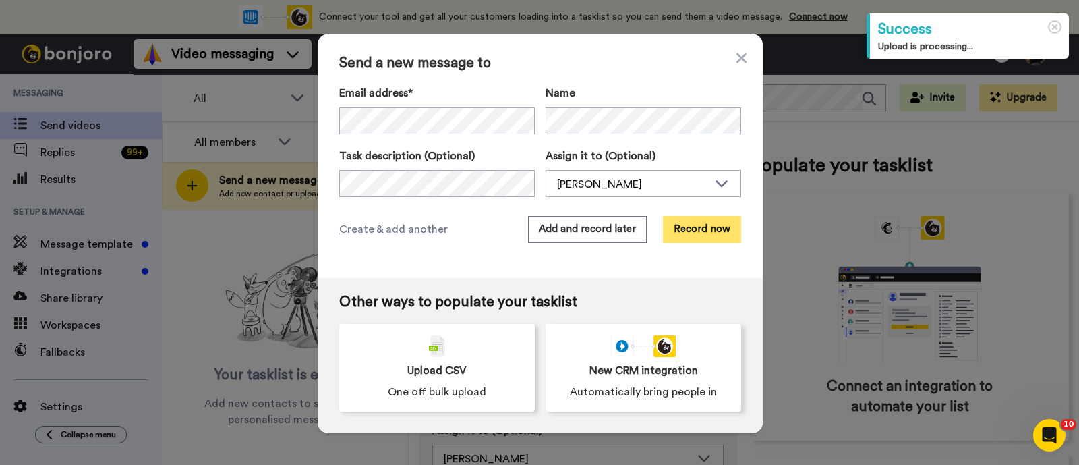
click at [681, 227] on button "Record now" at bounding box center [702, 229] width 78 height 27
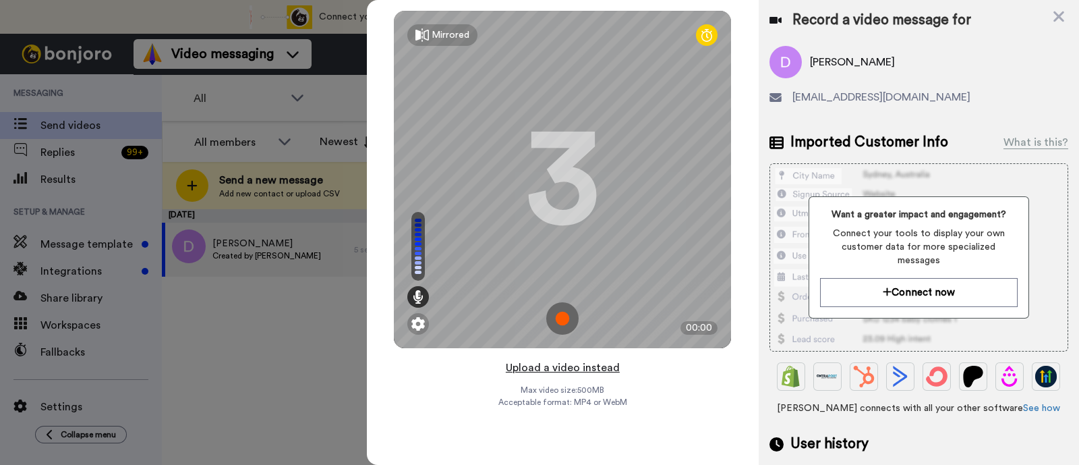
click at [609, 362] on button "Upload a video instead" at bounding box center [563, 368] width 122 height 18
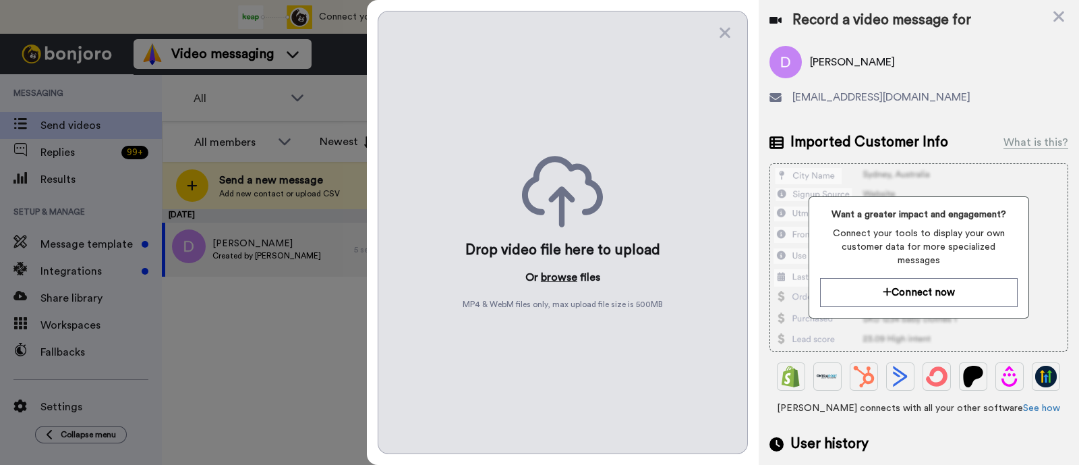
click at [568, 272] on button "browse" at bounding box center [559, 277] width 36 height 16
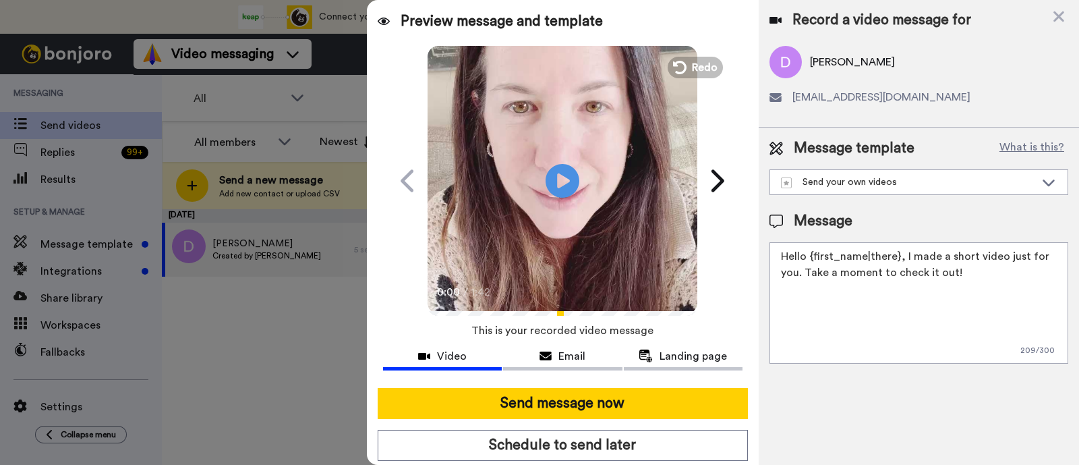
drag, startPoint x: 971, startPoint y: 274, endPoint x: 903, endPoint y: 251, distance: 71.3
click at [903, 251] on textarea "Hello {first_name|there}, I made a short video just for you. Take a moment to c…" at bounding box center [919, 302] width 299 height 121
paste textarea "welcome to SLP Elevate! I created a video welcome for you! Feel free to click r…"
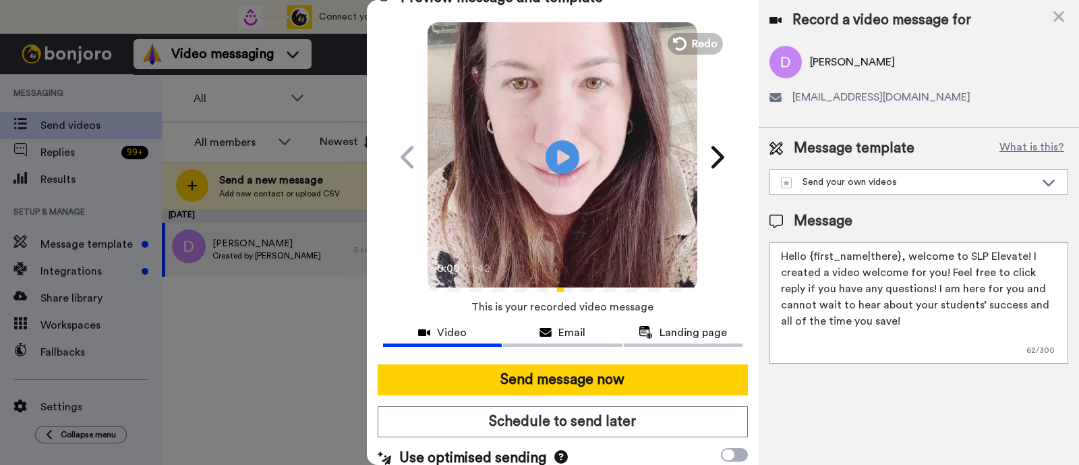
scroll to position [36, 0]
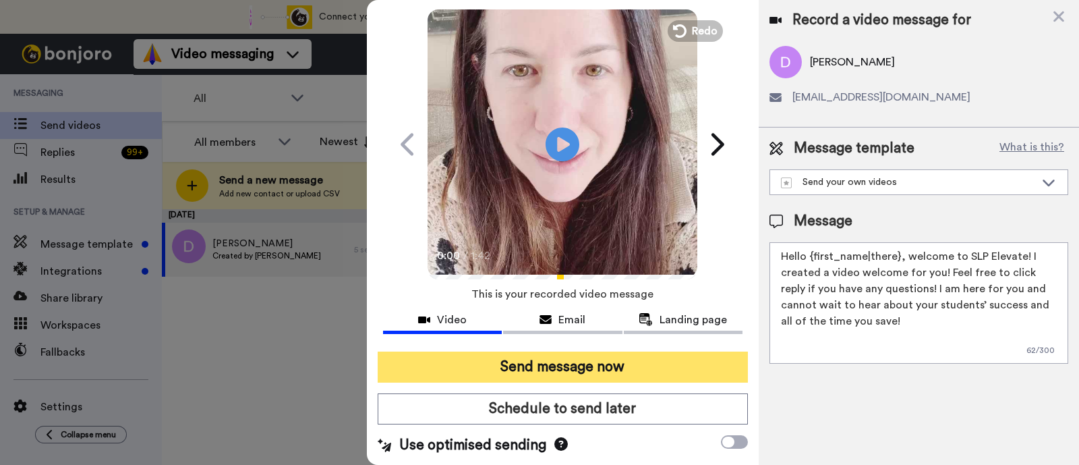
type textarea "Hello {first_name|there}, welcome to SLP Elevate! I created a video welcome for…"
click at [642, 362] on button "Send message now" at bounding box center [563, 367] width 370 height 31
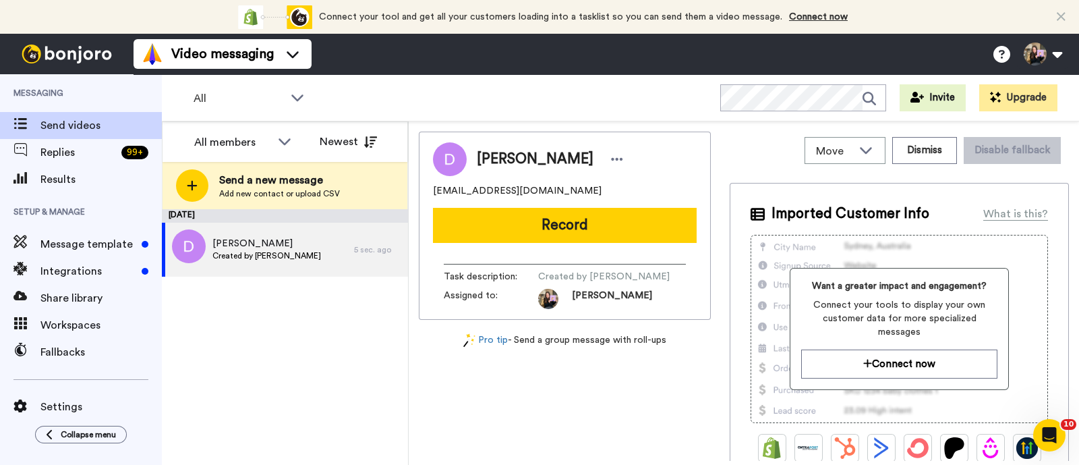
scroll to position [0, 0]
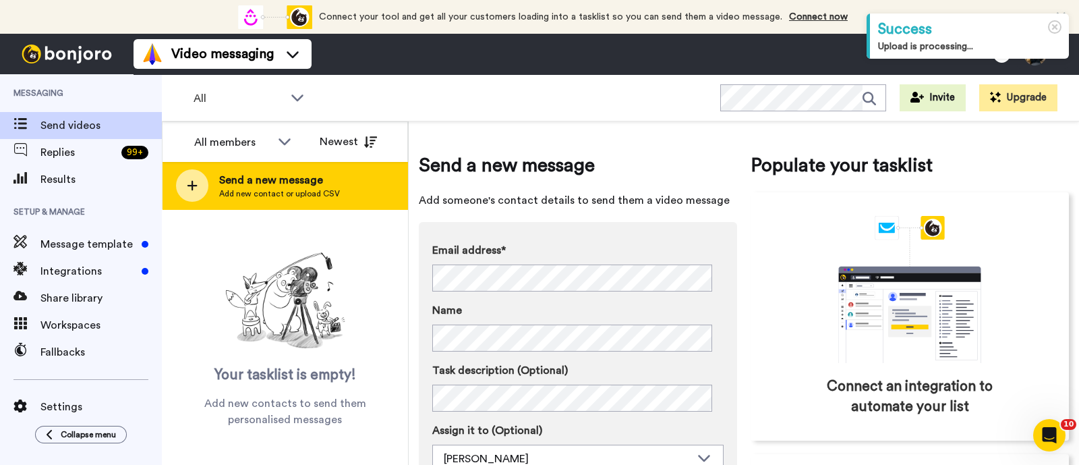
click at [354, 180] on div "Send a new message Add new contact or upload CSV" at bounding box center [285, 185] width 245 height 47
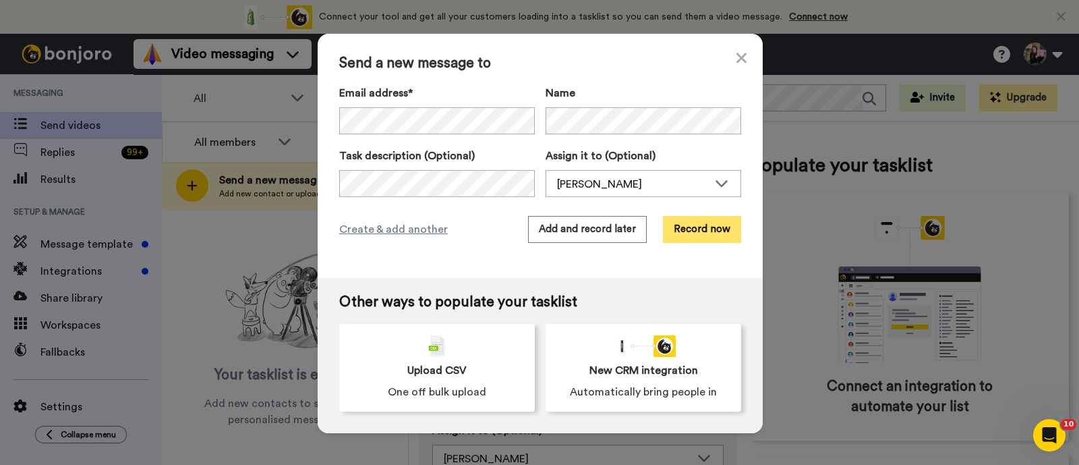
click at [685, 219] on button "Record now" at bounding box center [702, 229] width 78 height 27
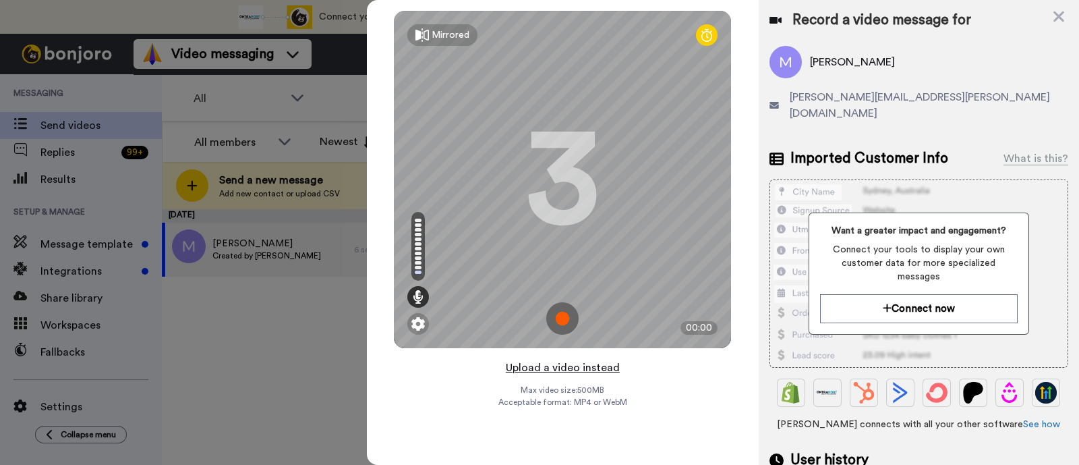
click at [596, 368] on button "Upload a video instead" at bounding box center [563, 368] width 122 height 18
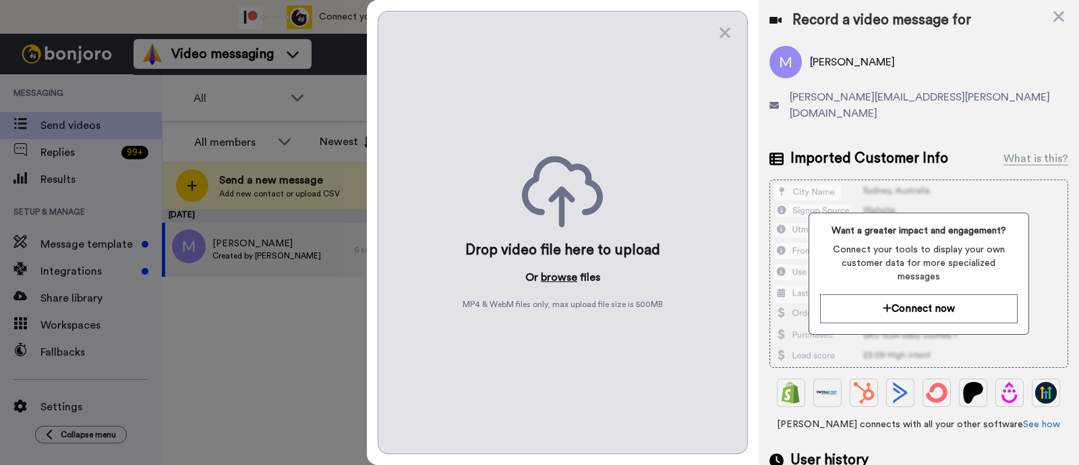
click at [556, 269] on button "browse" at bounding box center [559, 277] width 36 height 16
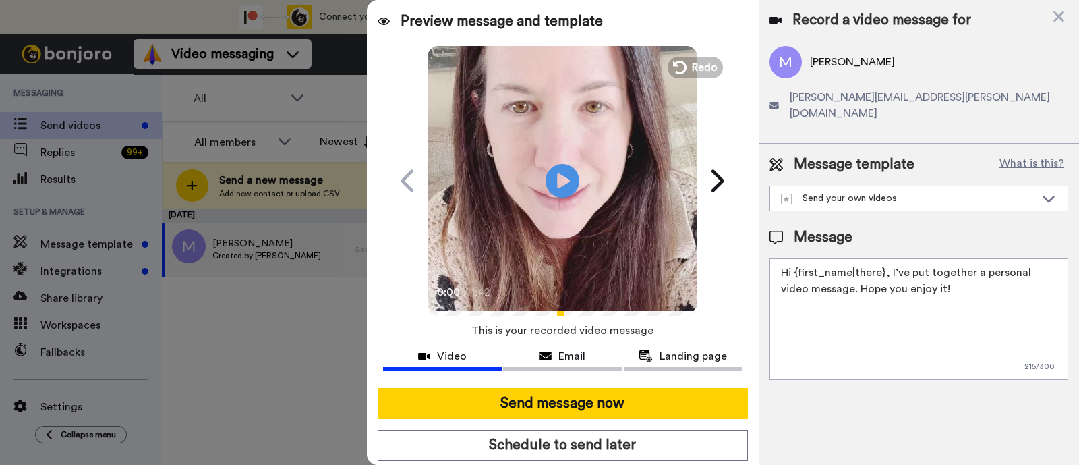
drag, startPoint x: 980, startPoint y: 281, endPoint x: 889, endPoint y: 253, distance: 95.4
click at [889, 258] on textarea "Hi {first_name|there}, I’ve put together a personal video message. Hope you enj…" at bounding box center [919, 318] width 299 height 121
paste textarea "welcome to SLP Elevate! I created a video welcome for you! Feel free to click r…"
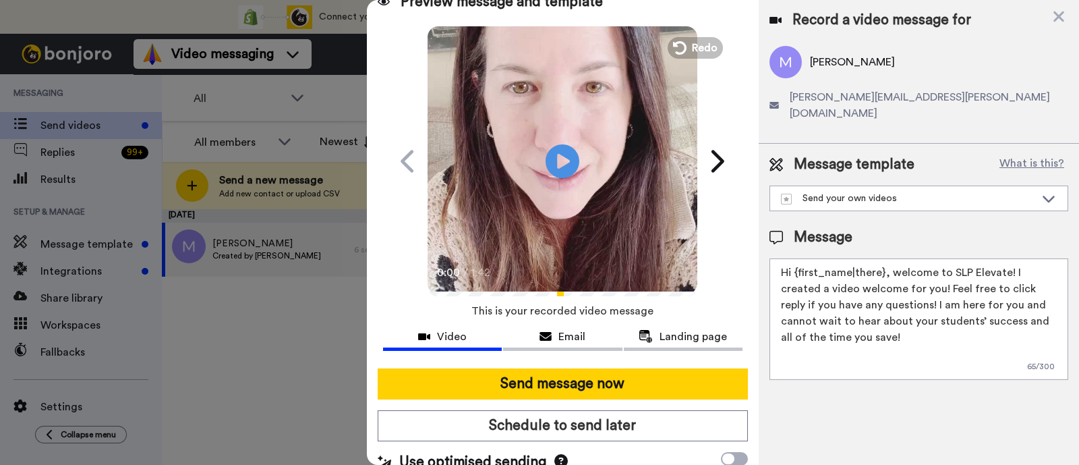
scroll to position [36, 0]
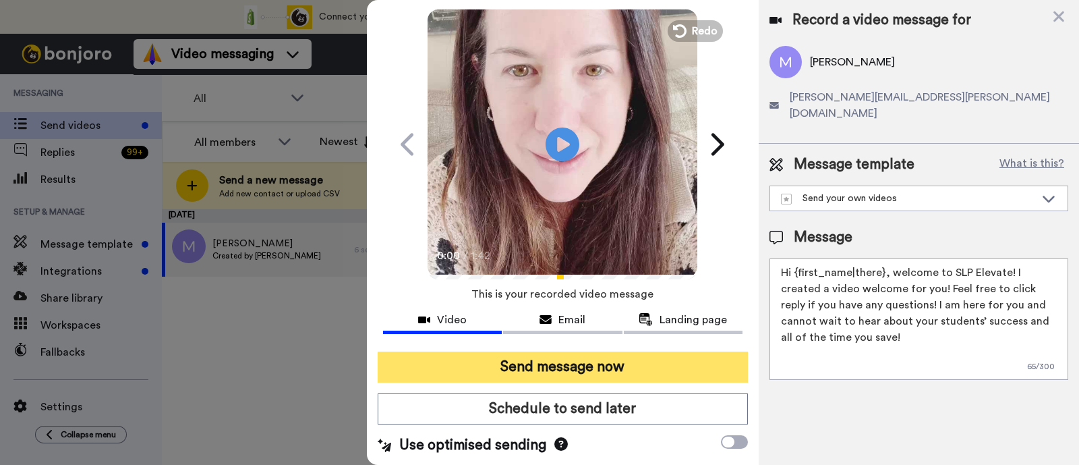
type textarea "Hi {first_name|there}, welcome to SLP Elevate! I created a video welcome for yo…"
click at [571, 375] on button "Send message now" at bounding box center [563, 367] width 370 height 31
